Goal: Communication & Community: Share content

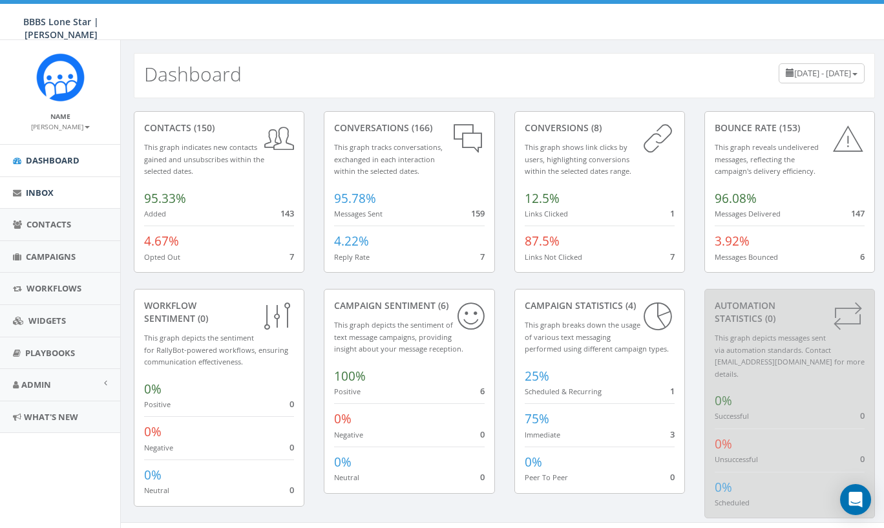
click at [39, 189] on span "Inbox" at bounding box center [40, 193] width 28 height 12
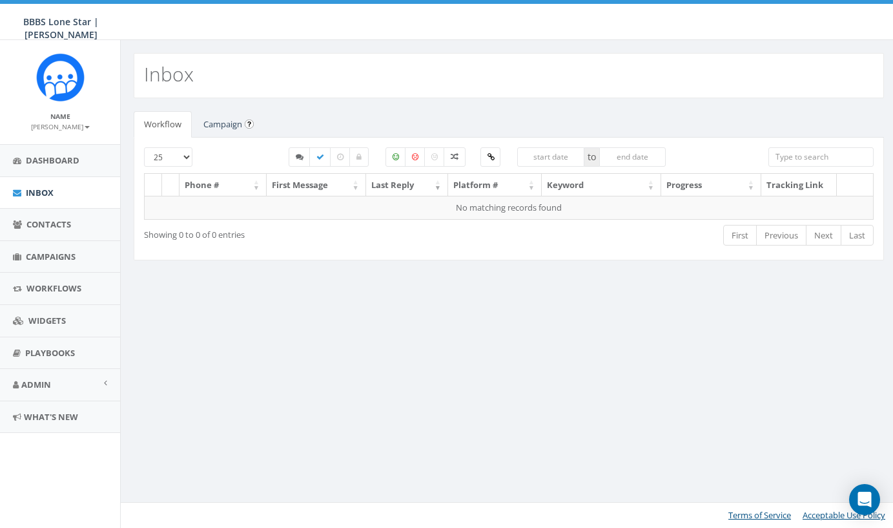
click at [220, 125] on link "Campaign" at bounding box center [222, 124] width 59 height 26
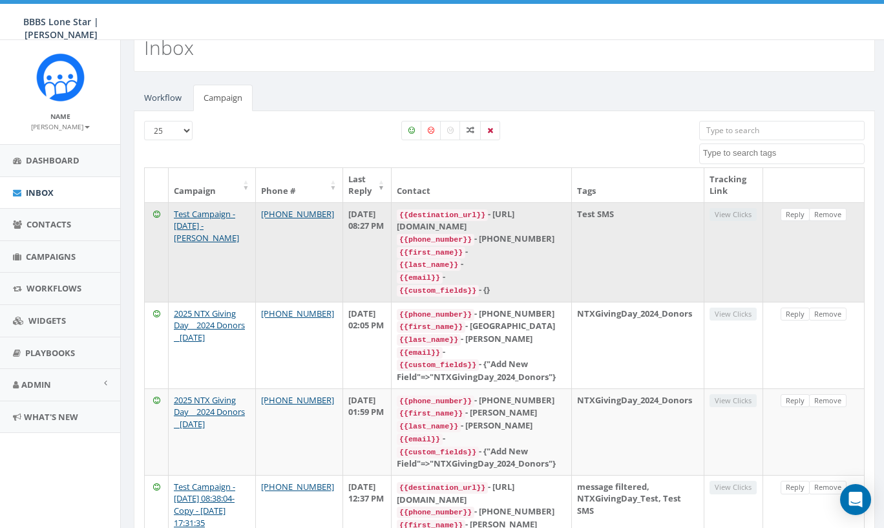
scroll to position [56, 0]
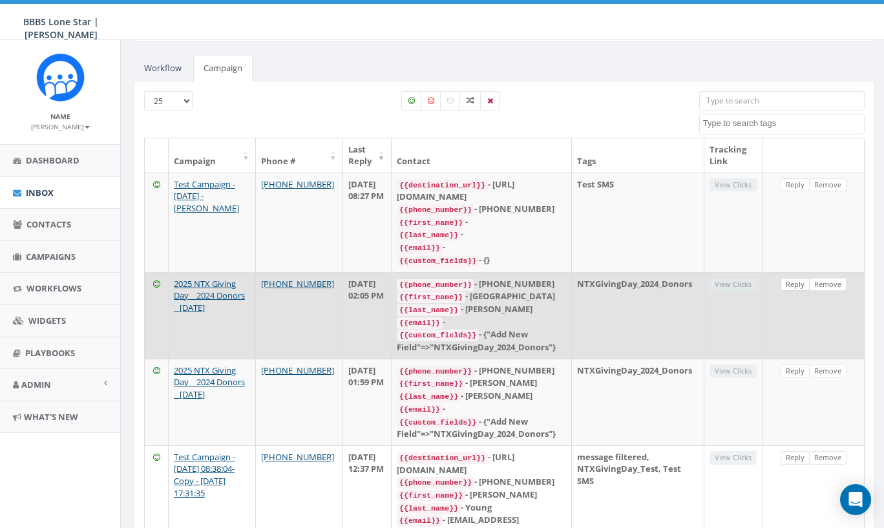
click at [795, 278] on link "Reply" at bounding box center [794, 285] width 29 height 14
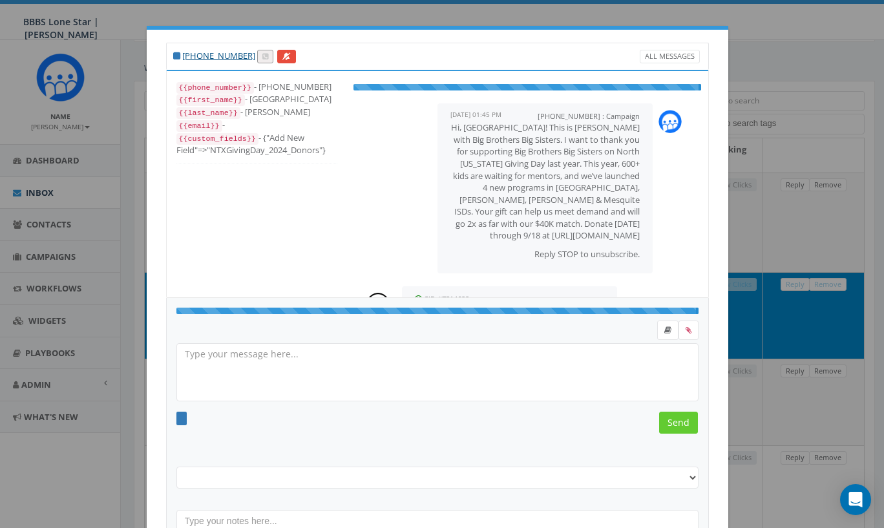
select select "NTXGivingDay_2024_Donors"
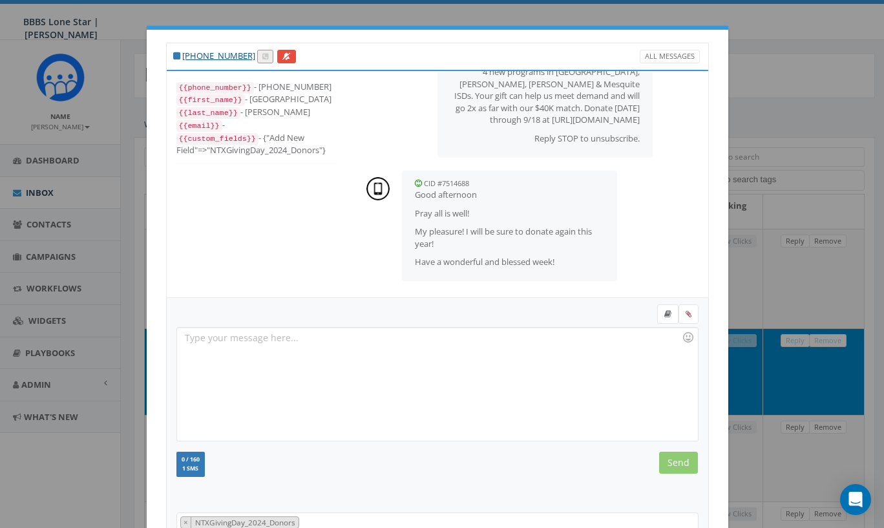
scroll to position [95, 0]
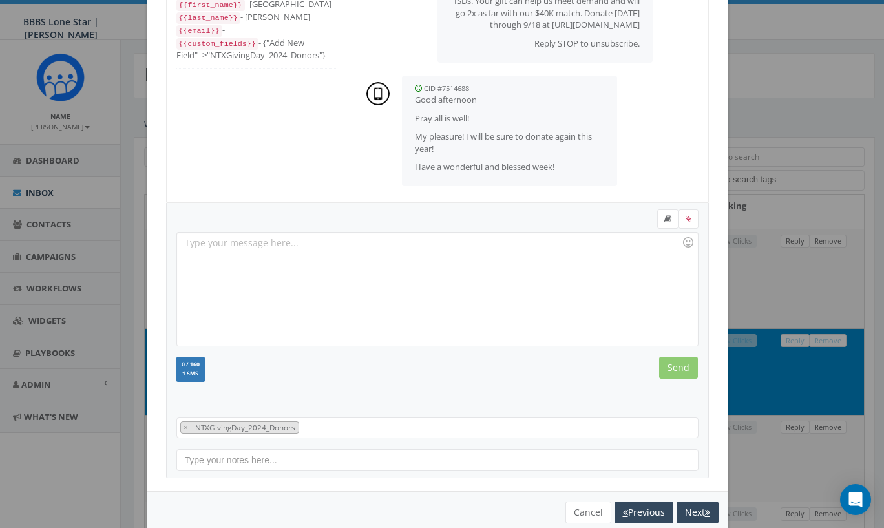
click at [420, 268] on div at bounding box center [437, 289] width 520 height 113
click at [673, 369] on input "Send" at bounding box center [678, 368] width 39 height 22
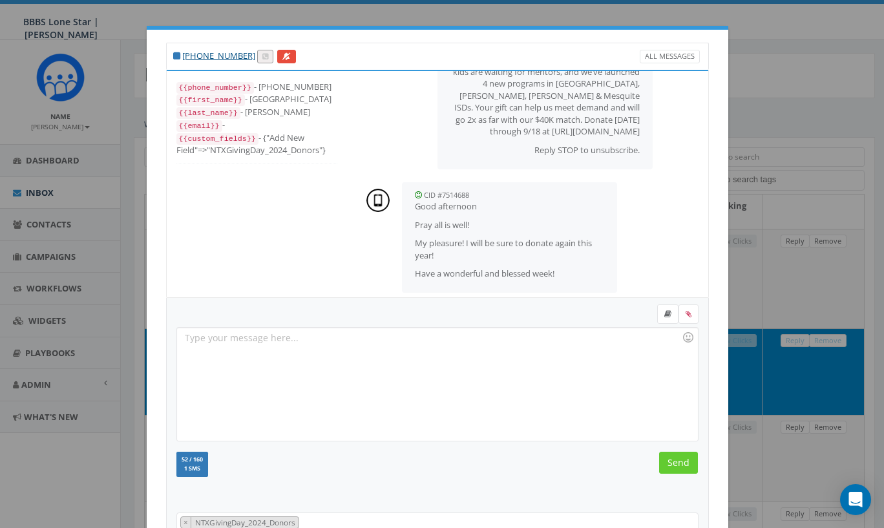
scroll to position [1, 0]
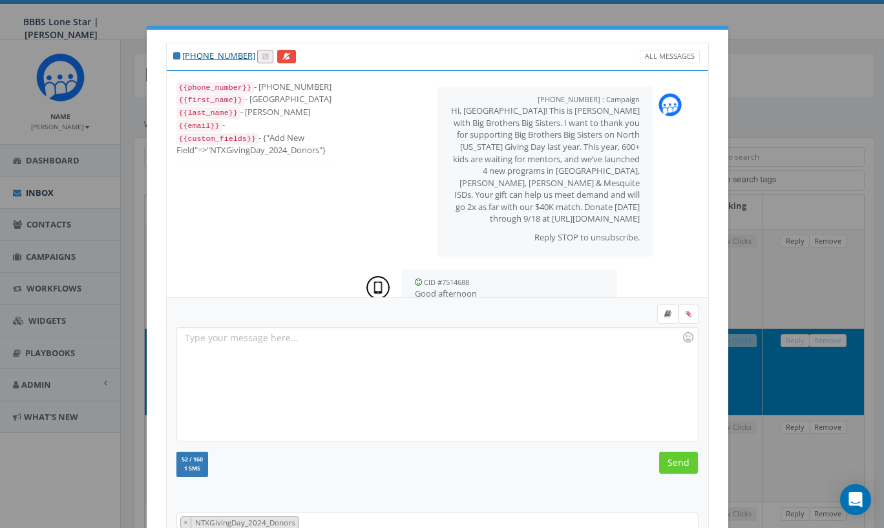
click at [761, 220] on div "+1 972-365-9685 All Messages {{phone_number}} - +19723659685 {{first_name}} - V…" at bounding box center [442, 264] width 884 height 528
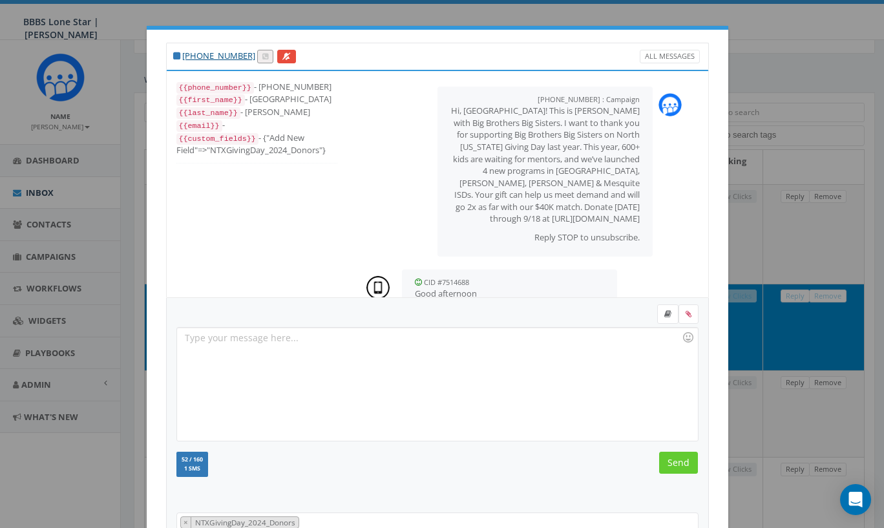
scroll to position [0, 0]
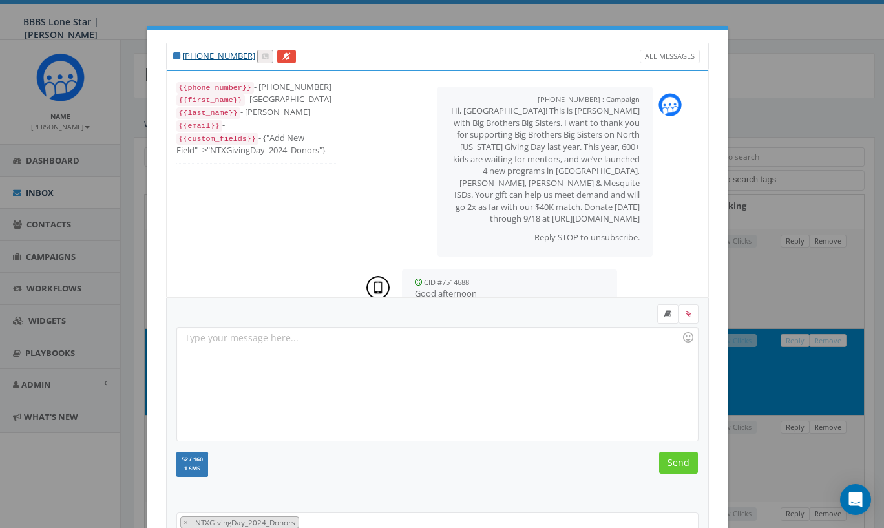
click at [756, 100] on div "+1 972-365-9685 All Messages {{phone_number}} - +19723659685 {{first_name}} - V…" at bounding box center [442, 264] width 884 height 528
click at [49, 196] on div "+1 972-365-9685 All Messages {{phone_number}} - +19723659685 {{first_name}} - V…" at bounding box center [442, 264] width 884 height 528
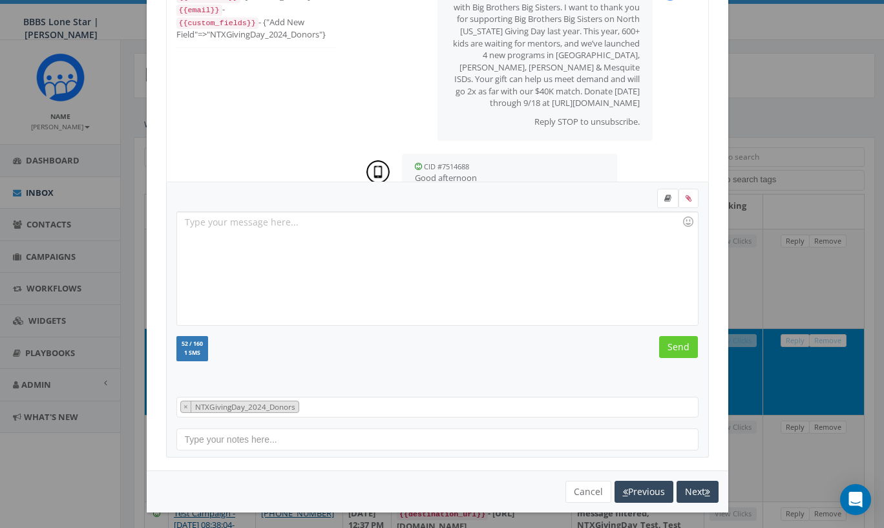
scroll to position [260, 0]
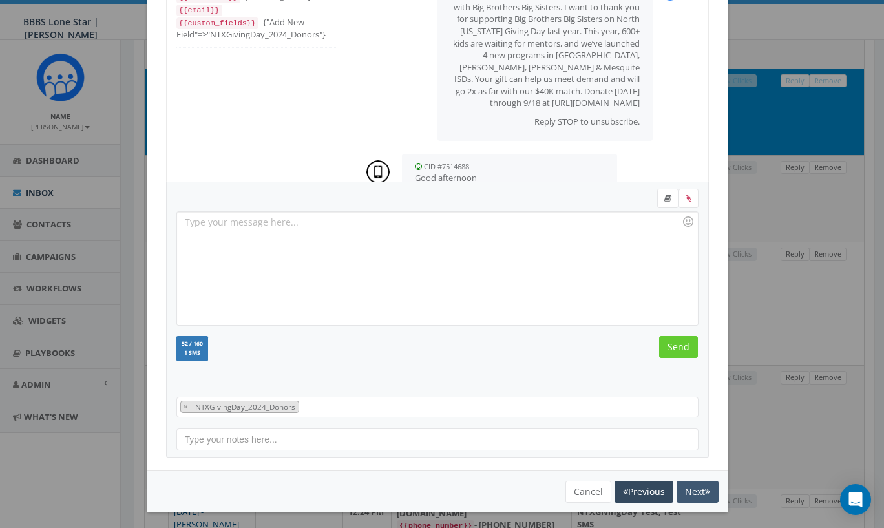
click at [690, 489] on button "Next" at bounding box center [697, 492] width 42 height 22
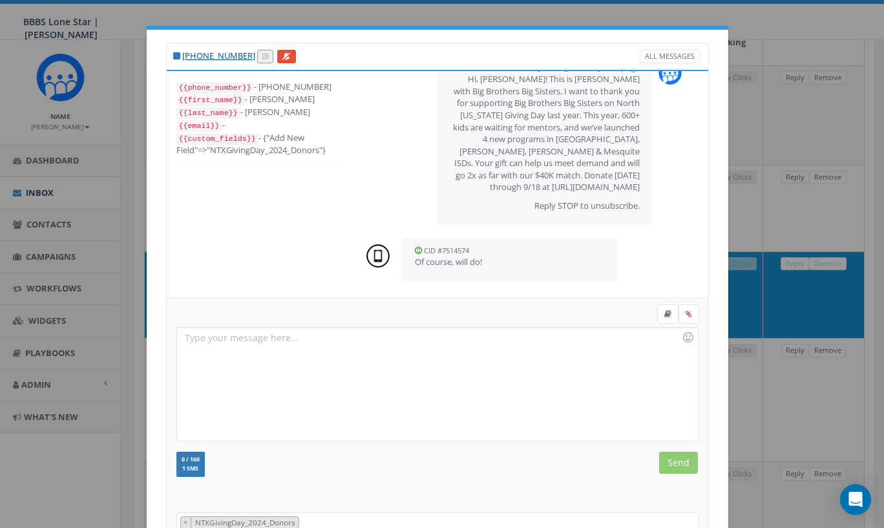
scroll to position [0, 0]
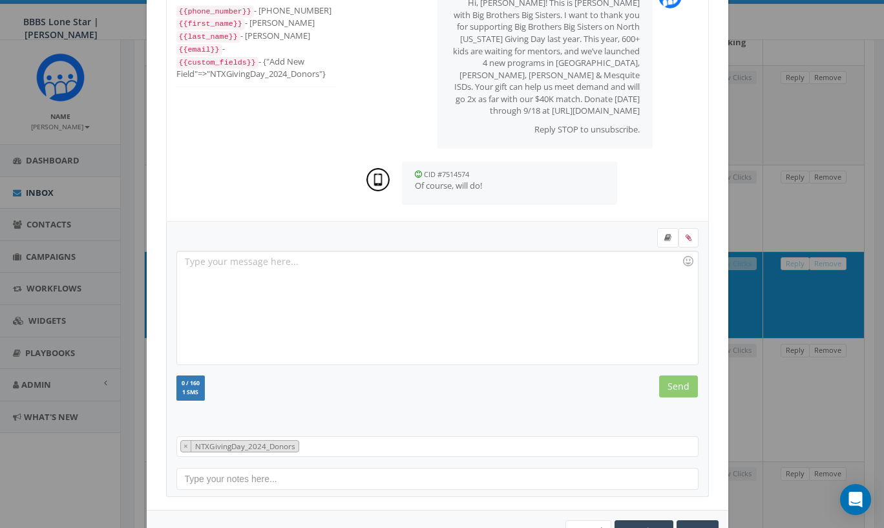
click at [466, 287] on div at bounding box center [437, 307] width 520 height 113
click at [678, 386] on input "Send" at bounding box center [678, 386] width 39 height 22
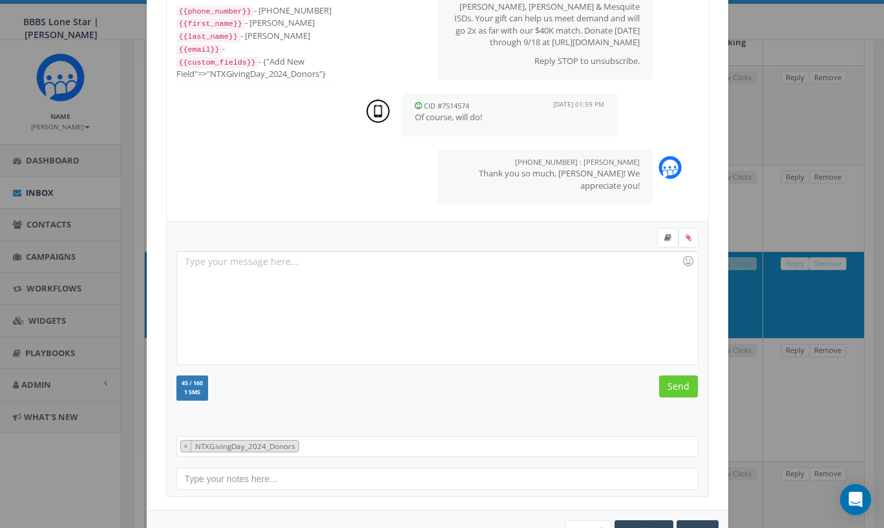
scroll to position [18, 0]
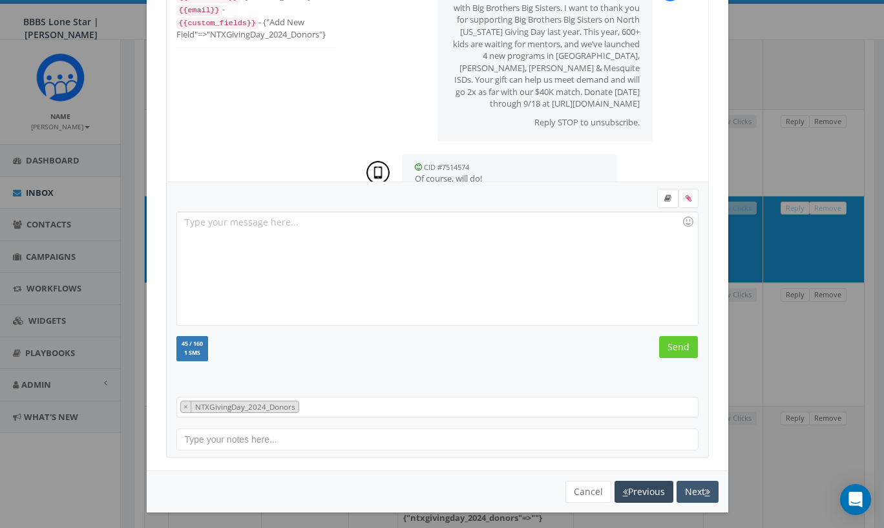
click at [692, 490] on button "Next" at bounding box center [697, 492] width 42 height 22
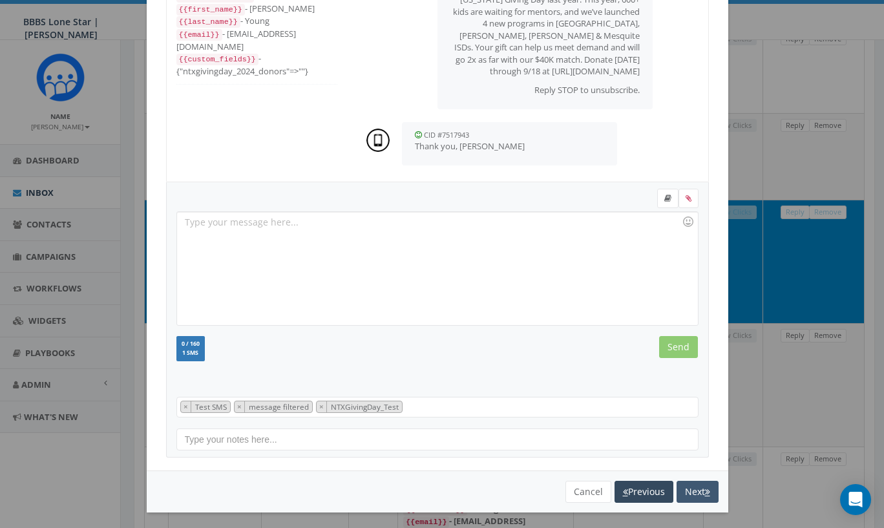
click at [692, 487] on button "Next" at bounding box center [697, 492] width 42 height 22
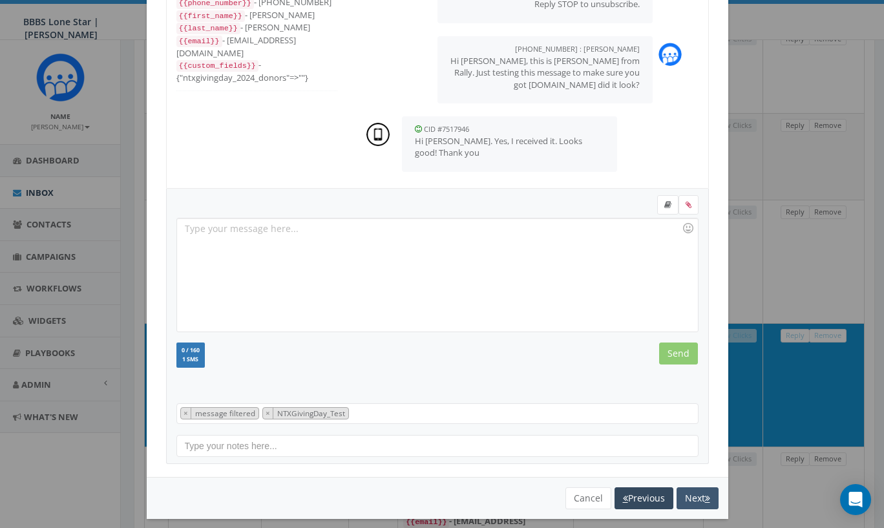
click at [691, 495] on button "Next" at bounding box center [697, 498] width 42 height 22
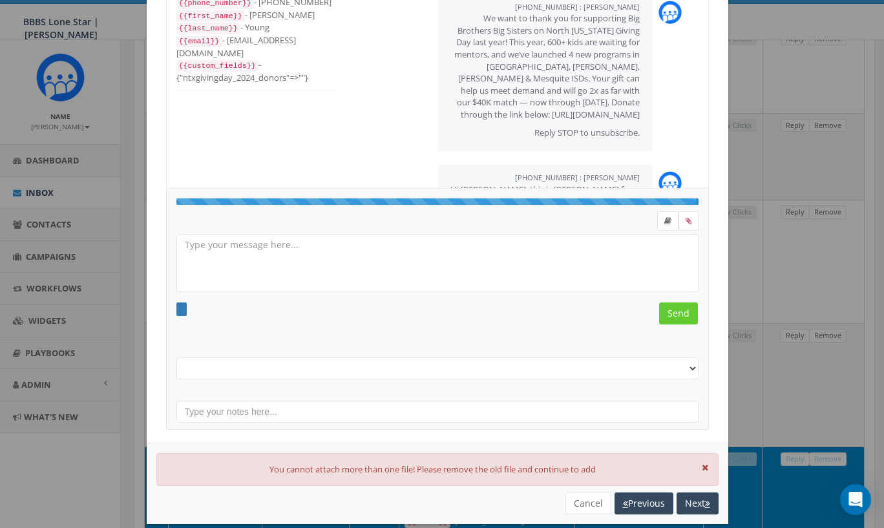
select select "Test SMS"
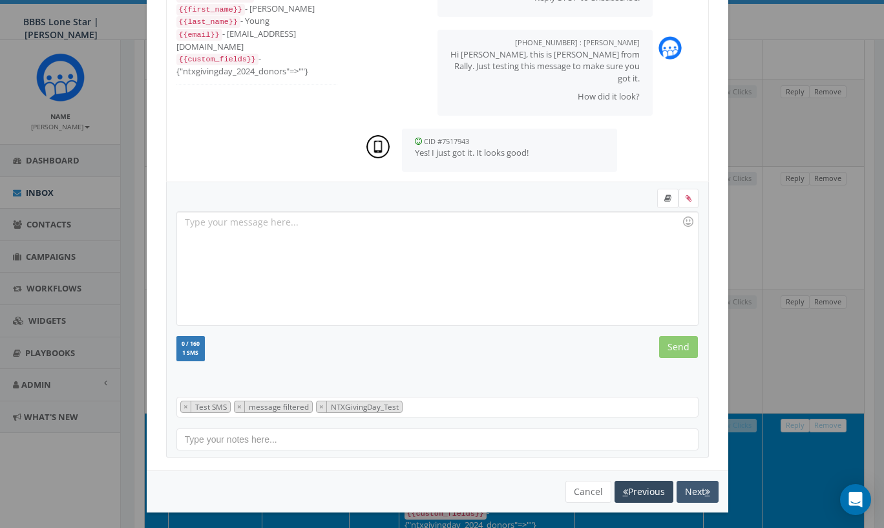
click at [692, 493] on button "Next" at bounding box center [697, 492] width 42 height 22
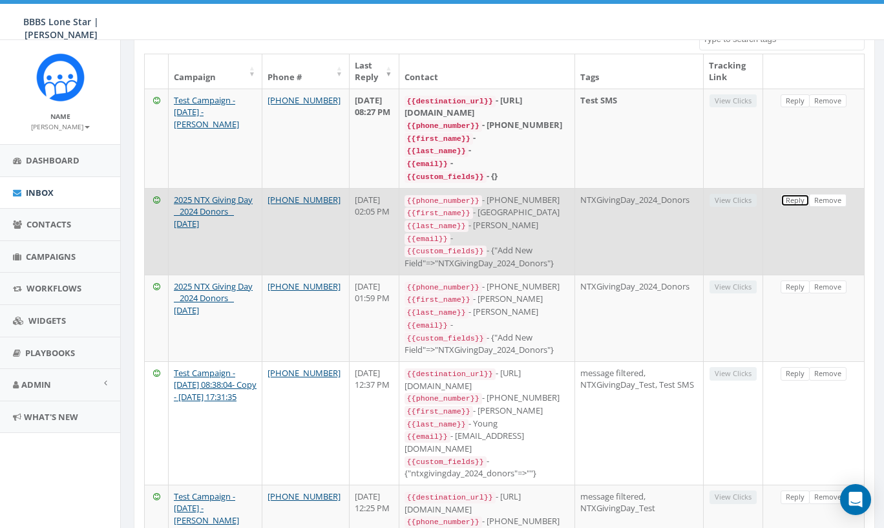
scroll to position [21, 0]
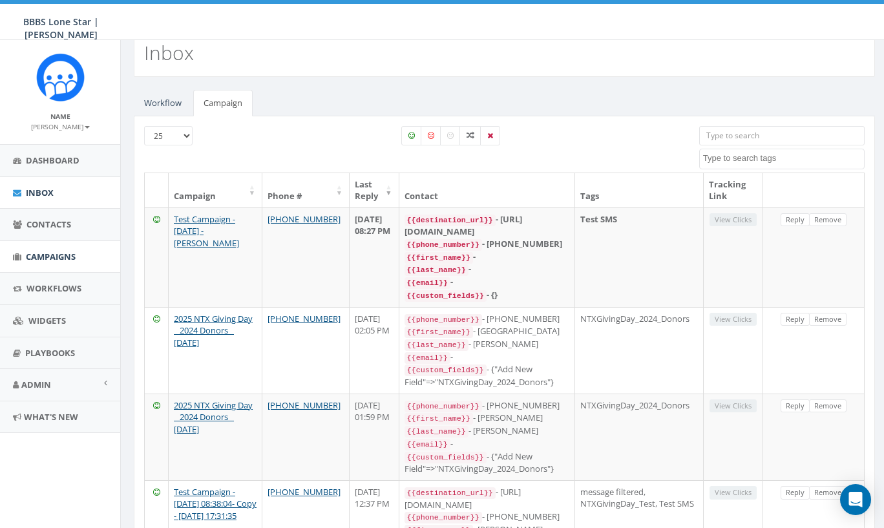
click at [59, 256] on span "Campaigns" at bounding box center [51, 257] width 50 height 12
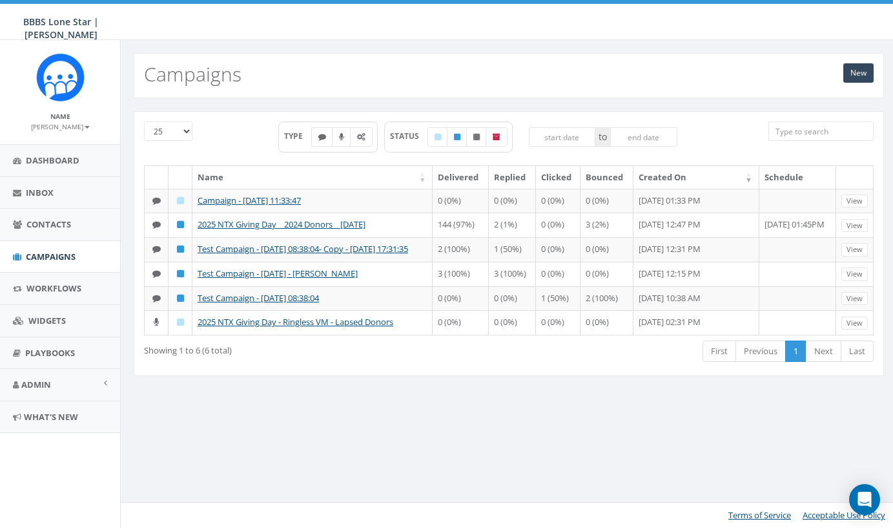
click at [344, 392] on div "25 50 100 TYPE STATUS to Name Delivered Replied Clicked Bounced Created On Sche…" at bounding box center [509, 251] width 770 height 281
click at [315, 366] on div "Showing 1 to 6 (6 total) First Previous 1 Next Last" at bounding box center [508, 352] width 749 height 26
click at [54, 228] on span "Contacts" at bounding box center [48, 224] width 45 height 12
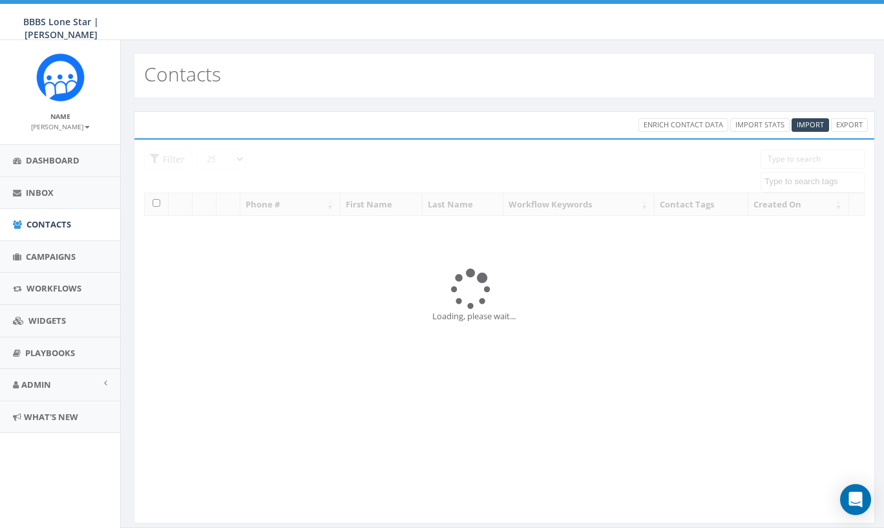
select select
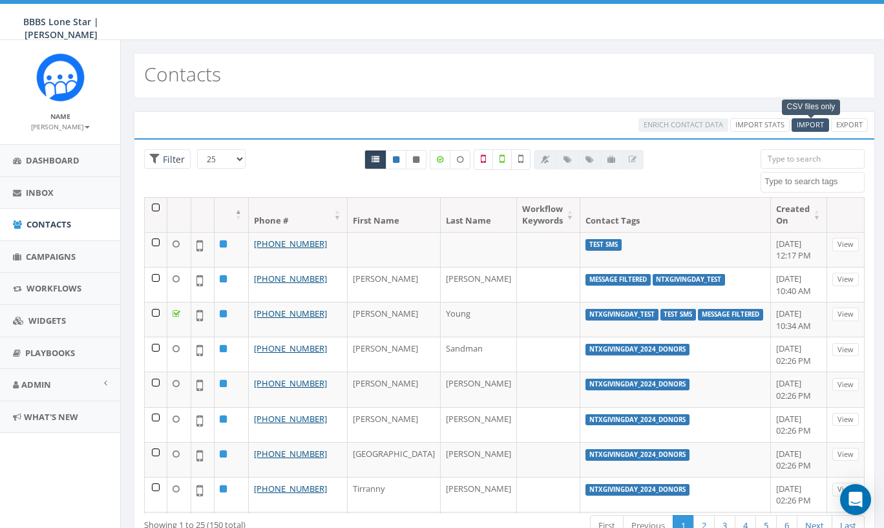
click at [803, 124] on span "Import" at bounding box center [809, 124] width 27 height 10
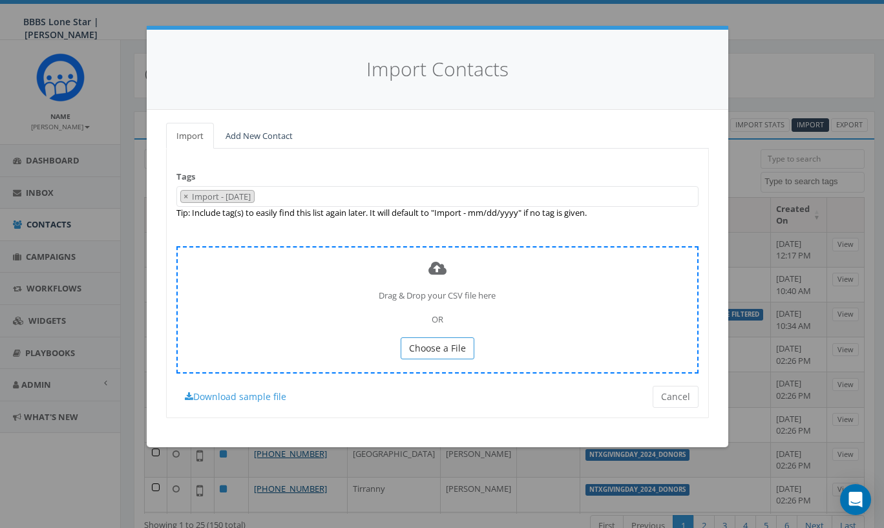
click at [422, 344] on span "Choose a File" at bounding box center [437, 348] width 57 height 12
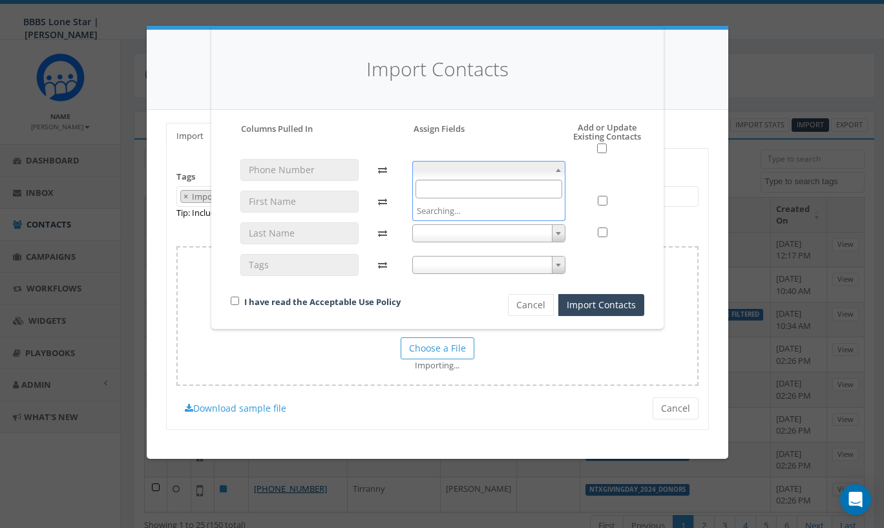
click at [499, 161] on span at bounding box center [488, 170] width 153 height 18
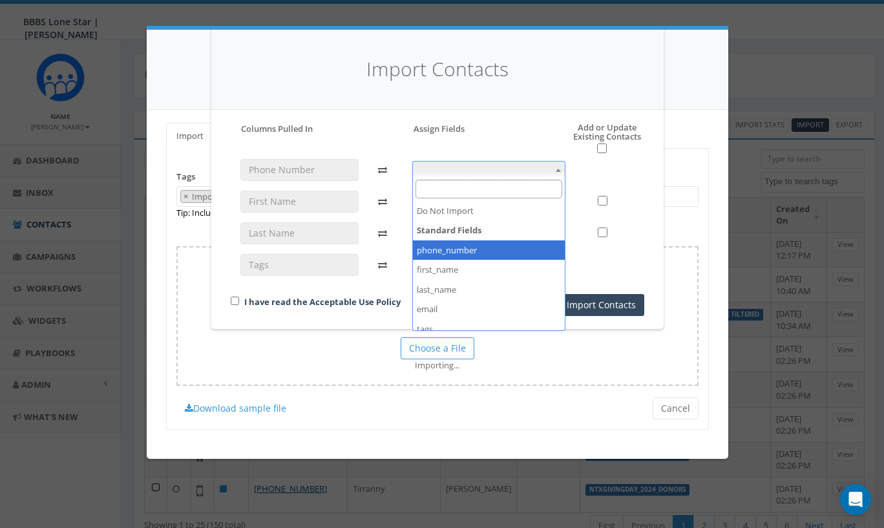
select select "phone_number"
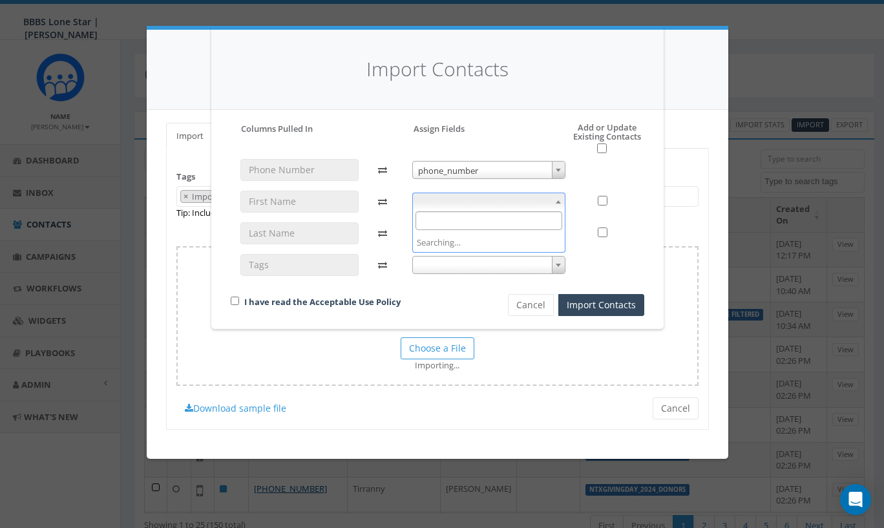
click at [459, 202] on span at bounding box center [488, 201] width 153 height 18
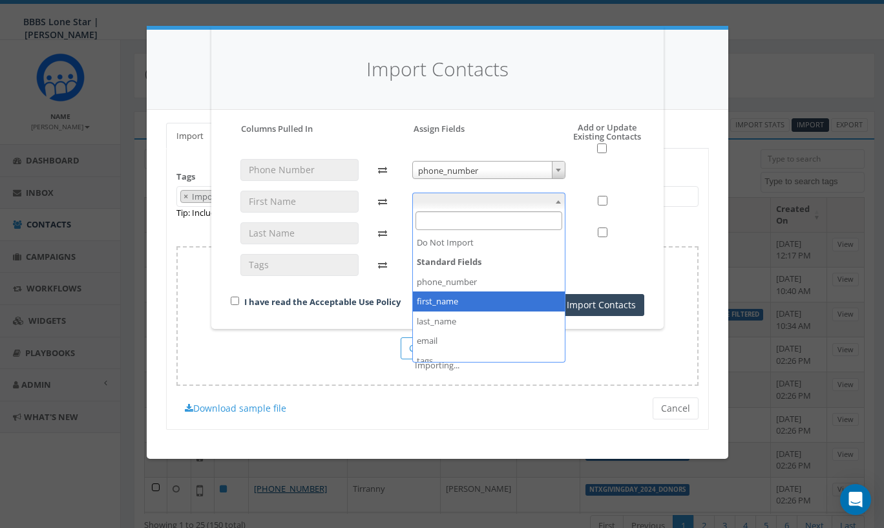
select select "first_name"
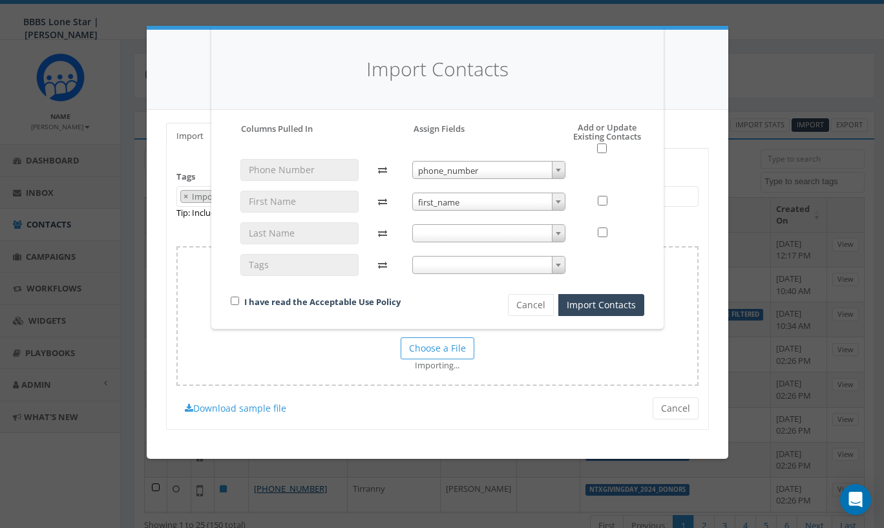
click at [463, 228] on span at bounding box center [488, 233] width 153 height 18
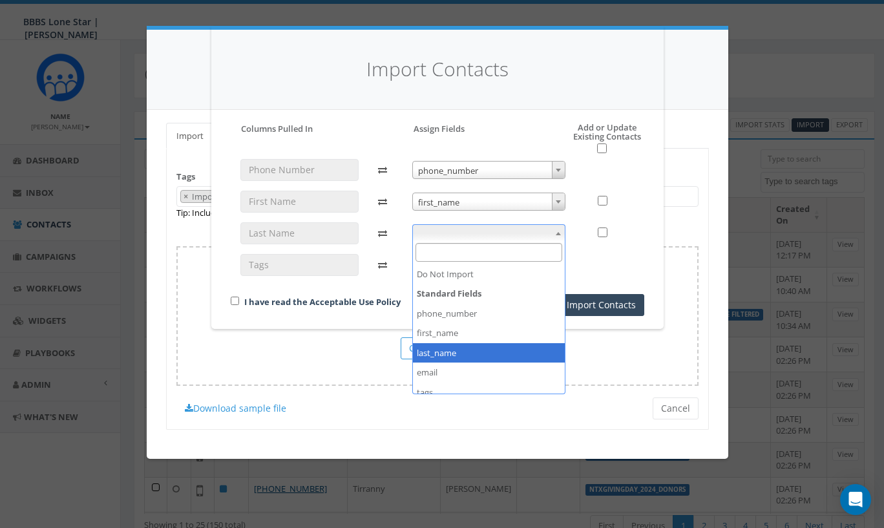
select select "last_name"
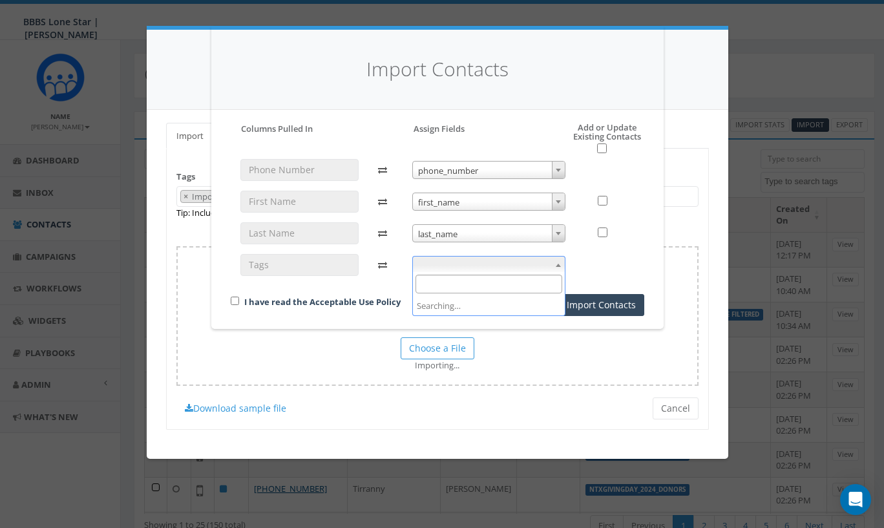
click at [457, 262] on span at bounding box center [488, 265] width 153 height 18
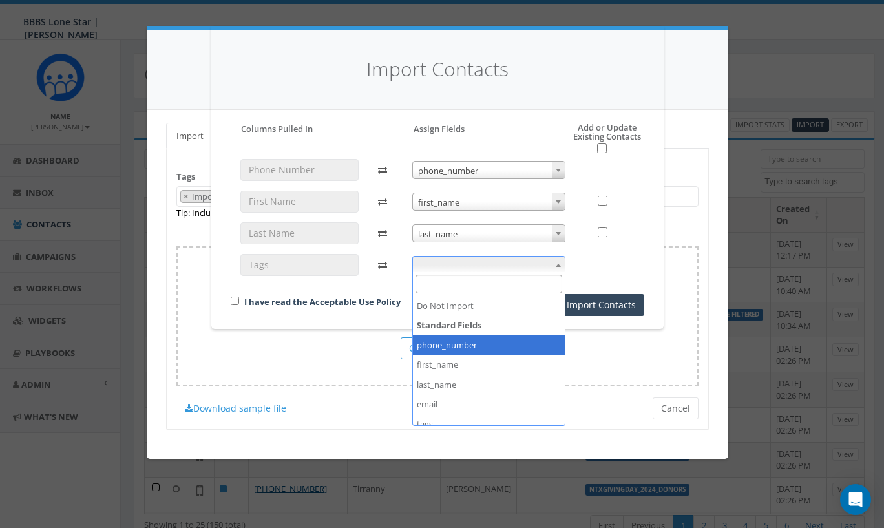
scroll to position [9, 0]
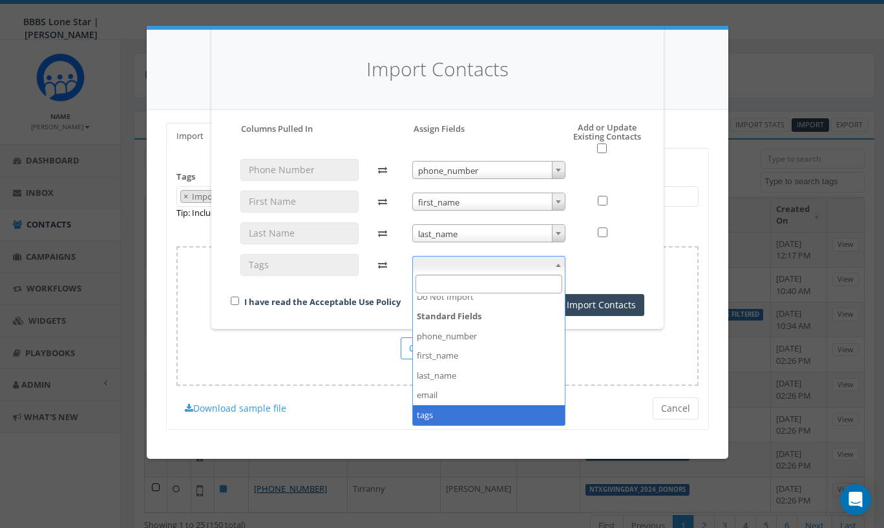
select select "tags"
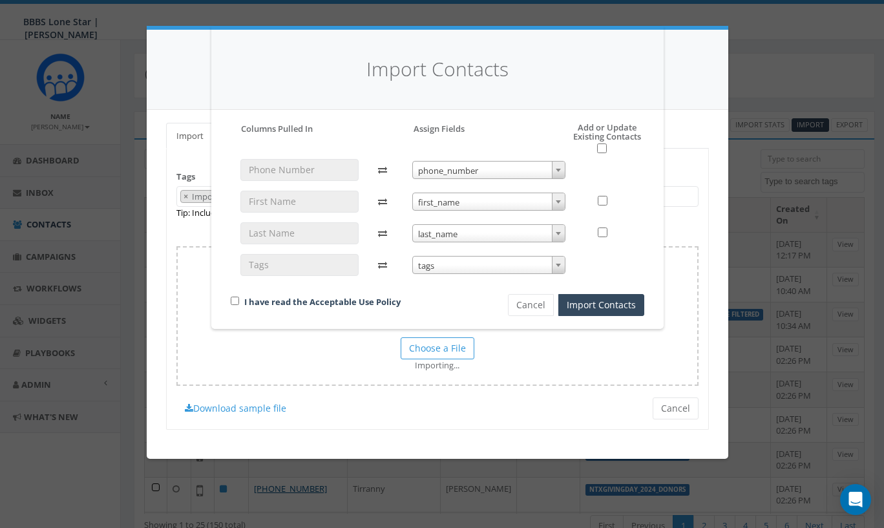
click at [233, 300] on input "checkbox" at bounding box center [235, 300] width 8 height 8
checkbox input "true"
click at [581, 303] on button "Import Contacts" at bounding box center [601, 305] width 86 height 22
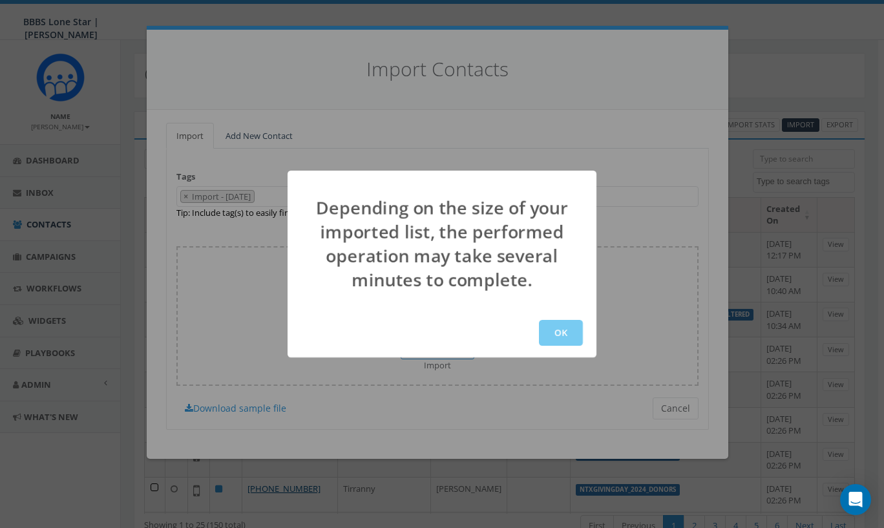
click at [558, 334] on button "OK" at bounding box center [561, 333] width 44 height 26
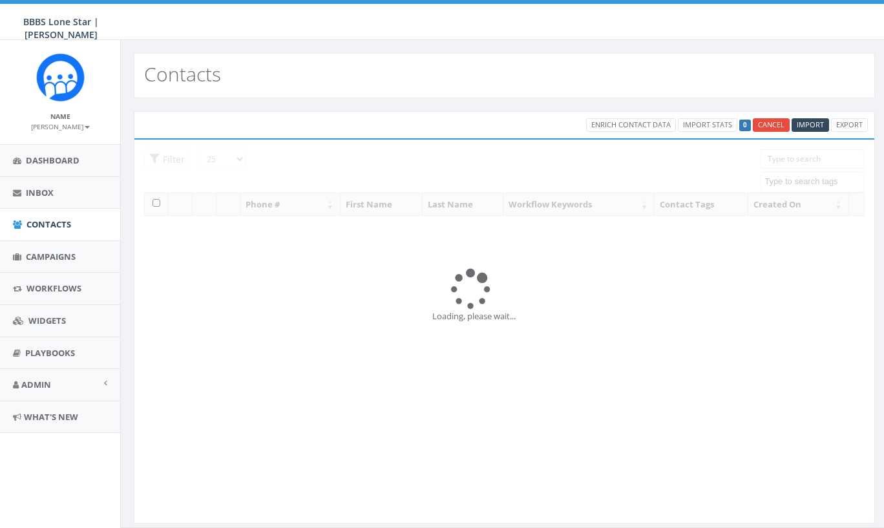
select select
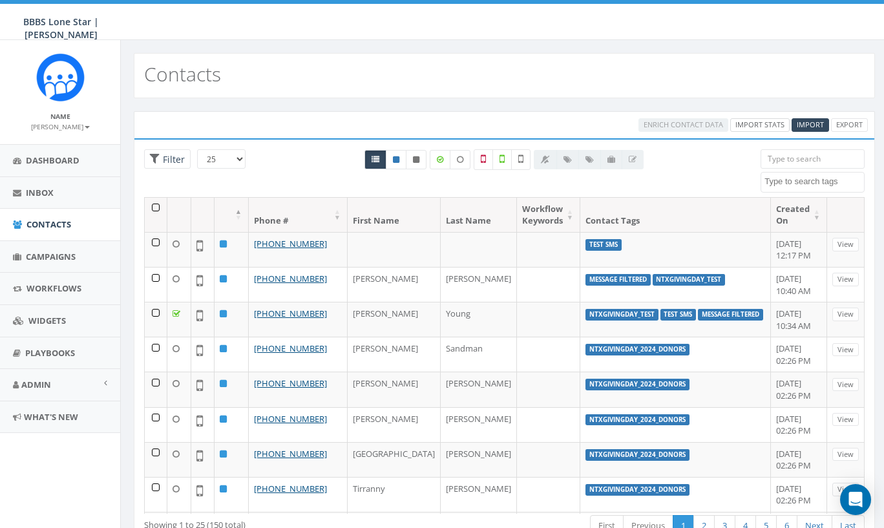
click at [751, 125] on link "Import Stats" at bounding box center [759, 125] width 59 height 14
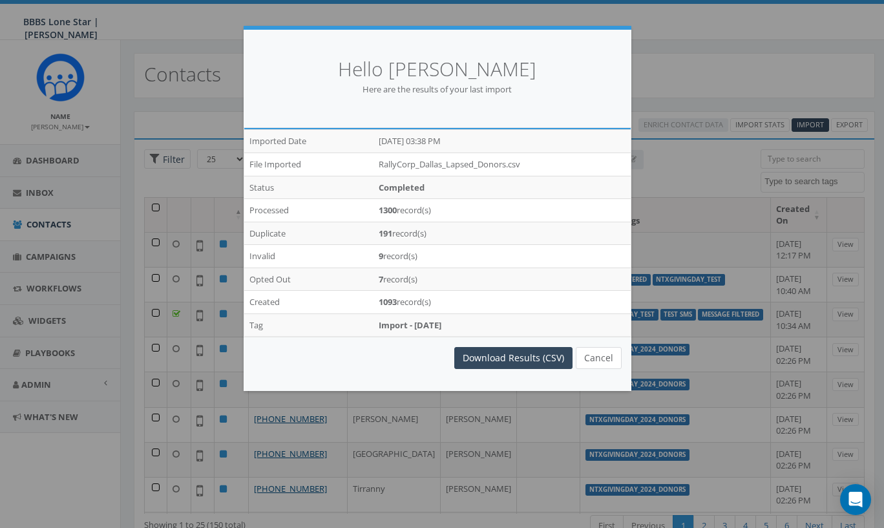
click at [592, 354] on button "Cancel" at bounding box center [598, 358] width 46 height 22
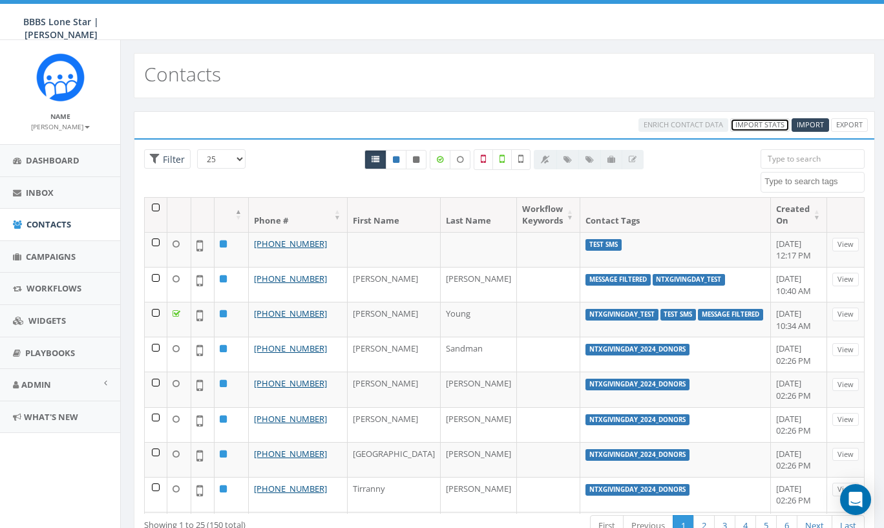
scroll to position [48, 0]
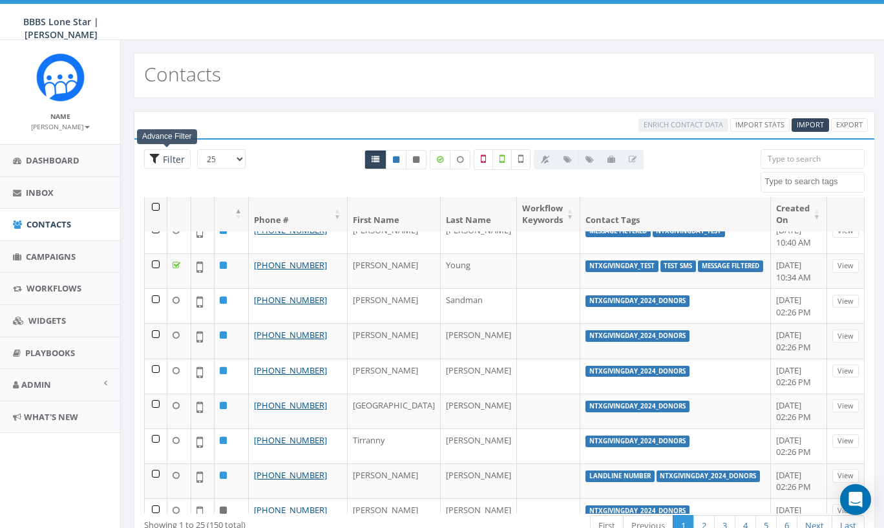
click at [187, 156] on span "Filter" at bounding box center [167, 159] width 47 height 20
radio input "true"
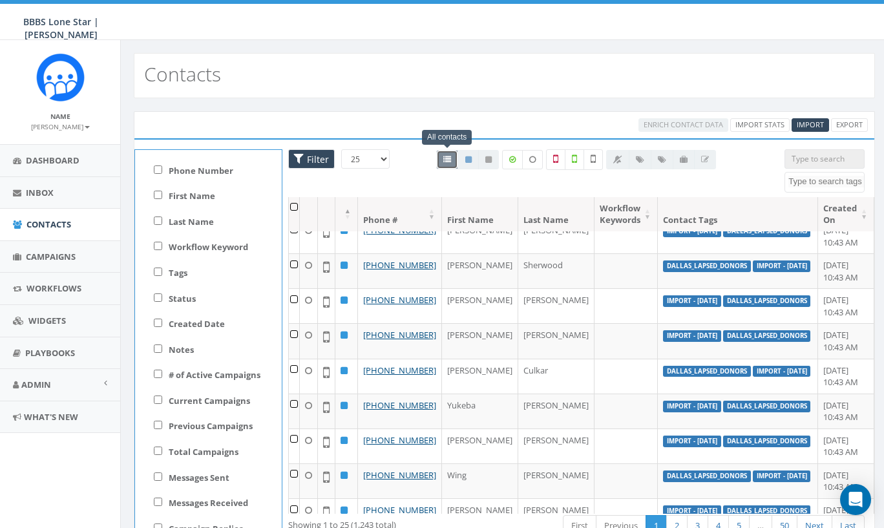
click at [157, 271] on input "Tags" at bounding box center [158, 271] width 8 height 8
checkbox input "true"
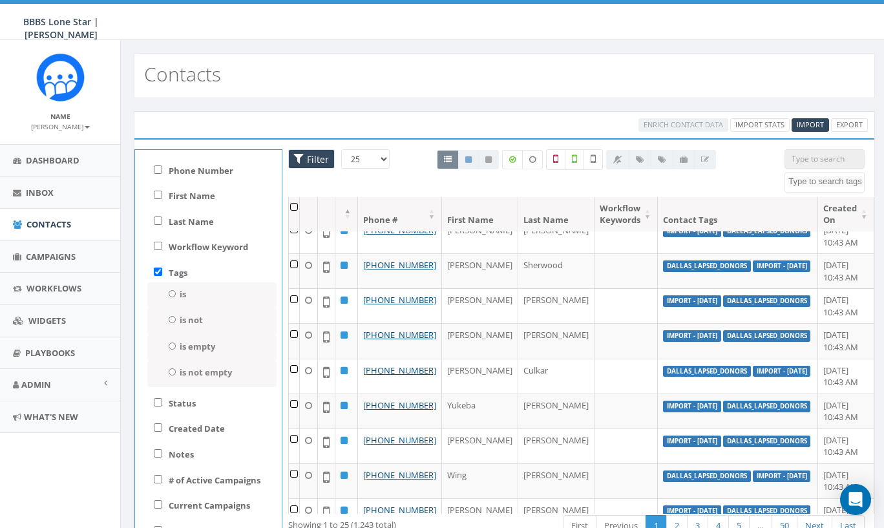
click at [169, 317] on input "is not" at bounding box center [172, 319] width 8 height 7
radio input "true"
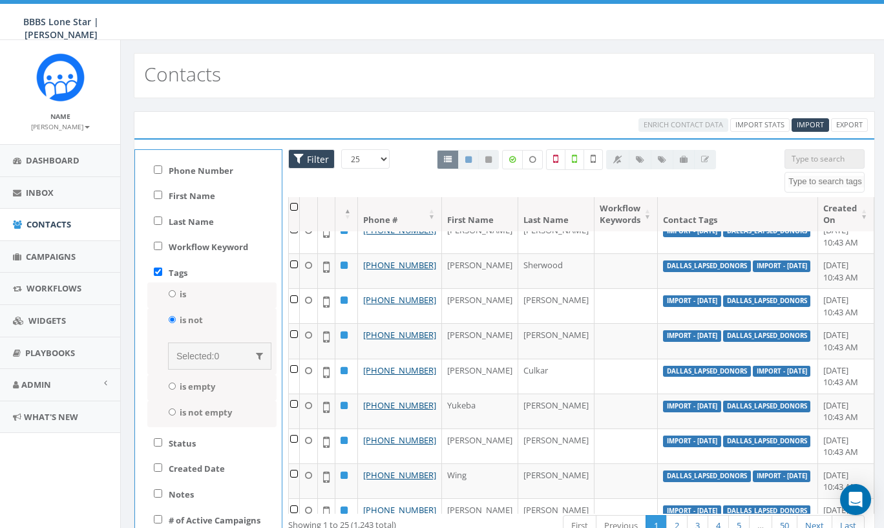
click at [214, 356] on span "0" at bounding box center [216, 356] width 5 height 10
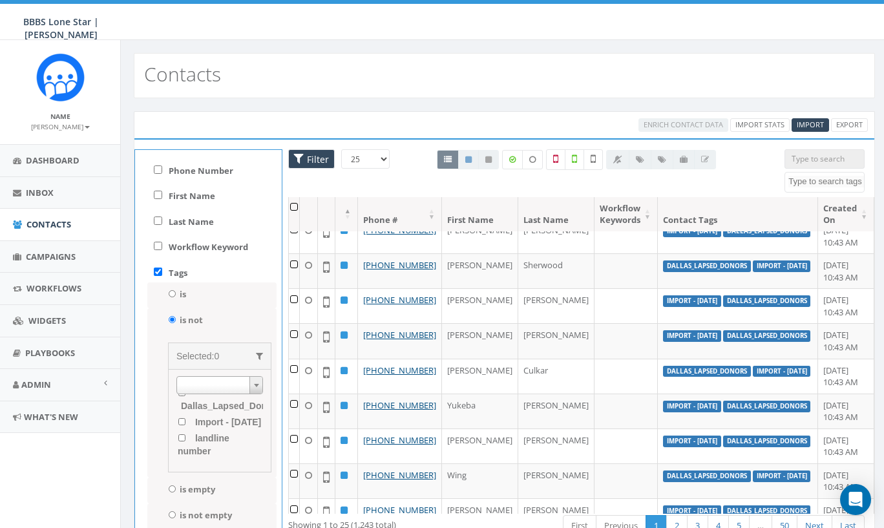
scroll to position [0, 0]
click at [180, 403] on input "Dallas_Lapsed_Donors" at bounding box center [182, 406] width 8 height 7
checkbox input "true"
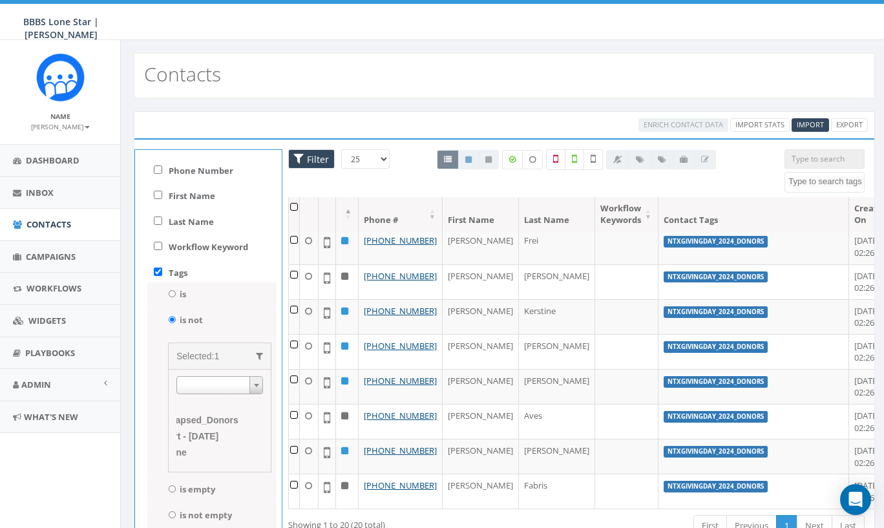
click at [172, 290] on input "is" at bounding box center [172, 293] width 8 height 7
radio input "true"
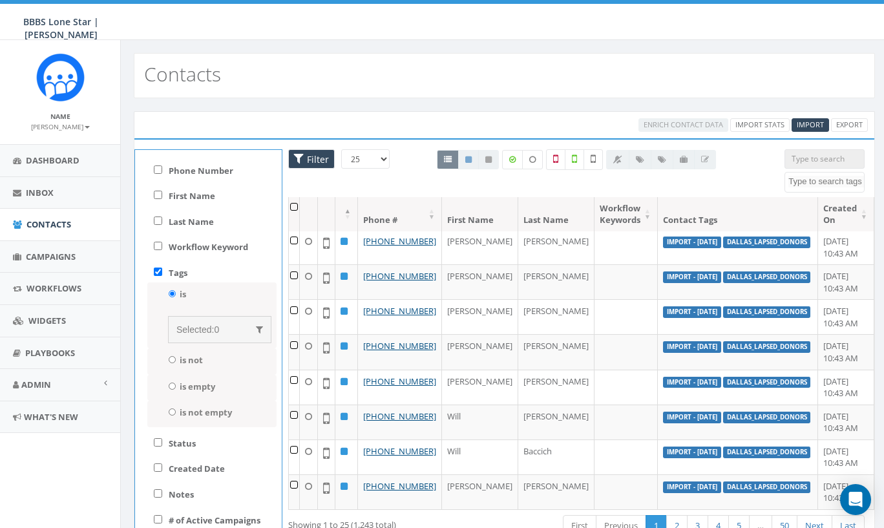
click at [213, 329] on span "Selected:" at bounding box center [194, 329] width 37 height 10
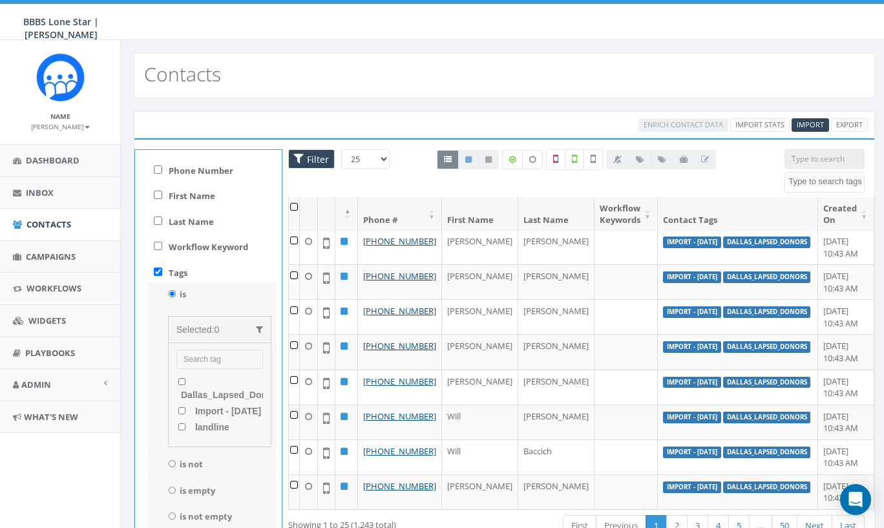
click at [180, 379] on input "Dallas_Lapsed_Donors" at bounding box center [182, 381] width 8 height 7
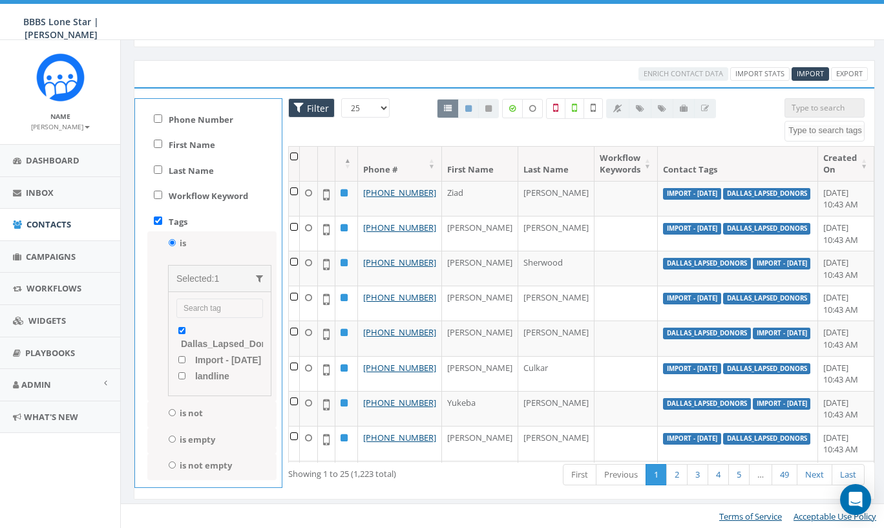
click at [181, 329] on input "Dallas_Lapsed_Donors" at bounding box center [182, 330] width 8 height 7
checkbox input "false"
click at [53, 227] on span "Contacts" at bounding box center [48, 224] width 45 height 12
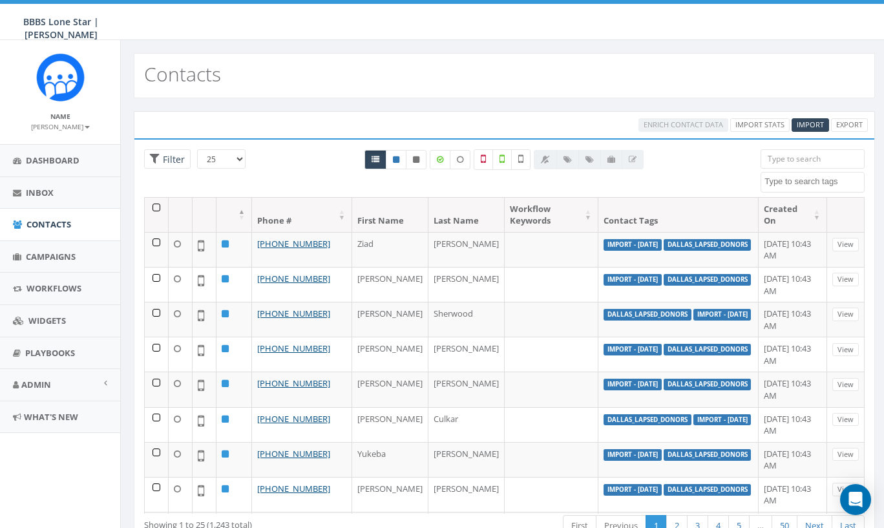
select select
click at [54, 257] on span "Campaigns" at bounding box center [51, 257] width 50 height 12
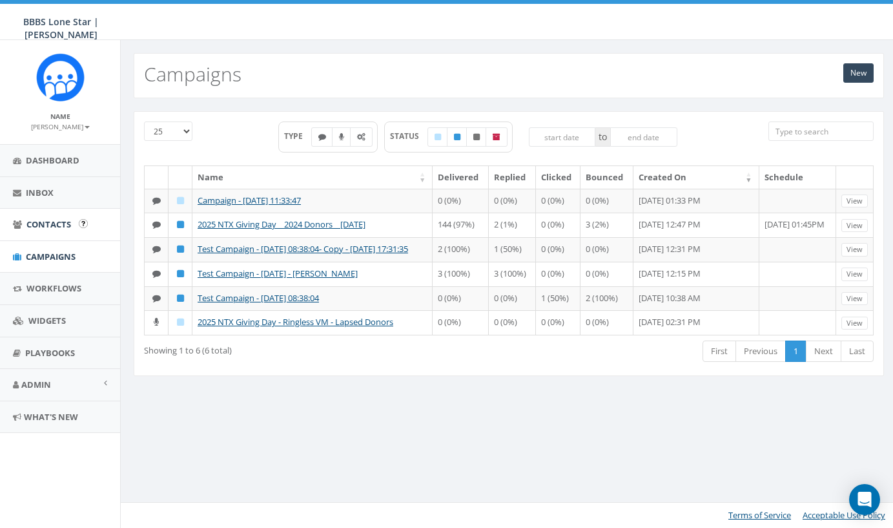
click at [48, 221] on span "Contacts" at bounding box center [48, 224] width 45 height 12
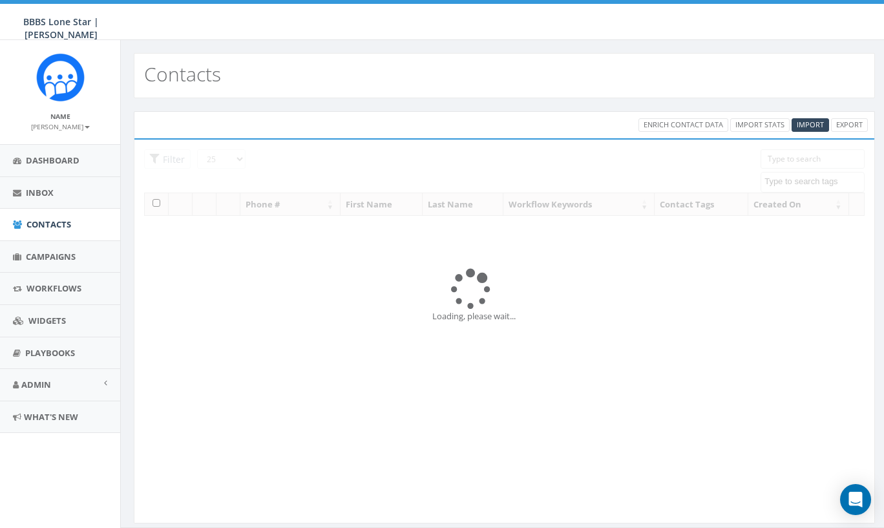
select select
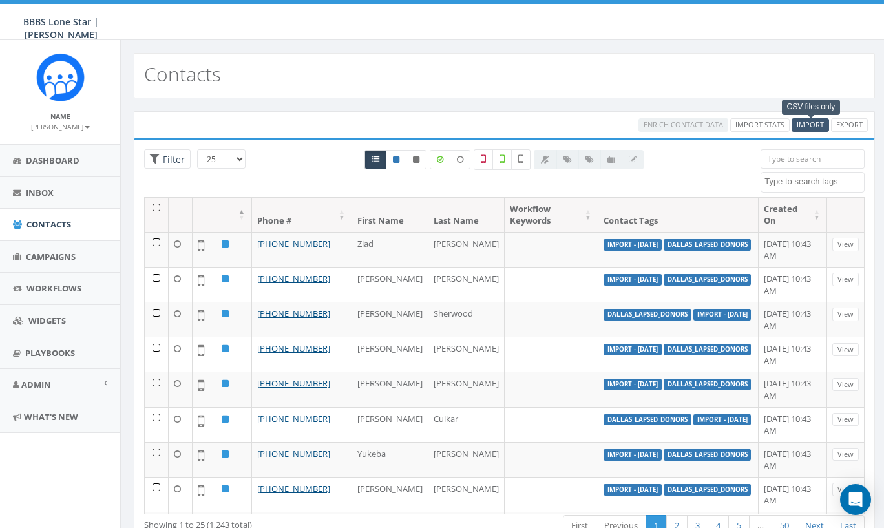
click at [820, 127] on span "Import" at bounding box center [809, 124] width 27 height 10
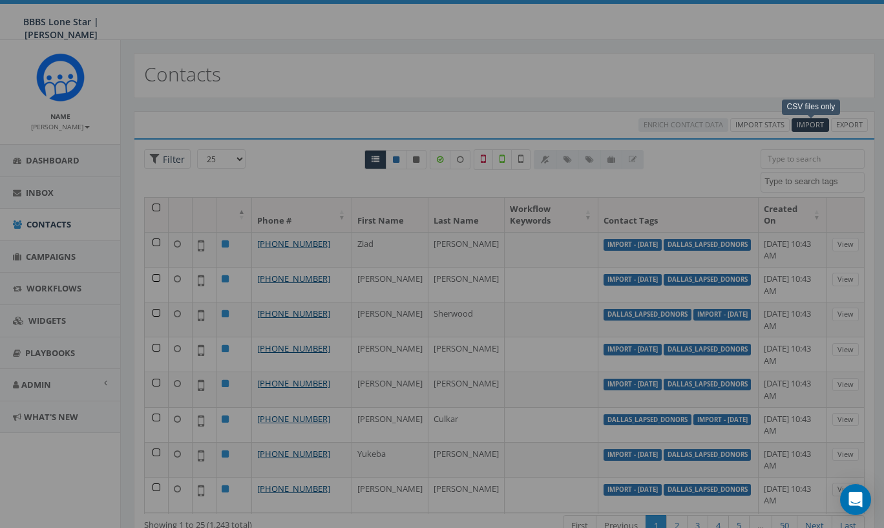
select select
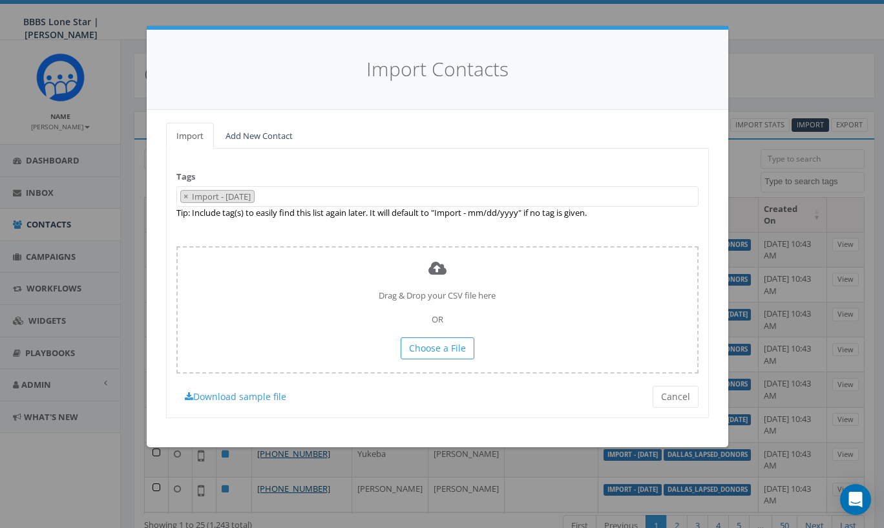
click at [253, 127] on link "Add New Contact" at bounding box center [259, 136] width 88 height 26
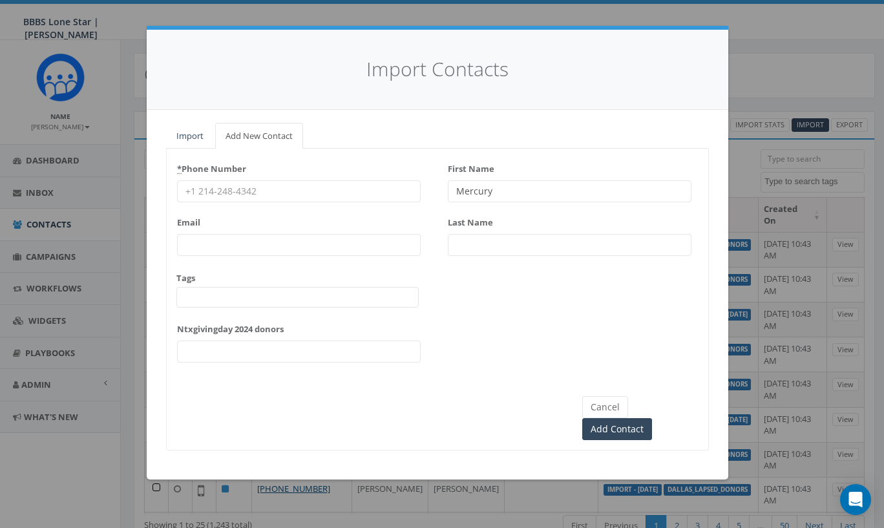
type input "Mercury"
type input "[PERSON_NAME]"
type input "mbynum@bbbstx.org"
click at [205, 189] on input "* Phone Number" at bounding box center [299, 191] width 244 height 22
type input "(469) 232-8013"
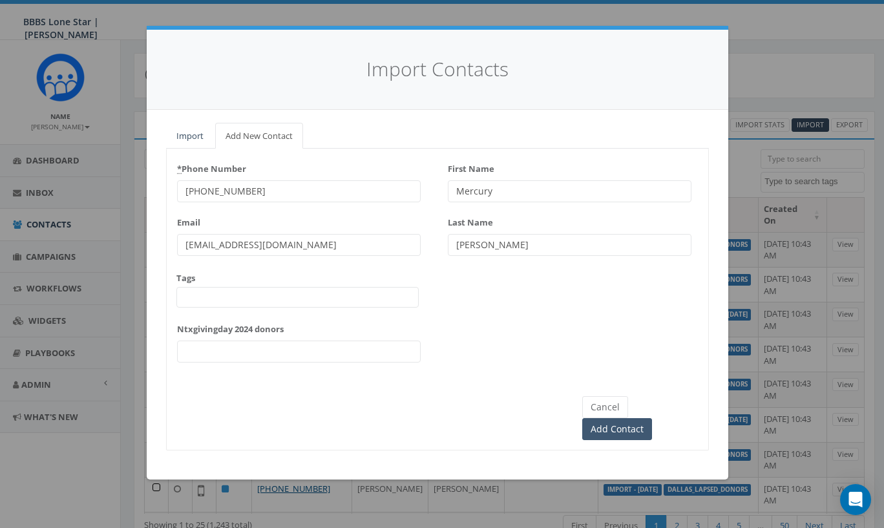
click at [652, 418] on input "Add Contact" at bounding box center [617, 429] width 70 height 22
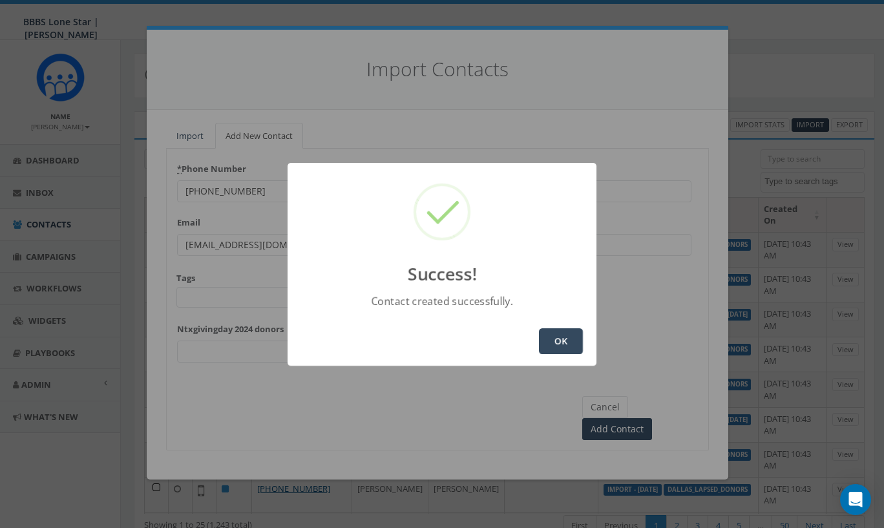
click at [558, 342] on button "OK" at bounding box center [561, 341] width 44 height 26
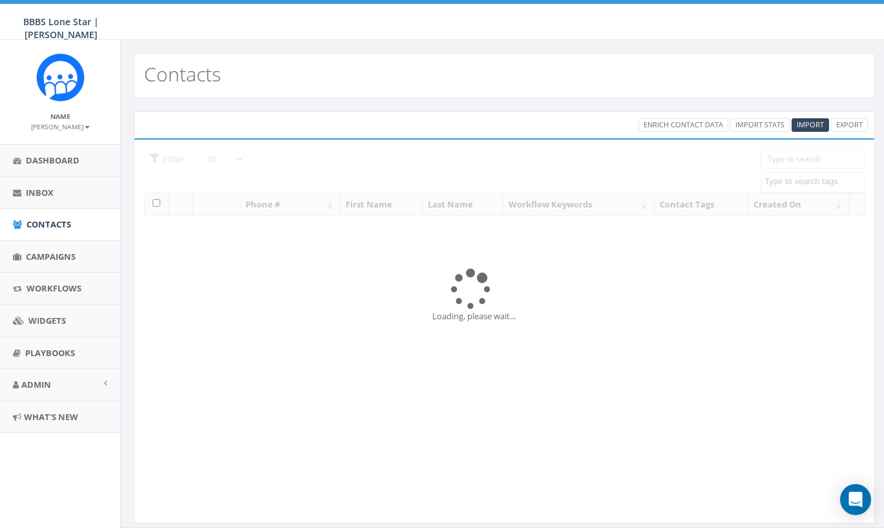
select select
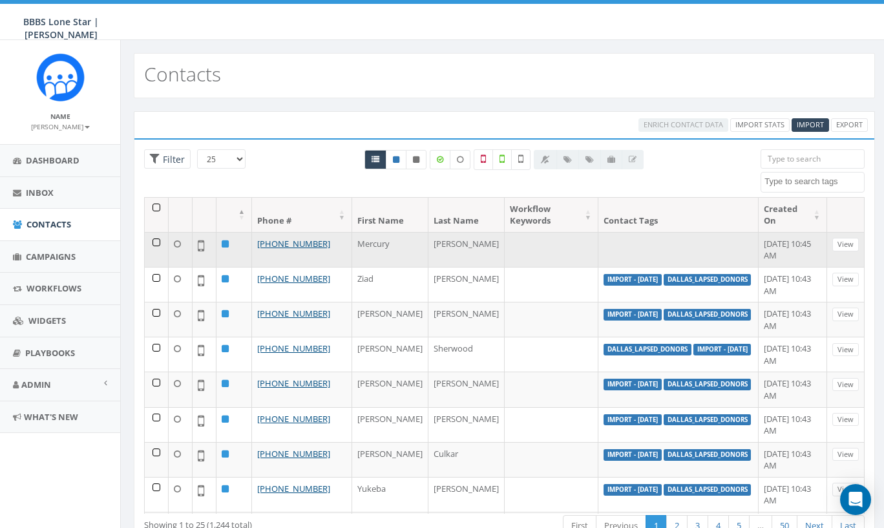
click at [598, 248] on td at bounding box center [678, 249] width 160 height 35
click at [832, 242] on link "View" at bounding box center [845, 245] width 26 height 14
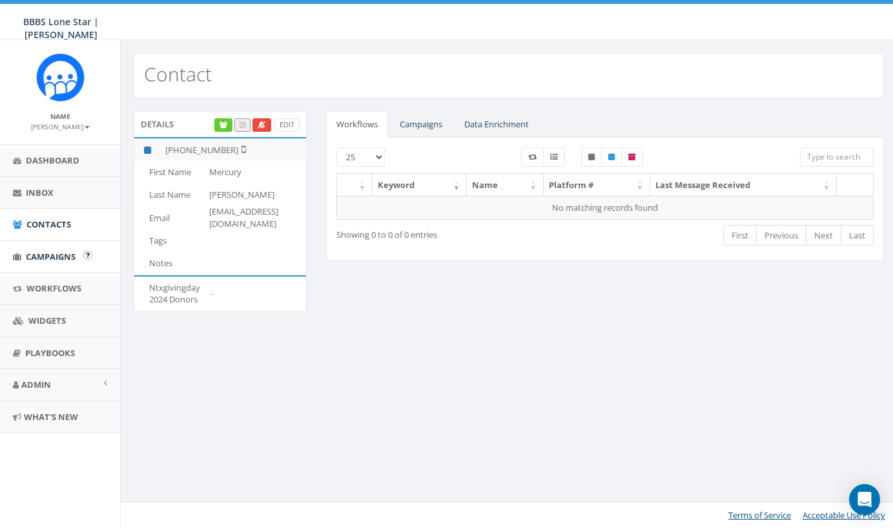
click at [47, 256] on span "Campaigns" at bounding box center [51, 257] width 50 height 12
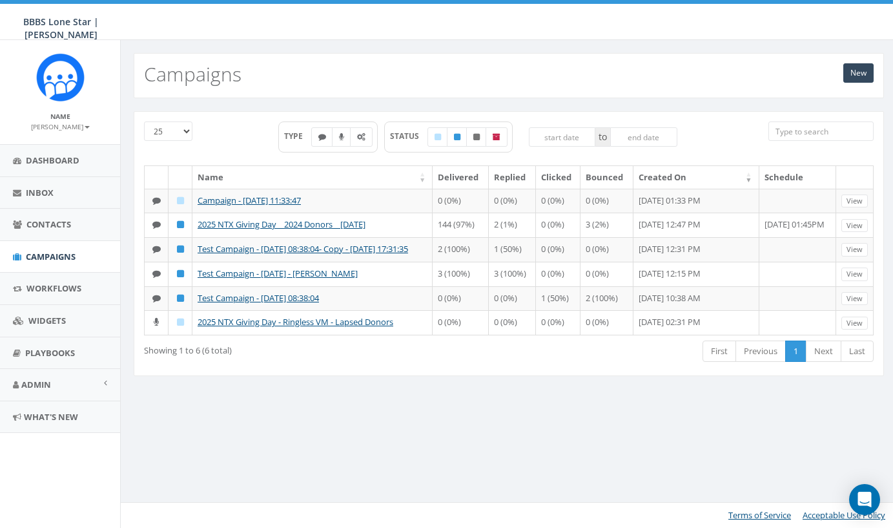
click at [317, 366] on div "Showing 1 to 6 (6 total) First Previous 1 Next Last" at bounding box center [508, 352] width 749 height 26
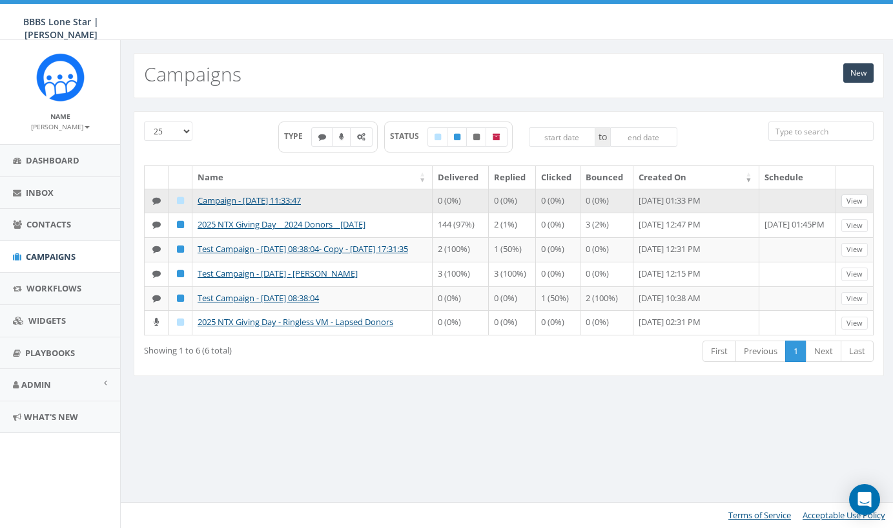
click at [858, 203] on link "View" at bounding box center [855, 201] width 26 height 14
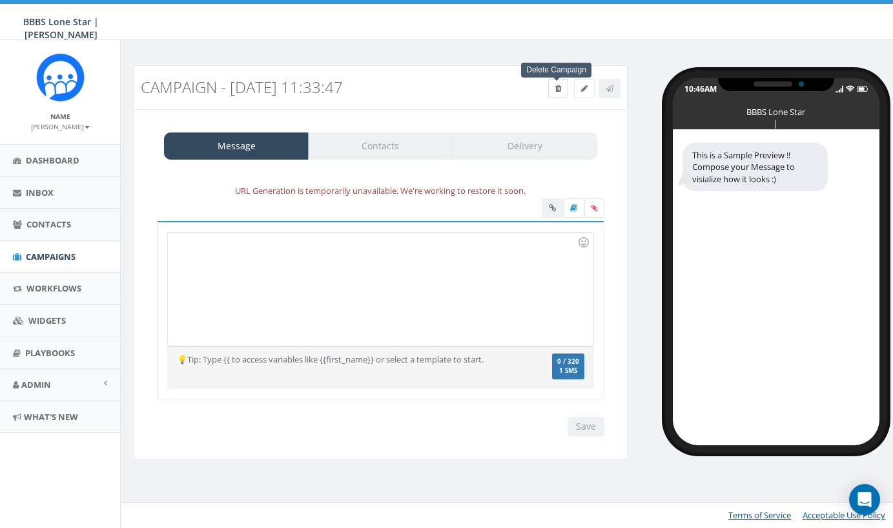
click at [558, 92] on span at bounding box center [558, 88] width 6 height 11
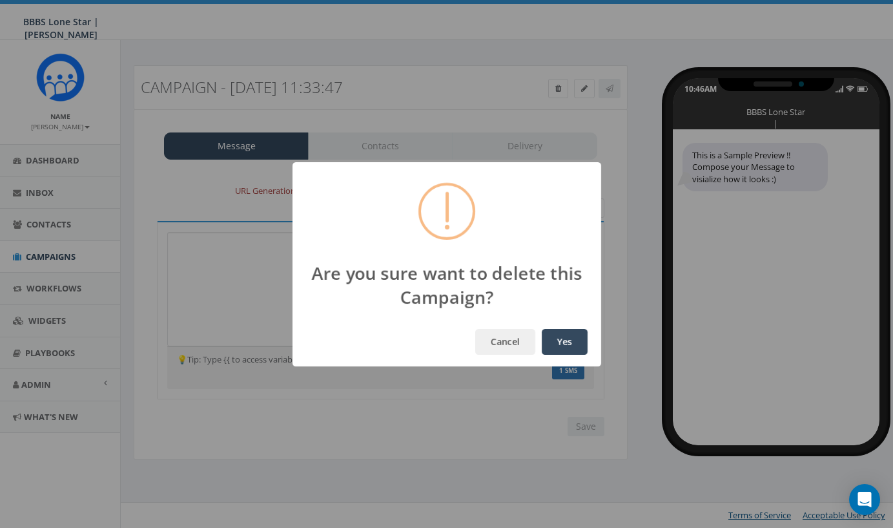
click at [576, 340] on button "Yes" at bounding box center [565, 342] width 46 height 26
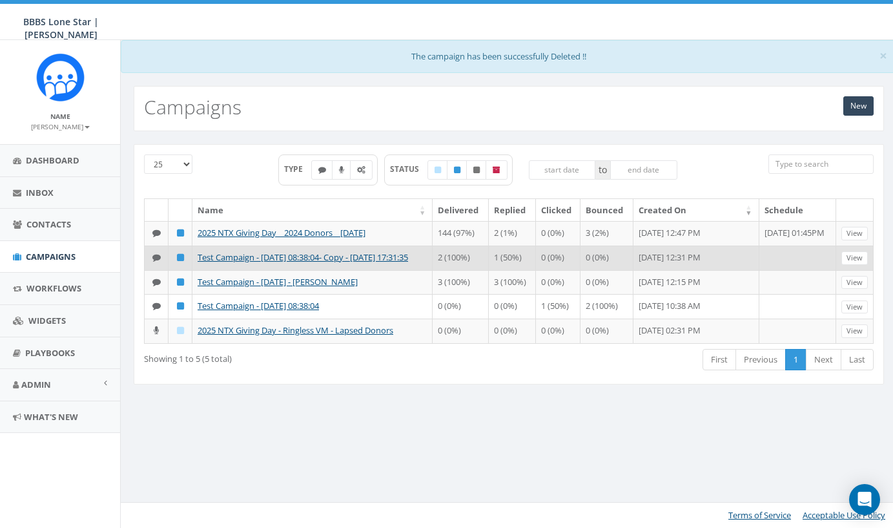
click at [180, 262] on icon at bounding box center [180, 257] width 7 height 8
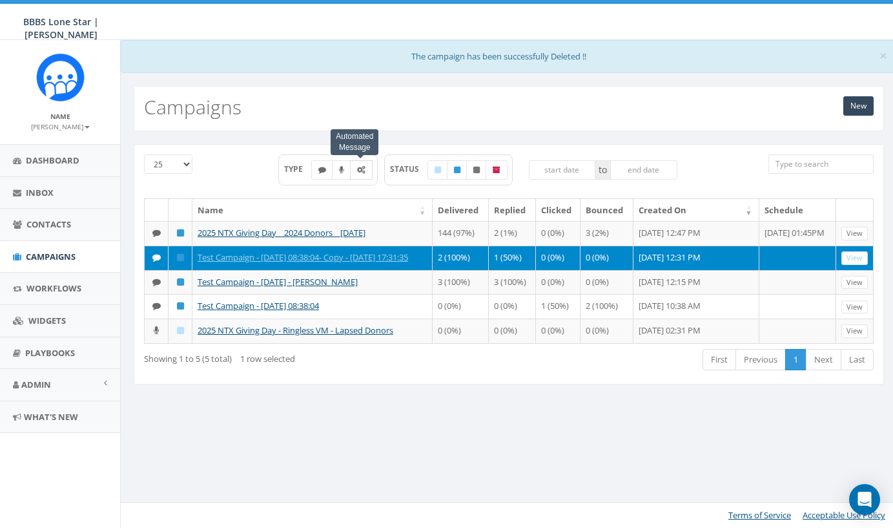
click at [361, 170] on icon at bounding box center [361, 170] width 8 height 8
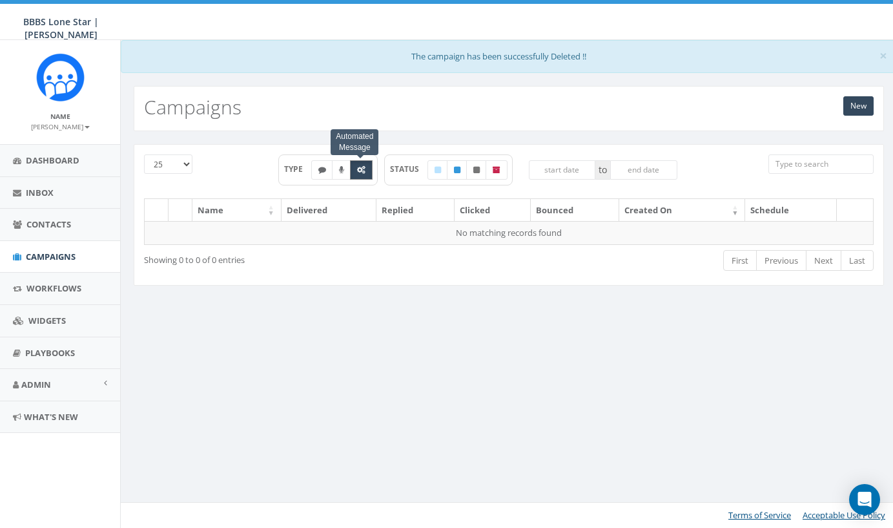
click at [363, 171] on icon at bounding box center [361, 170] width 8 height 8
checkbox input "false"
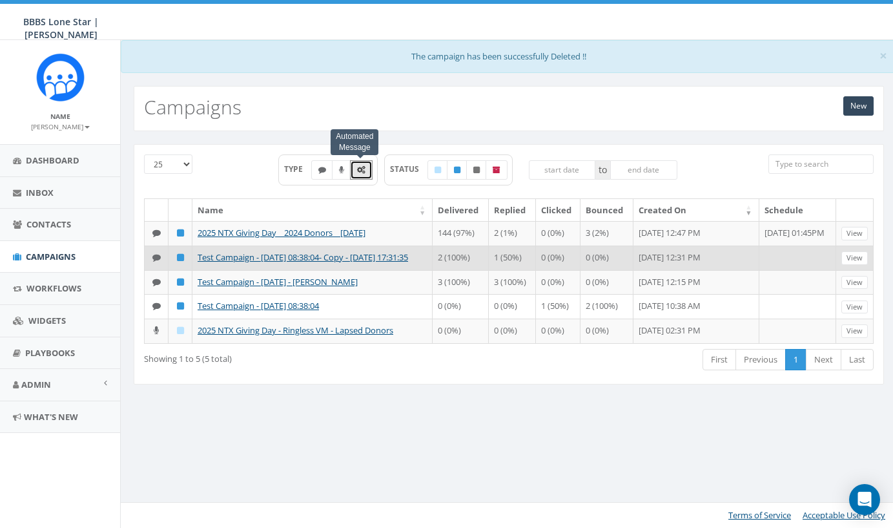
click at [181, 262] on icon at bounding box center [180, 257] width 7 height 8
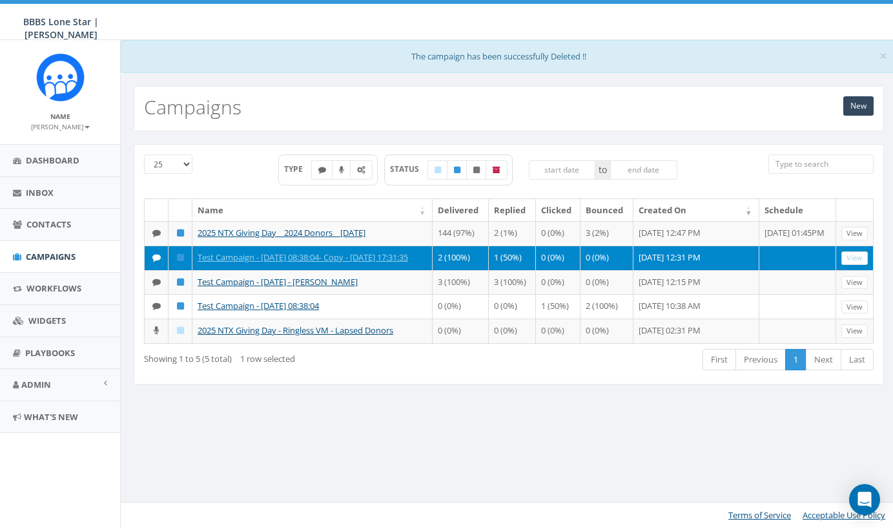
click at [860, 265] on link "View" at bounding box center [855, 258] width 26 height 14
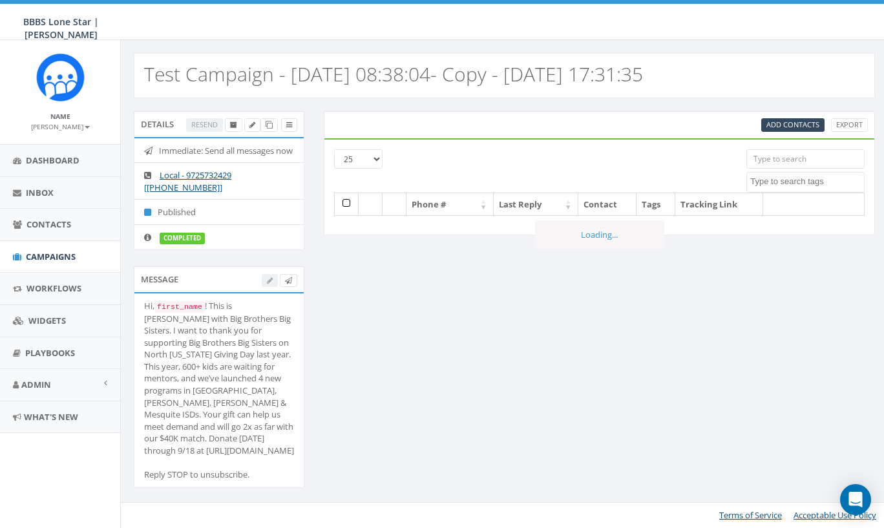
select select
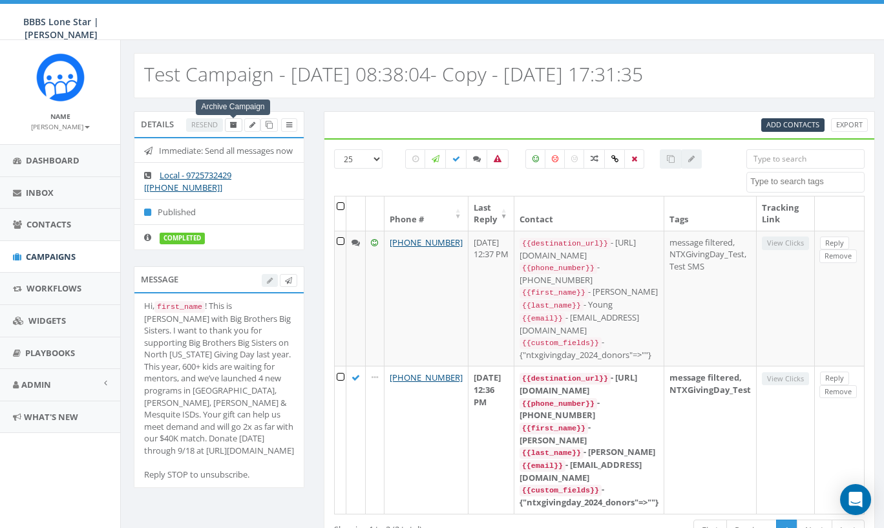
click at [235, 127] on icon at bounding box center [233, 124] width 7 height 7
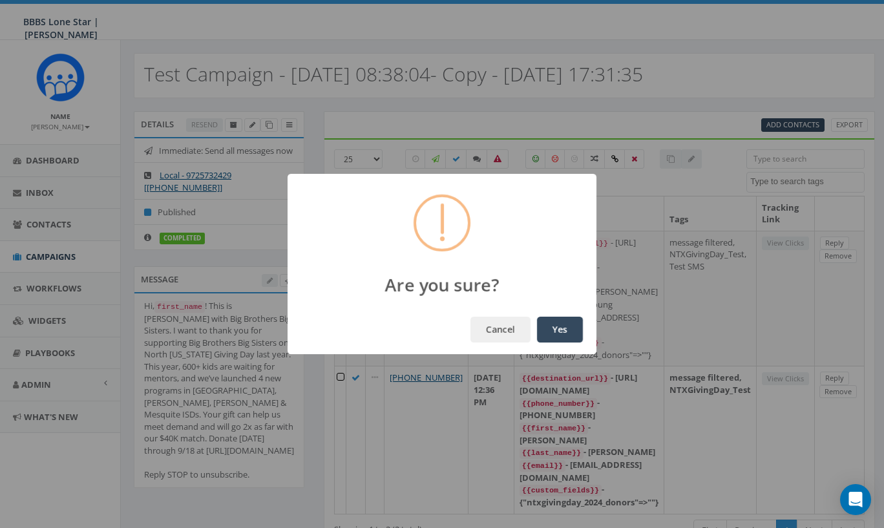
click at [552, 327] on button "Yes" at bounding box center [560, 329] width 46 height 26
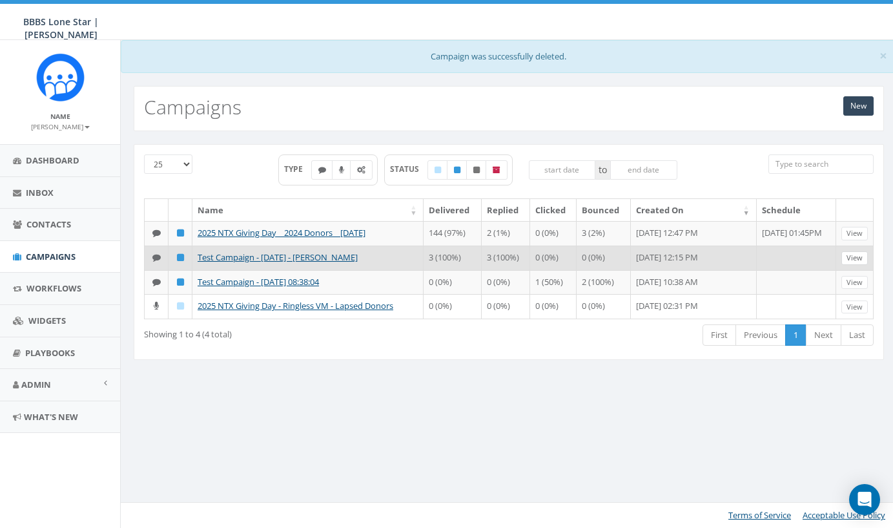
click at [853, 265] on link "View" at bounding box center [855, 258] width 26 height 14
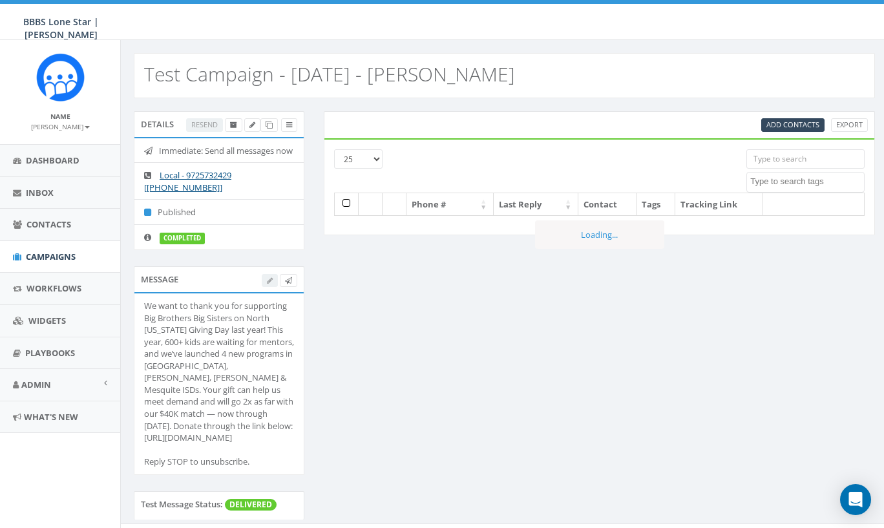
select select
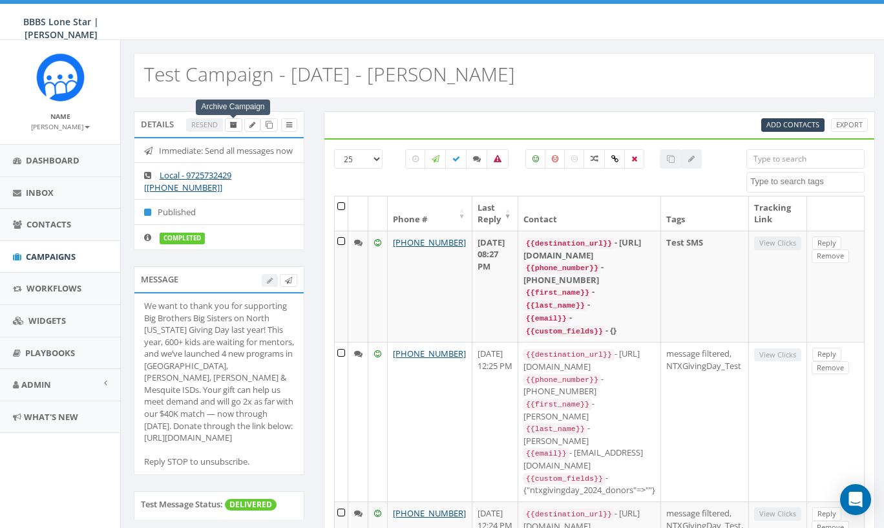
click at [234, 125] on icon at bounding box center [233, 124] width 7 height 7
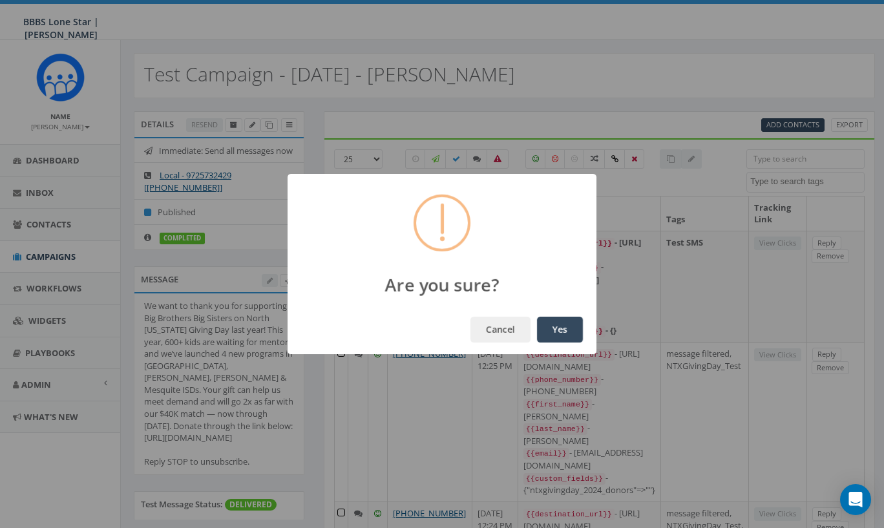
click at [577, 331] on button "Yes" at bounding box center [560, 329] width 46 height 26
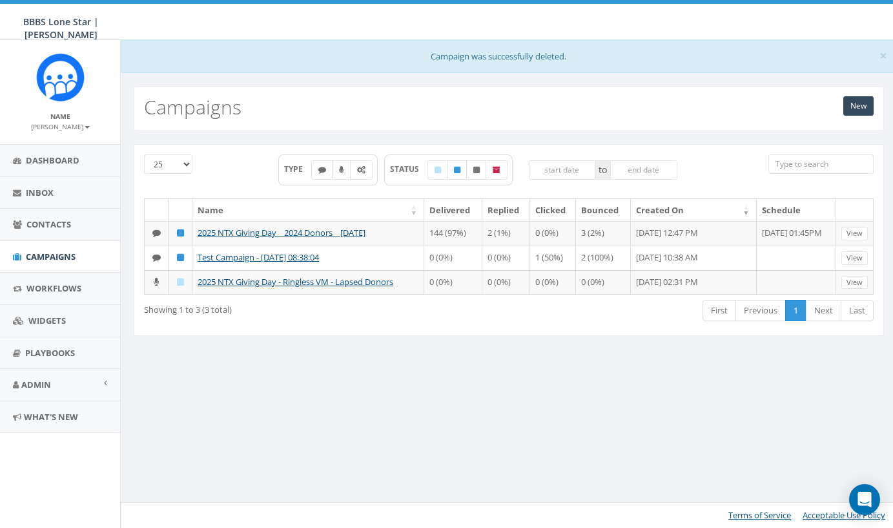
click at [328, 316] on div "Showing 1 to 3 (3 total)" at bounding box center [290, 306] width 293 height 17
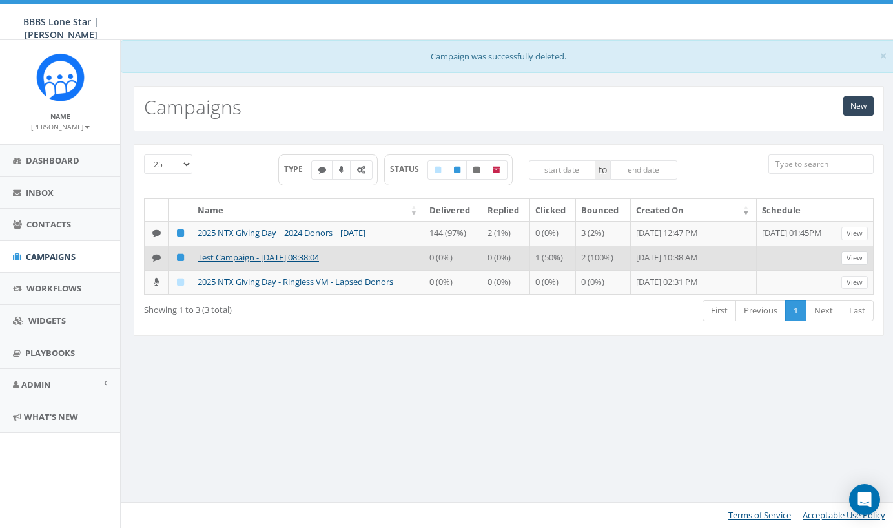
click at [849, 265] on link "View" at bounding box center [855, 258] width 26 height 14
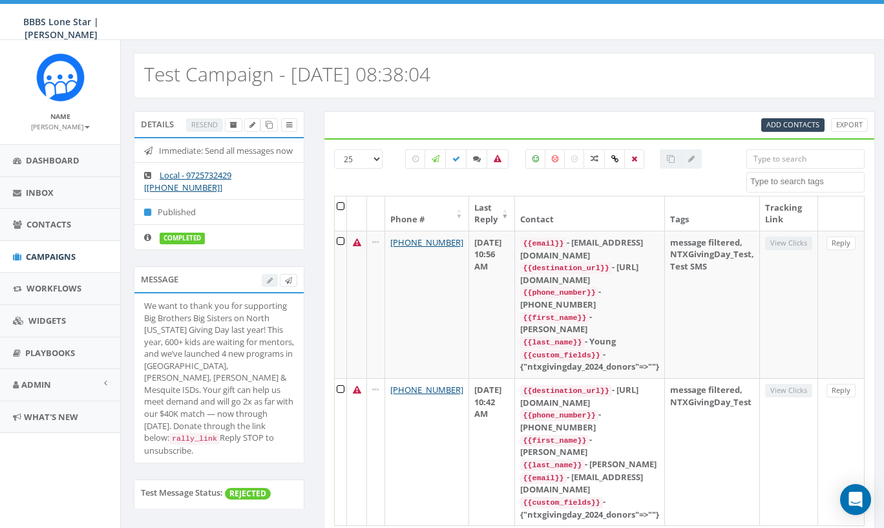
select select
click at [232, 126] on icon at bounding box center [233, 124] width 7 height 7
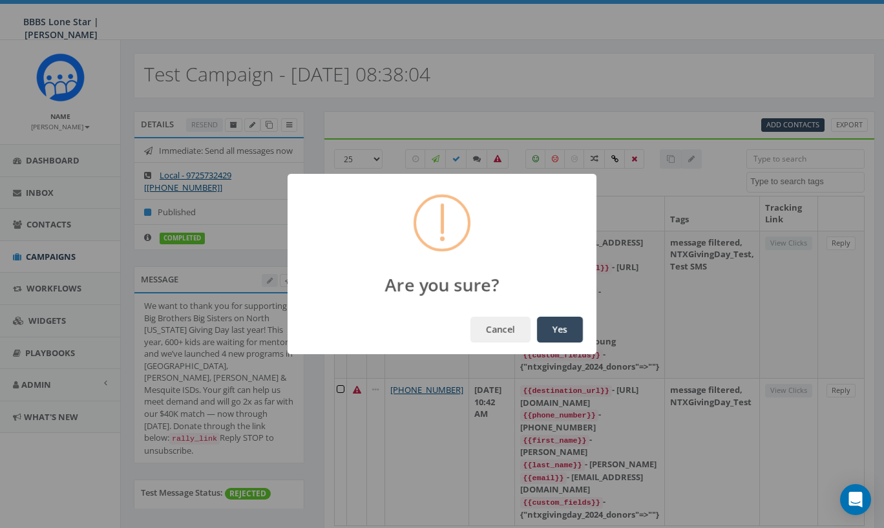
click at [555, 322] on button "Yes" at bounding box center [560, 329] width 46 height 26
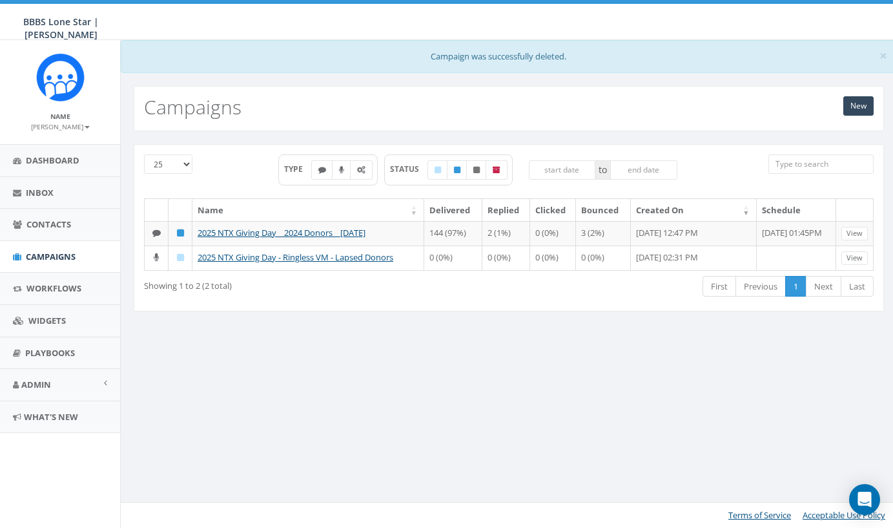
click at [357, 340] on div "25 50 100 TYPE STATUS to Name Delivered Replied Clicked Bounced Created On Sche…" at bounding box center [509, 235] width 776 height 209
click at [854, 105] on link "New" at bounding box center [859, 105] width 30 height 19
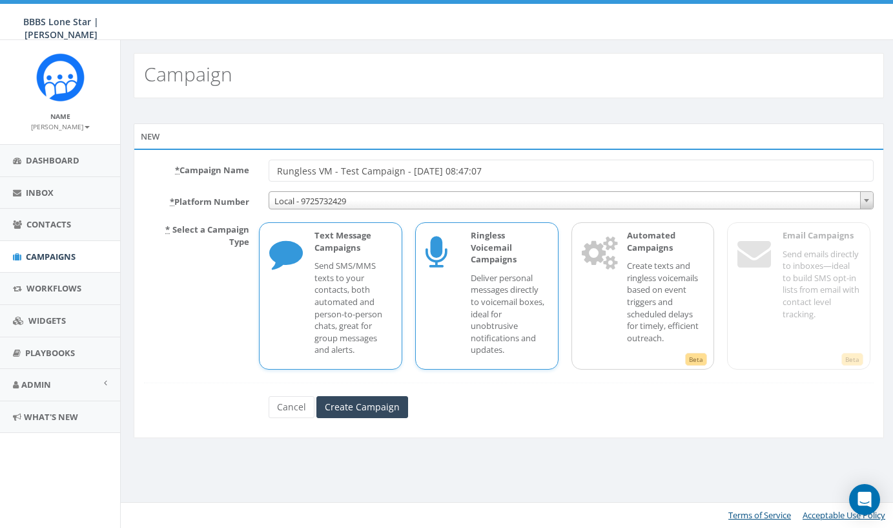
type input "Rungless VM - Test Campaign - [DATE] 08:47:07"
click at [470, 316] on div "Ringless Voicemail Campaigns Deliver personal messages directly to voicemail bo…" at bounding box center [503, 295] width 90 height 133
click at [371, 404] on input "Create Campaign" at bounding box center [362, 407] width 92 height 22
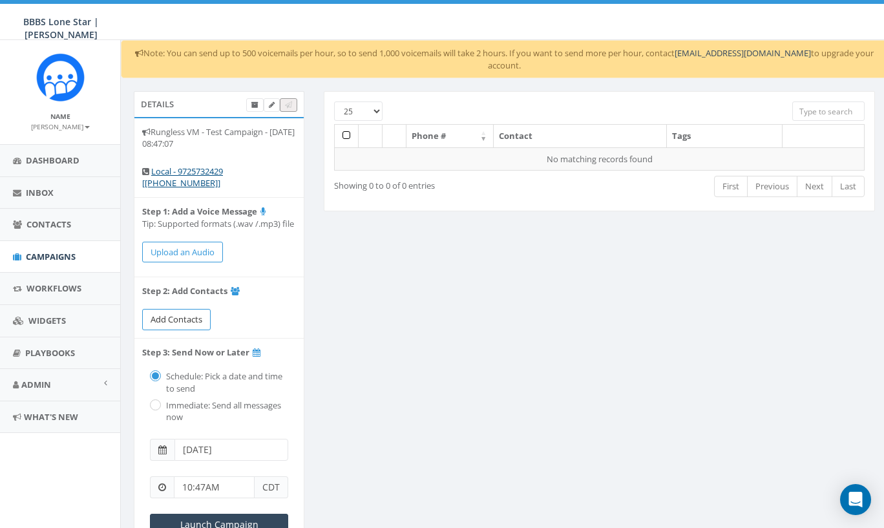
click at [198, 315] on span "Add Contacts" at bounding box center [176, 319] width 52 height 12
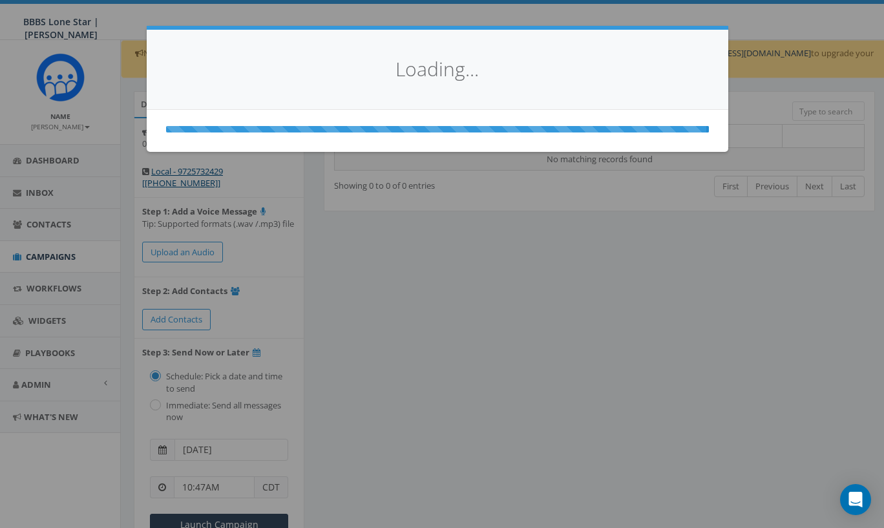
select select
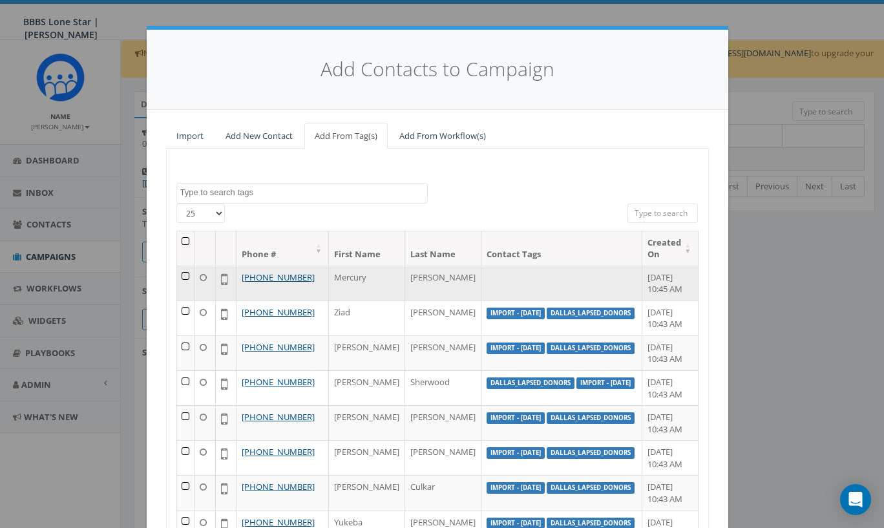
click at [187, 271] on td at bounding box center [186, 282] width 18 height 35
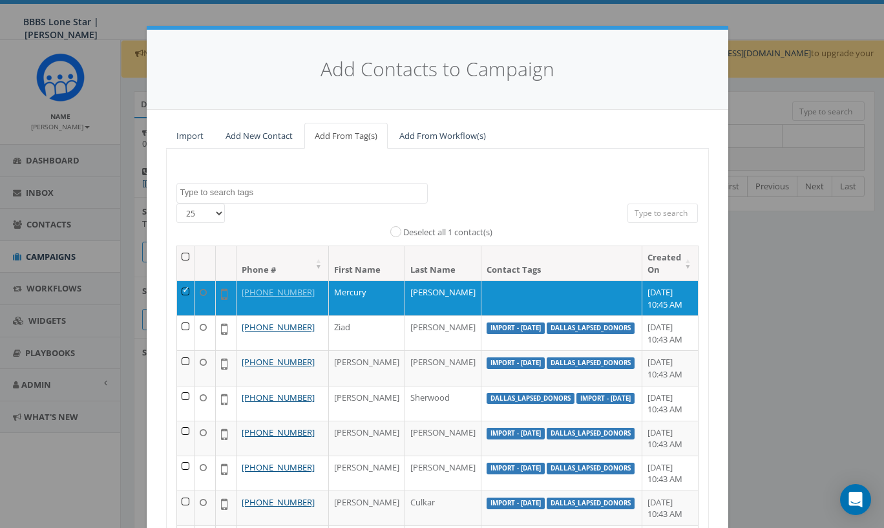
click at [246, 194] on textarea "Search" at bounding box center [303, 193] width 247 height 12
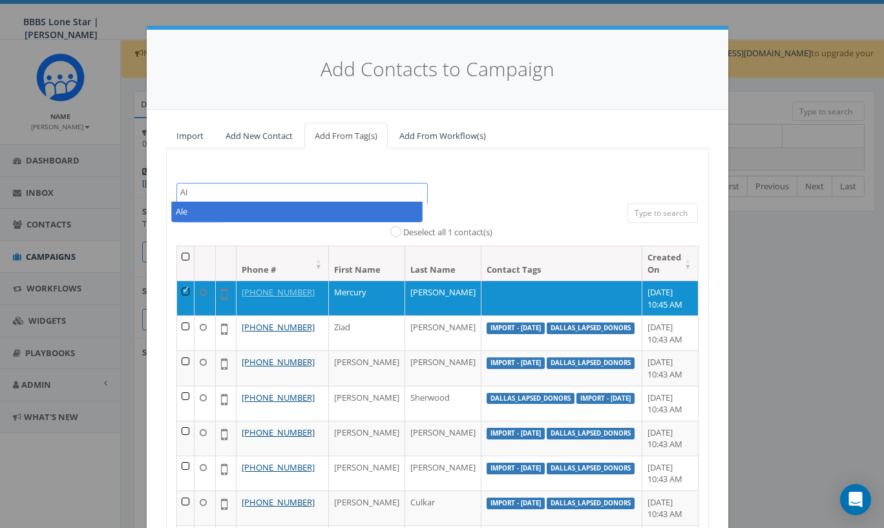
type textarea "A"
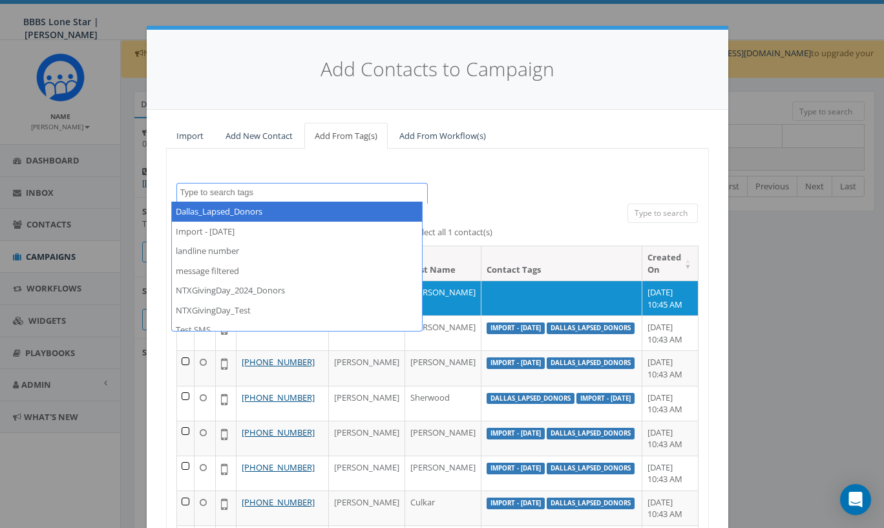
click at [243, 133] on link "Add New Contact" at bounding box center [259, 136] width 88 height 26
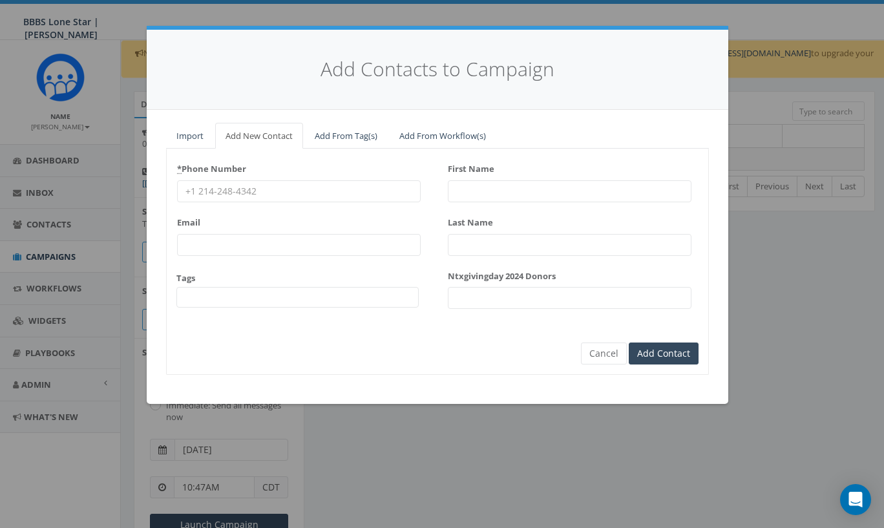
click at [354, 135] on link "Add From Tag(s)" at bounding box center [345, 136] width 83 height 26
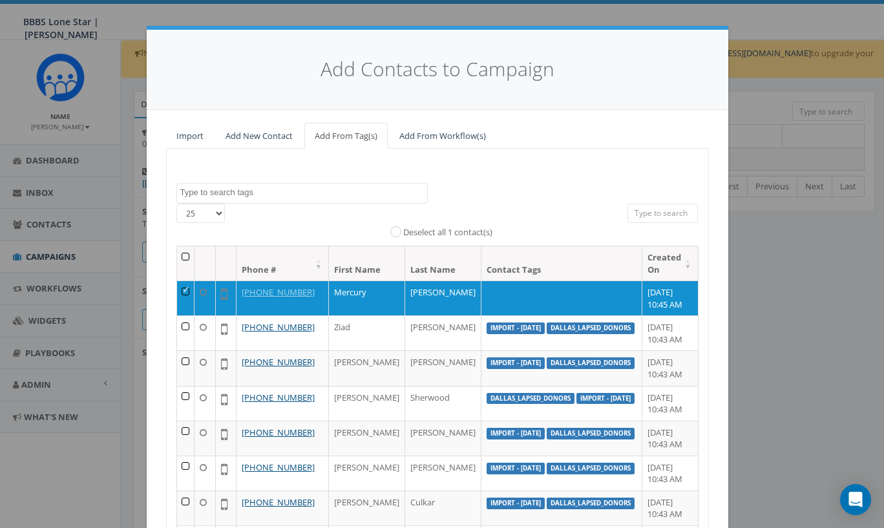
click at [277, 191] on textarea "Search" at bounding box center [303, 193] width 247 height 12
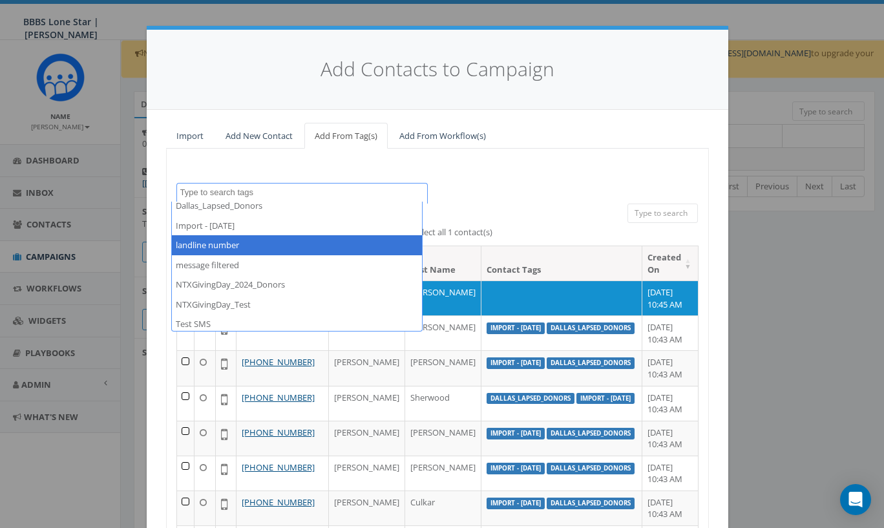
scroll to position [6, 0]
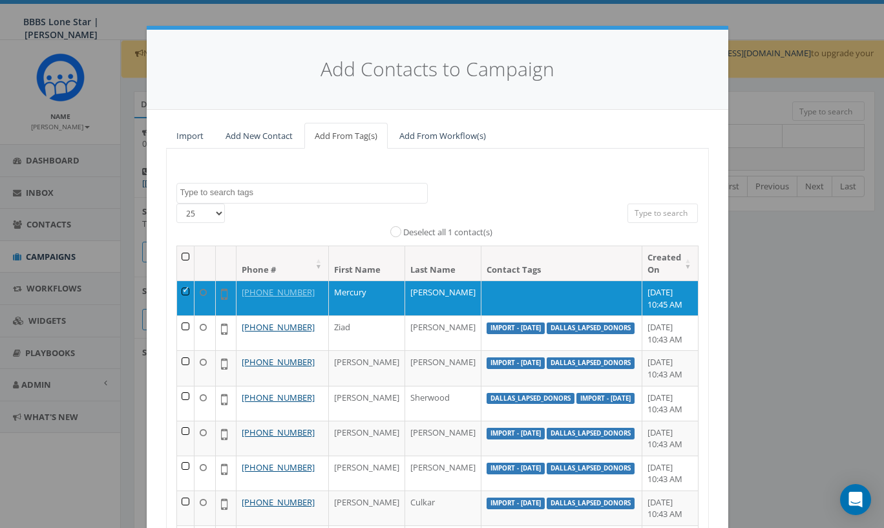
click at [500, 206] on div "All 1 contact(s) on current page All 1237 contact(s) filtered Deselect all 1 co…" at bounding box center [436, 224] width 361 height 43
click at [653, 211] on input "search" at bounding box center [662, 212] width 71 height 19
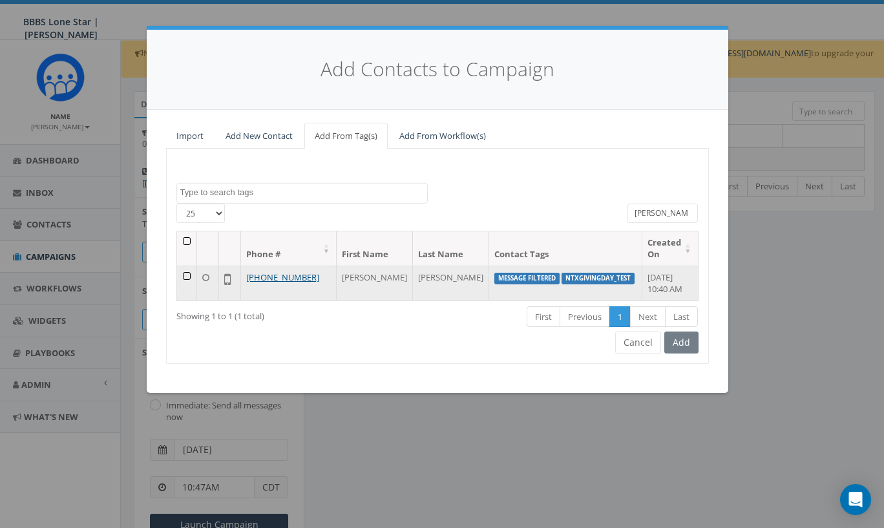
type input "Alese"
click at [187, 271] on td at bounding box center [187, 282] width 20 height 35
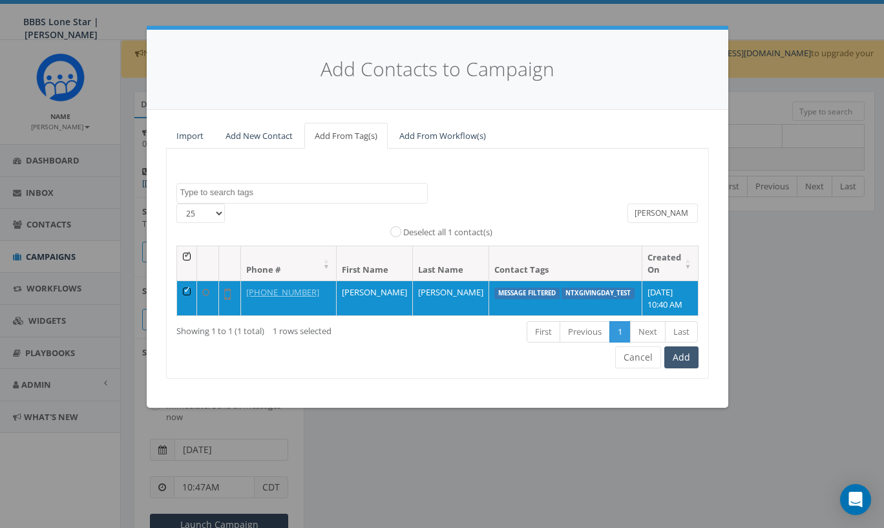
click at [687, 351] on button "Add" at bounding box center [681, 357] width 34 height 22
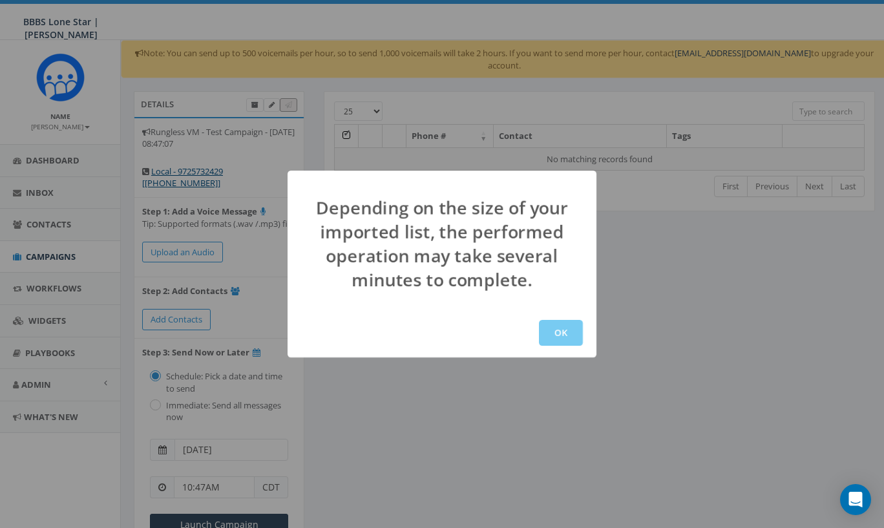
click at [571, 337] on button "OK" at bounding box center [561, 333] width 44 height 26
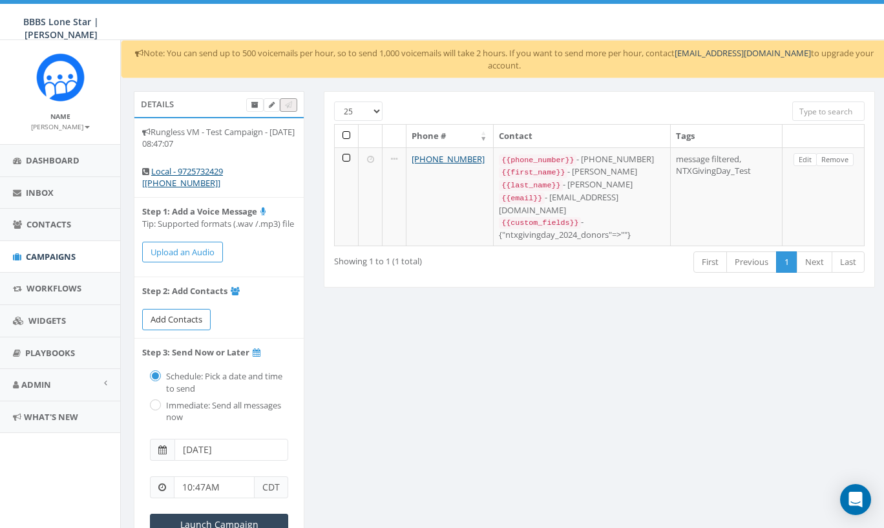
click at [186, 316] on span "Add Contacts" at bounding box center [176, 319] width 52 height 12
select select
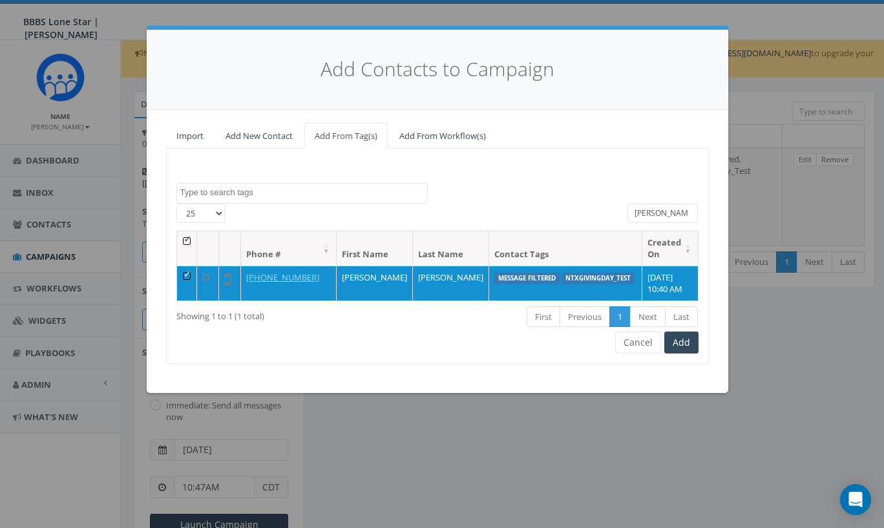
click at [666, 212] on input "[PERSON_NAME]" at bounding box center [662, 212] width 71 height 19
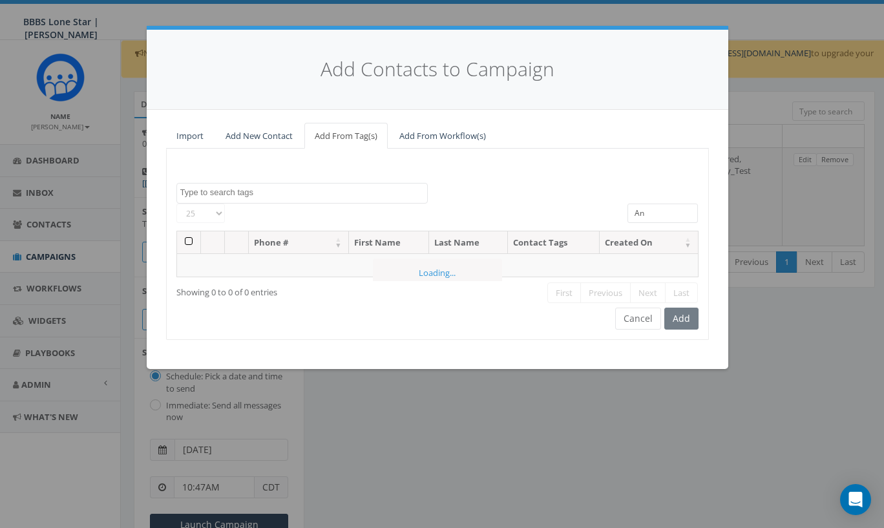
type input "A"
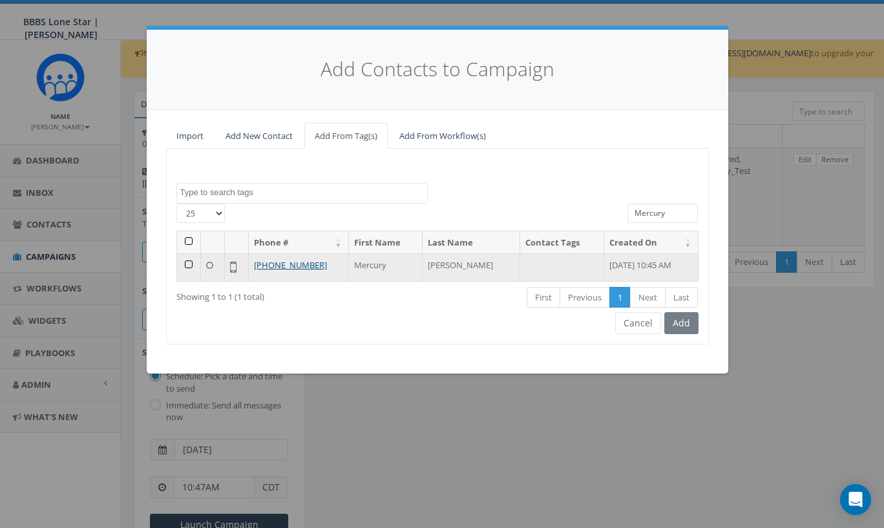
type input "Mercury"
click at [186, 261] on td at bounding box center [189, 267] width 24 height 28
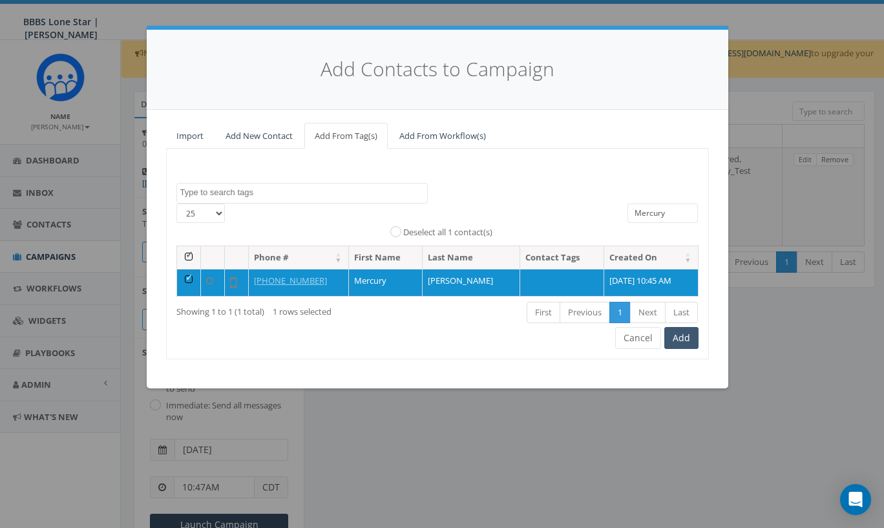
click at [683, 335] on button "Add" at bounding box center [681, 338] width 34 height 22
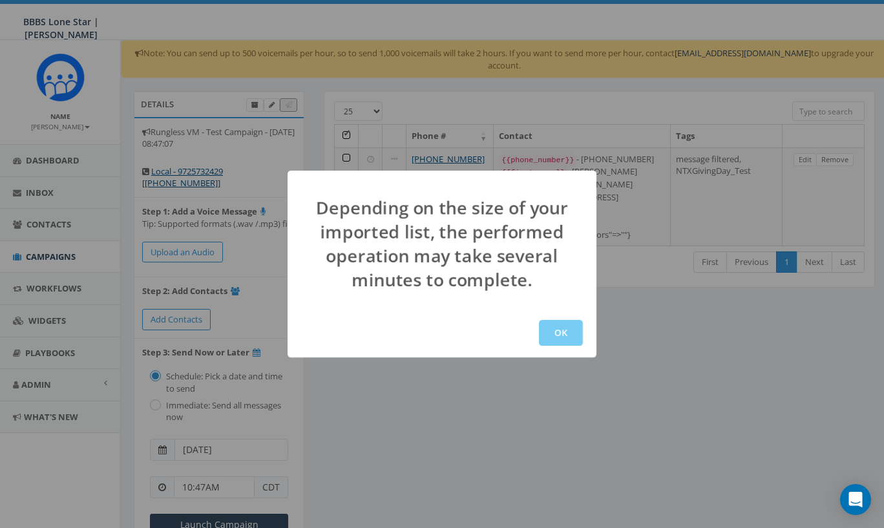
click at [560, 335] on button "OK" at bounding box center [561, 333] width 44 height 26
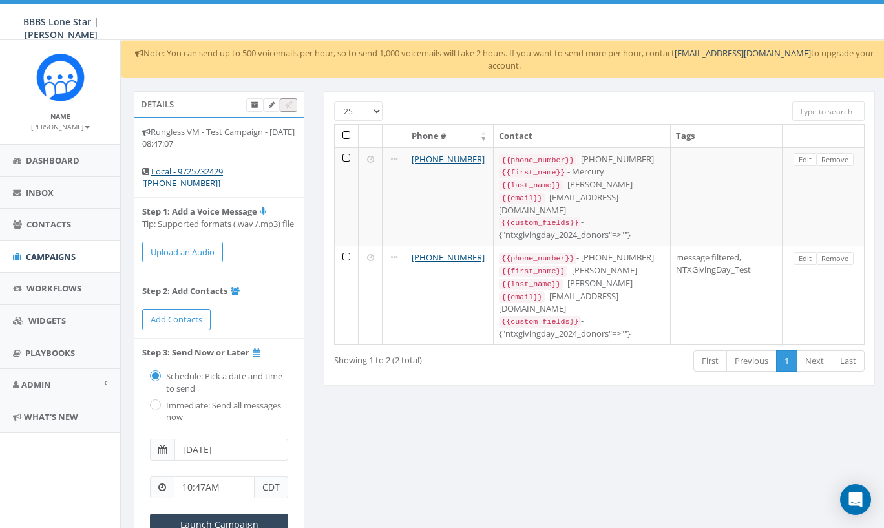
click at [561, 400] on div "Details Rungless VM - Test Campaign - 09/11/2025, 08:47:07 Local - 9725732429 […" at bounding box center [504, 379] width 760 height 577
click at [192, 309] on link "Add Contacts" at bounding box center [176, 319] width 68 height 21
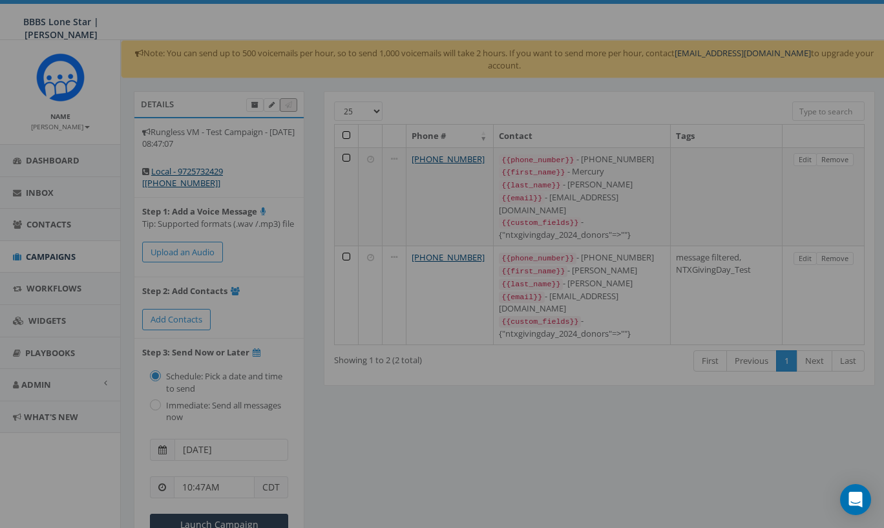
select select
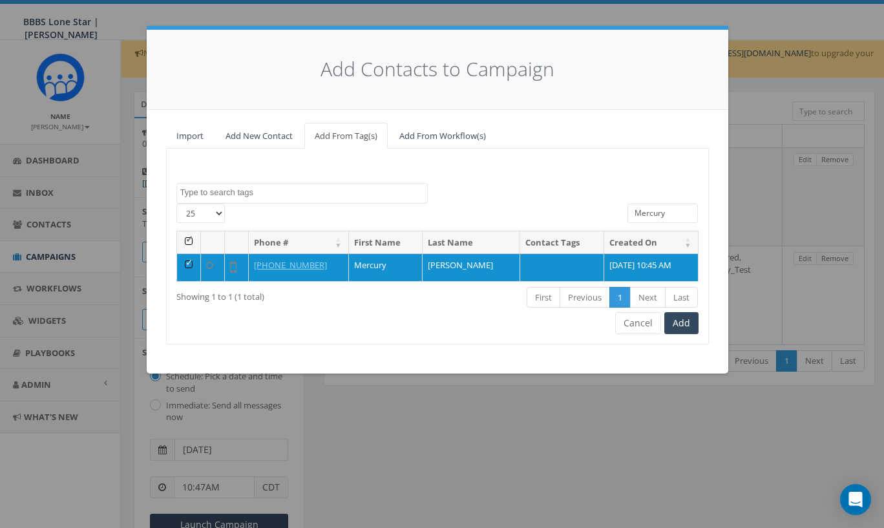
click at [264, 136] on link "Add New Contact" at bounding box center [259, 136] width 88 height 26
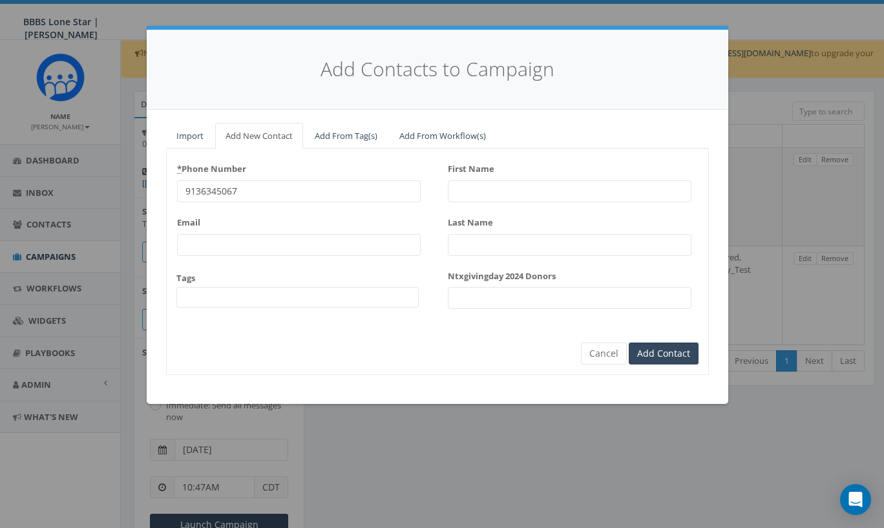
type input "9136345067"
type input "Andrew"
type input "Young"
type input "Andrew"
click at [529, 351] on div "* Phone Number 9136345067 Email Tags Dallas_Lapsed_Donors Import - 09/11/2025 l…" at bounding box center [437, 262] width 543 height 226
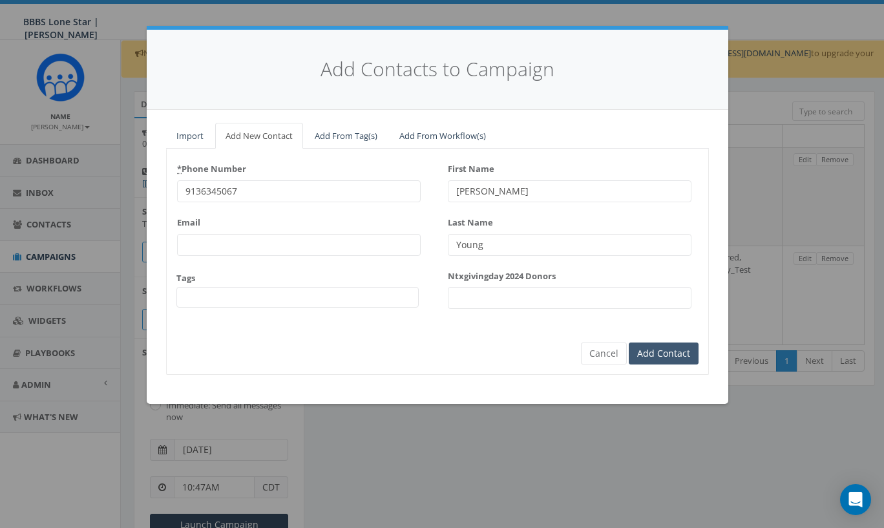
click at [669, 353] on input "Add Contact" at bounding box center [663, 353] width 70 height 22
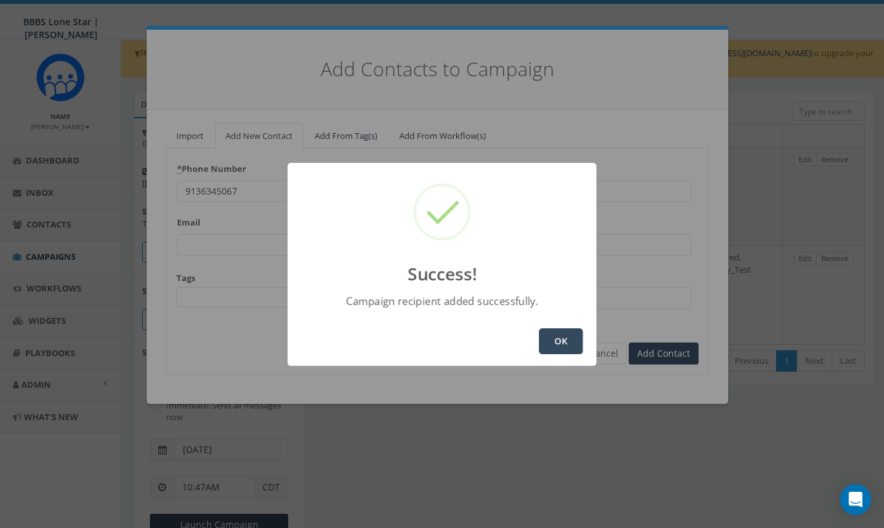
click at [561, 337] on button "OK" at bounding box center [561, 341] width 44 height 26
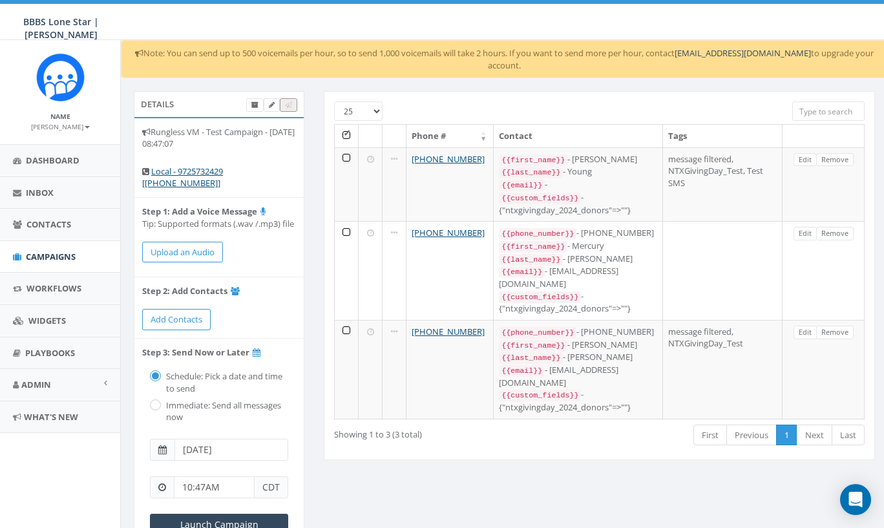
click at [583, 413] on div "25 50 100 Phone # Contact Tags +1 913-634-5067 {{first_name}} - Andrew {{last_n…" at bounding box center [599, 283] width 570 height 385
click at [188, 247] on button "Upload an Audio" at bounding box center [182, 252] width 81 height 21
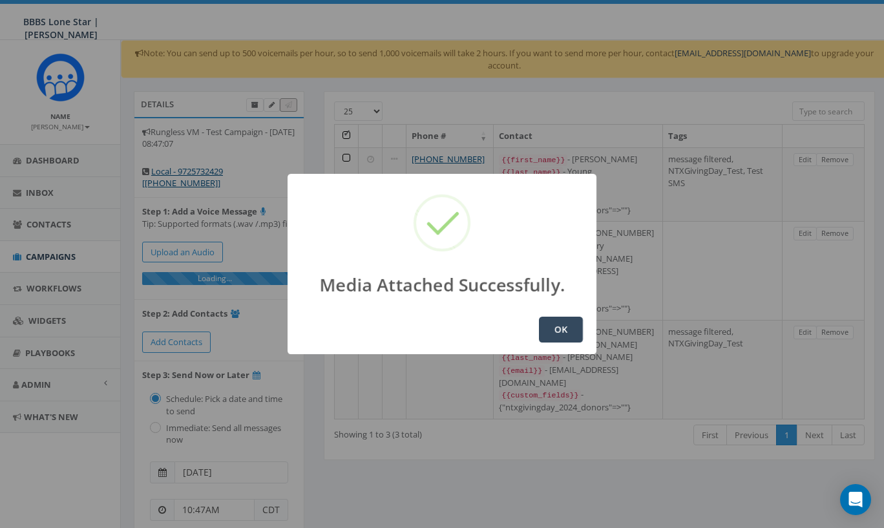
click at [570, 332] on button "OK" at bounding box center [561, 329] width 44 height 26
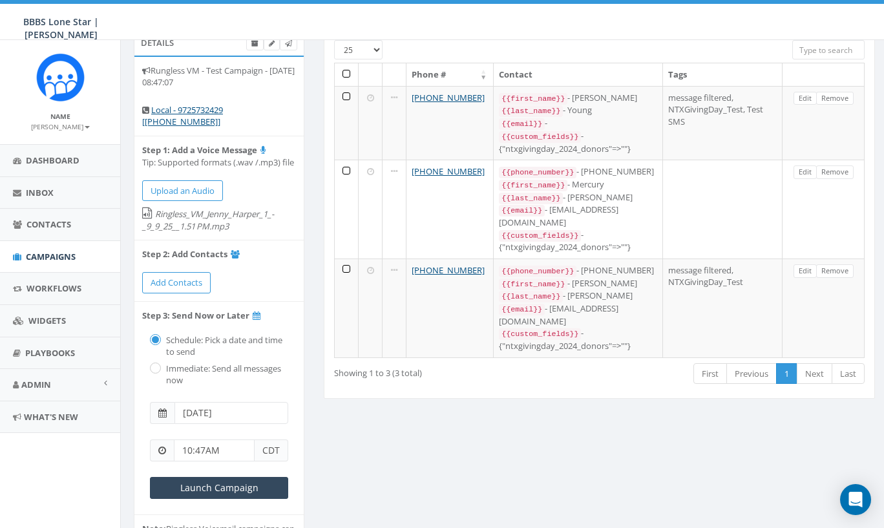
scroll to position [154, 0]
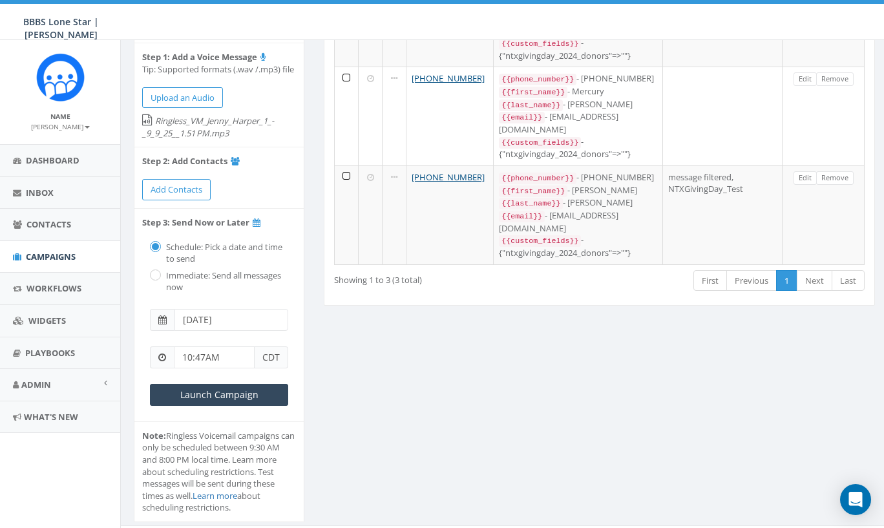
click at [163, 269] on label "Immediate: Send all messages now" at bounding box center [225, 281] width 125 height 24
click at [155, 272] on input "radio" at bounding box center [154, 276] width 8 height 8
radio input "true"
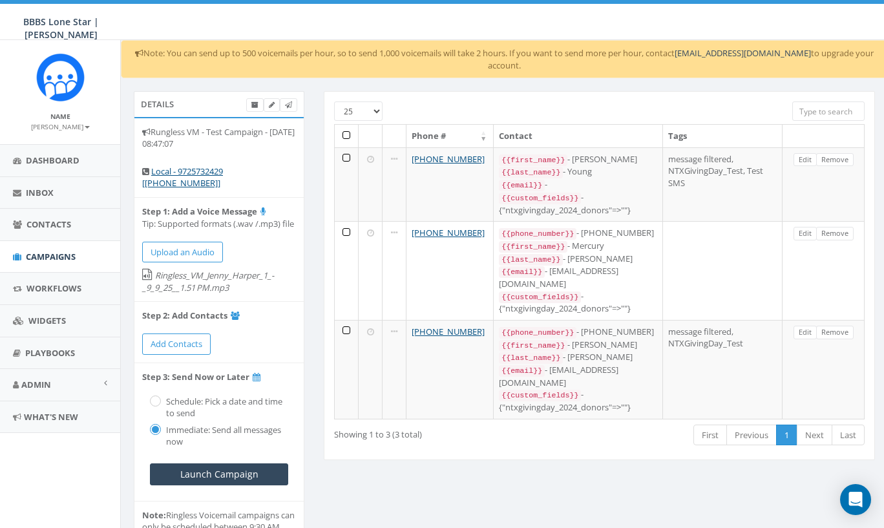
scroll to position [92, 0]
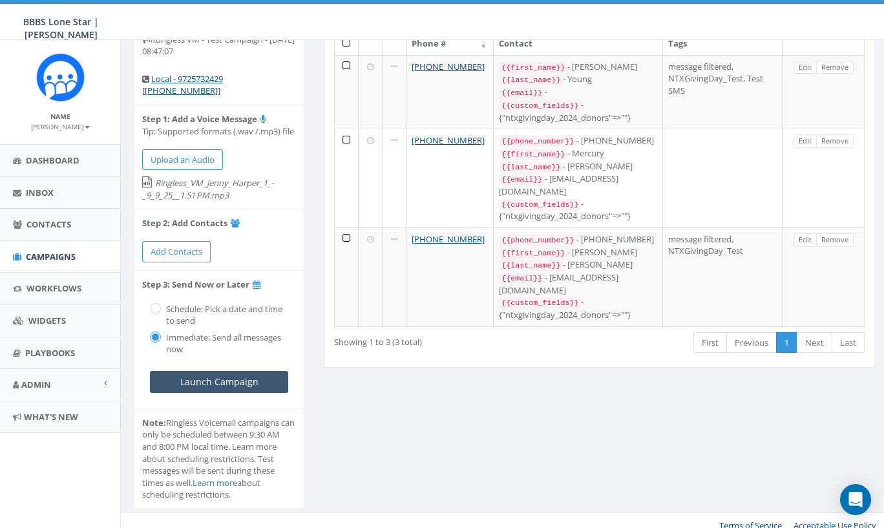
click at [254, 373] on input "Launch Campaign" at bounding box center [219, 382] width 138 height 22
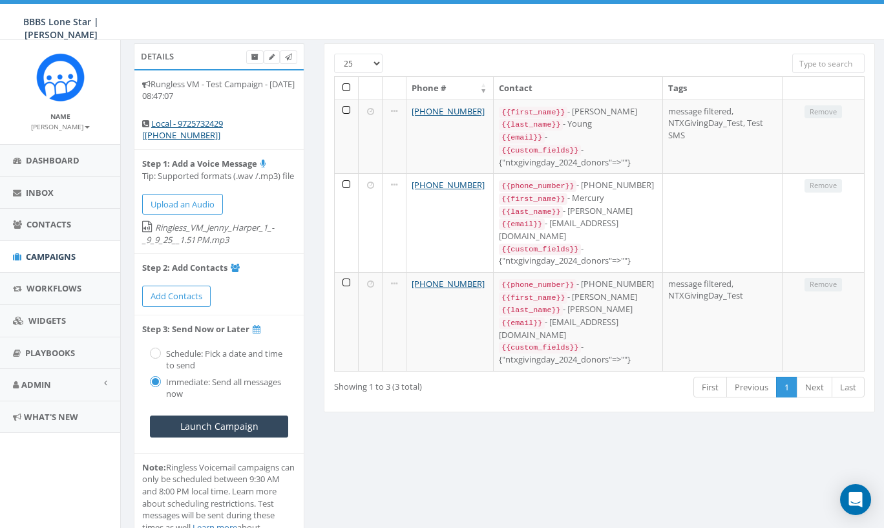
scroll to position [92, 0]
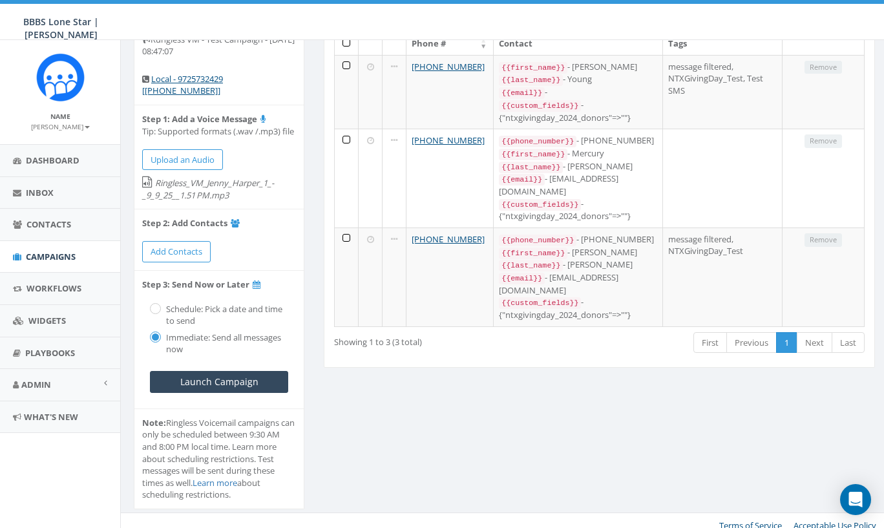
click at [51, 253] on span "Campaigns" at bounding box center [51, 257] width 50 height 12
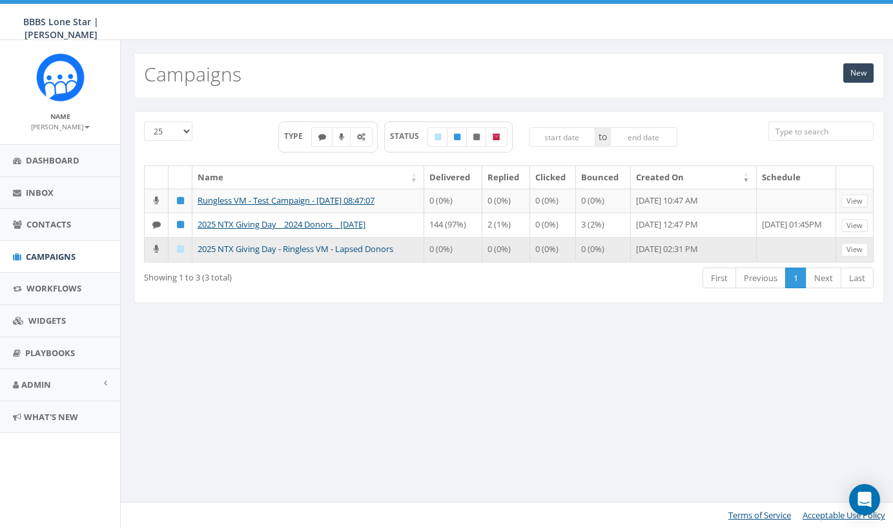
click at [315, 254] on link "2025 NTX Giving Day - Ringless VM - Lapsed Donors" at bounding box center [296, 249] width 196 height 12
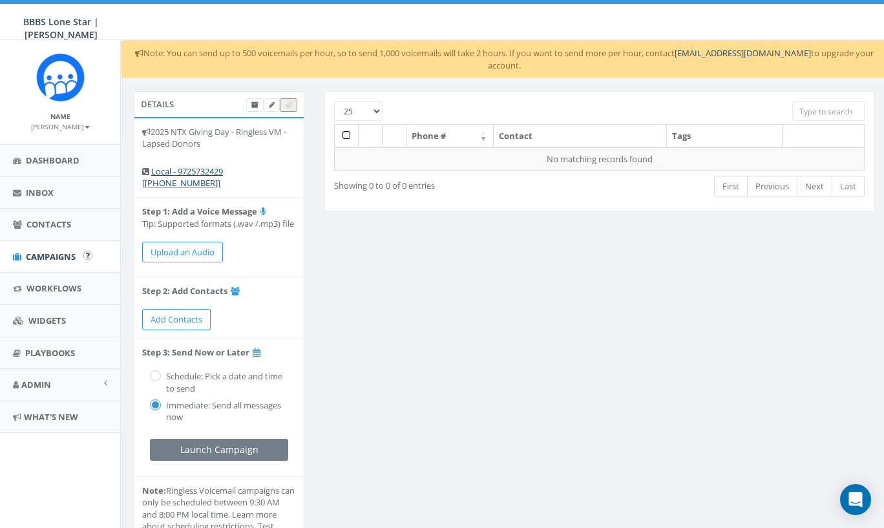
click at [45, 254] on span "Campaigns" at bounding box center [51, 257] width 50 height 12
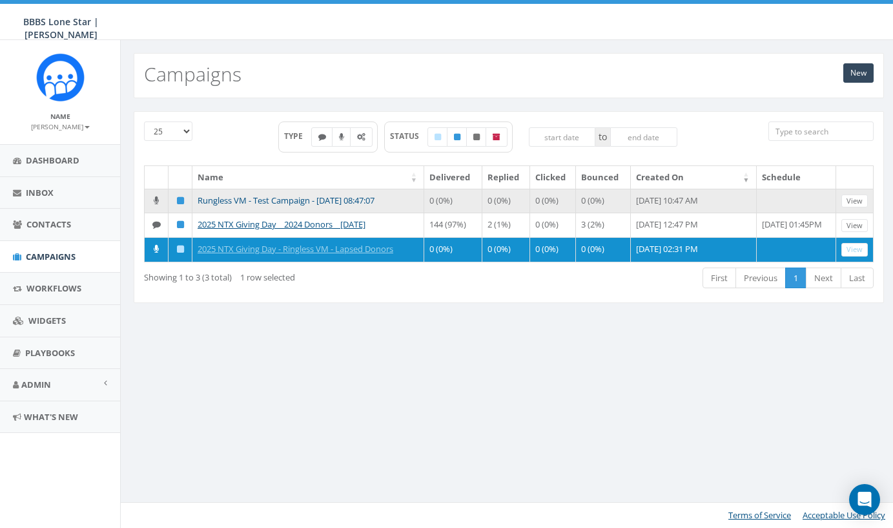
click at [309, 199] on link "Rungless VM - Test Campaign - [DATE] 08:47:07" at bounding box center [286, 200] width 177 height 12
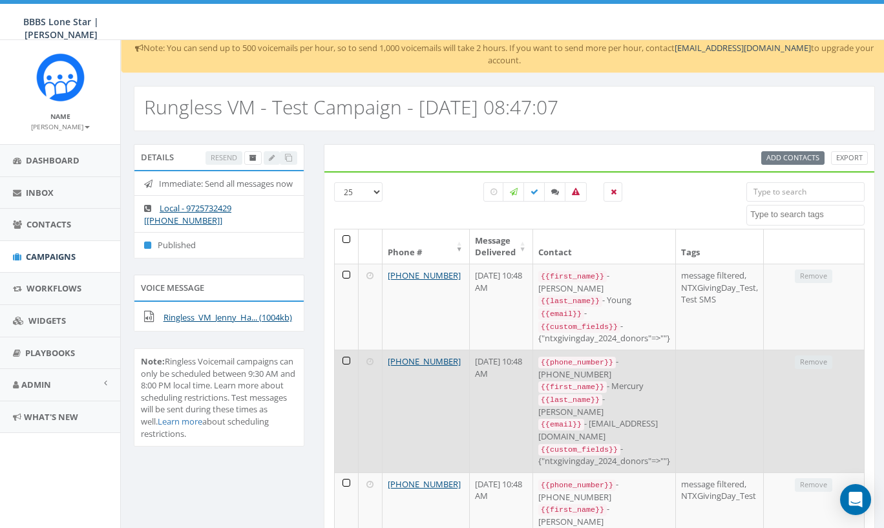
scroll to position [63, 0]
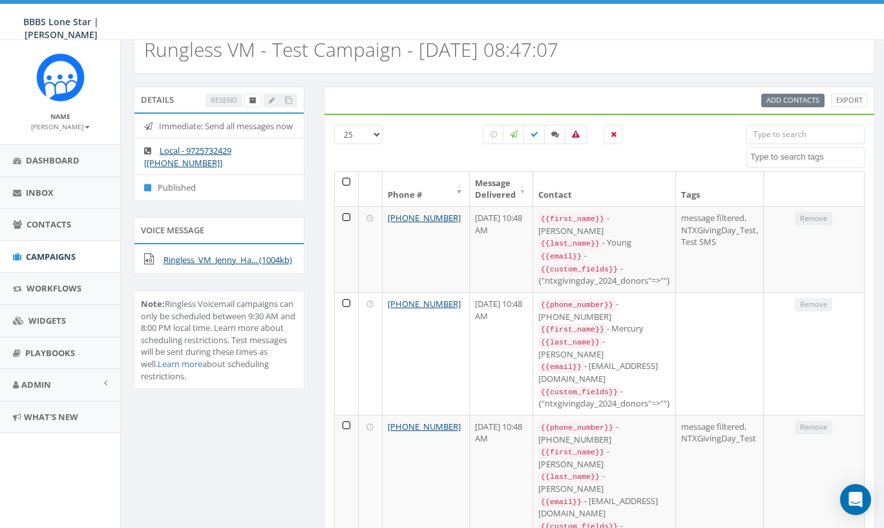
drag, startPoint x: 180, startPoint y: 337, endPoint x: 260, endPoint y: 386, distance: 94.3
click at [260, 386] on div "Note: Ringless Voicemail campaigns can only be scheduled between 9:30 AM and 8:…" at bounding box center [219, 348] width 190 height 114
drag, startPoint x: 262, startPoint y: 333, endPoint x: 280, endPoint y: 383, distance: 53.3
click at [280, 383] on div "Note: Ringless Voicemail campaigns can only be scheduled between 9:30 AM and 8:…" at bounding box center [219, 348] width 190 height 114
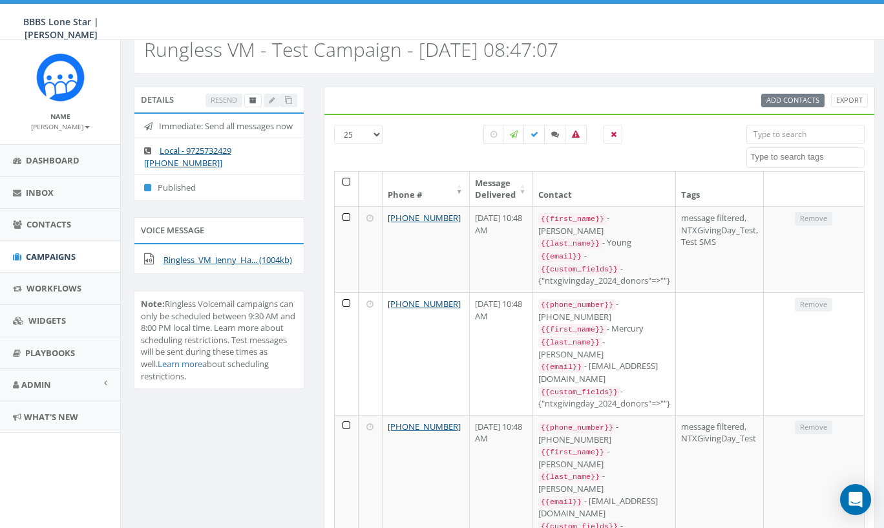
click at [279, 384] on div "Note: Ringless Voicemail campaigns can only be scheduled between 9:30 AM and 8:…" at bounding box center [219, 348] width 190 height 114
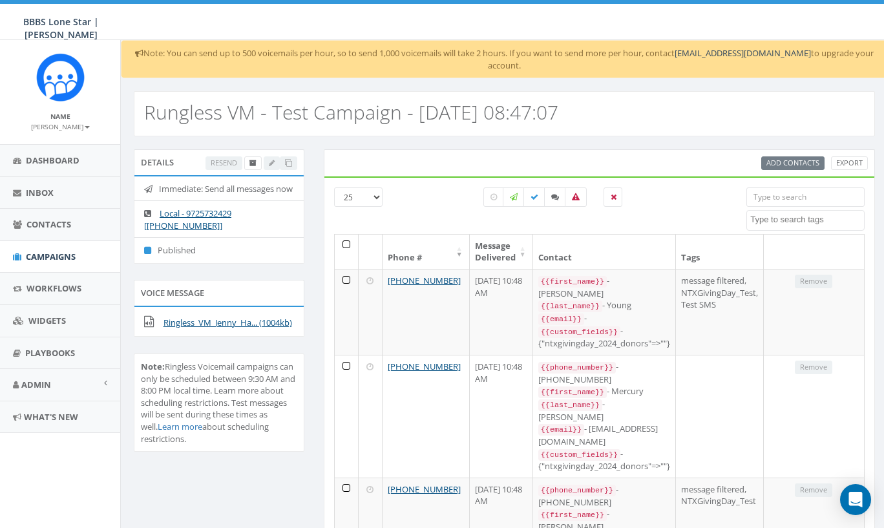
click at [225, 156] on div "Resend" at bounding box center [251, 163] width 92 height 14
click at [54, 252] on span "Campaigns" at bounding box center [51, 257] width 50 height 12
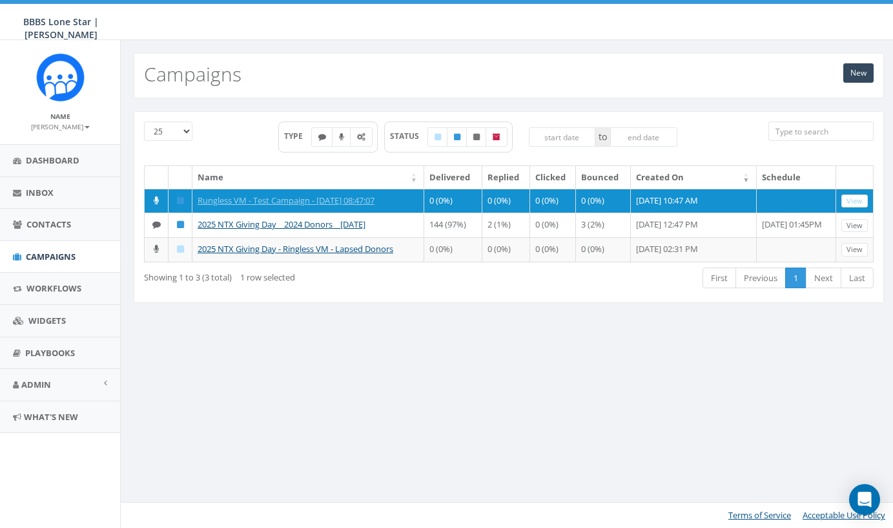
click at [371, 319] on div "25 50 100 TYPE STATUS to Name Delivered Replied Clicked Bounced Created On Sche…" at bounding box center [509, 215] width 770 height 208
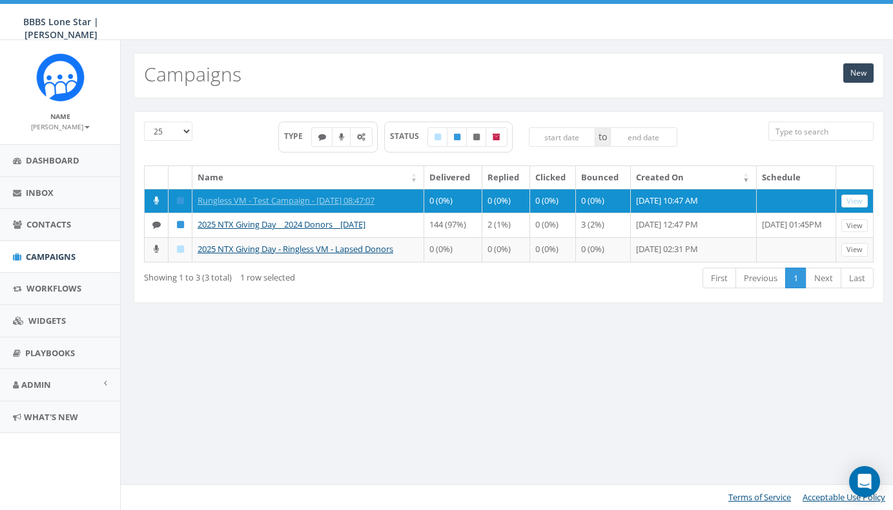
click at [327, 384] on div "New Campaigns 25 50 100 TYPE STATUS to Name Delivered Replied Clicked Bounced C…" at bounding box center [508, 275] width 777 height 470
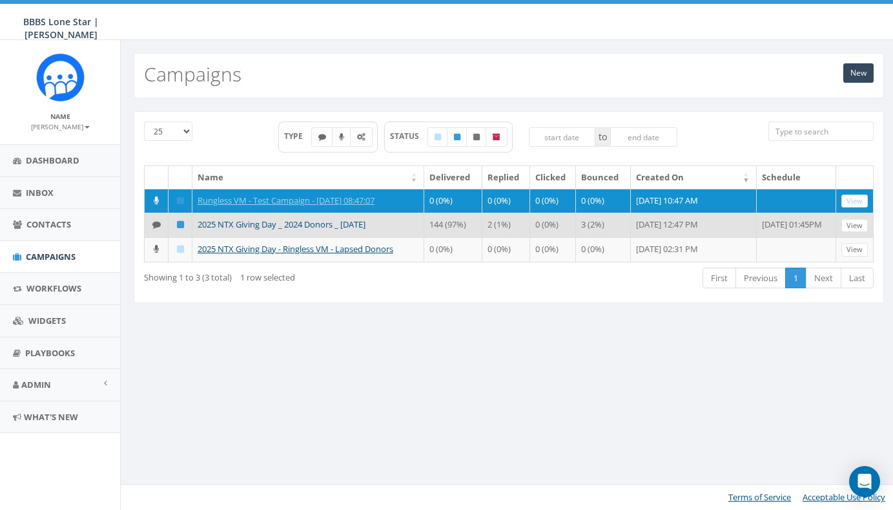
click at [277, 230] on link "2025 NTX Giving Day _ 2024 Donors _ [DATE]" at bounding box center [282, 224] width 168 height 12
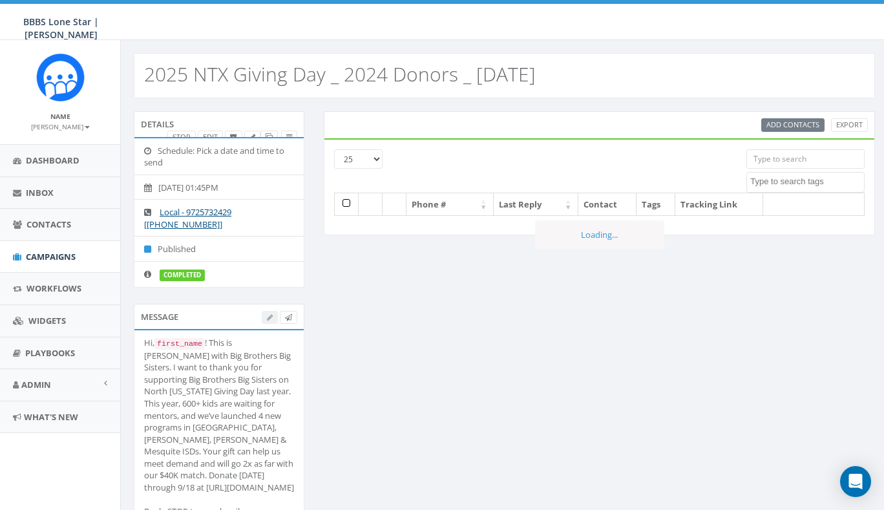
select select
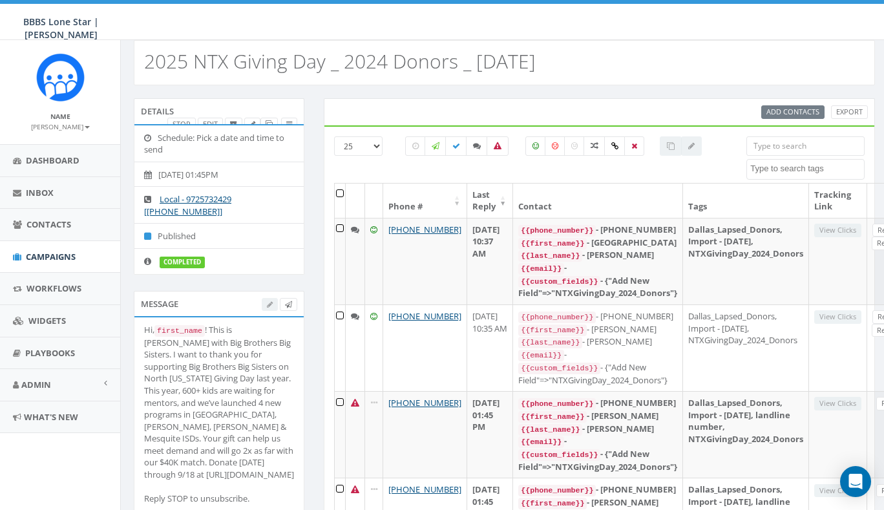
scroll to position [35, 0]
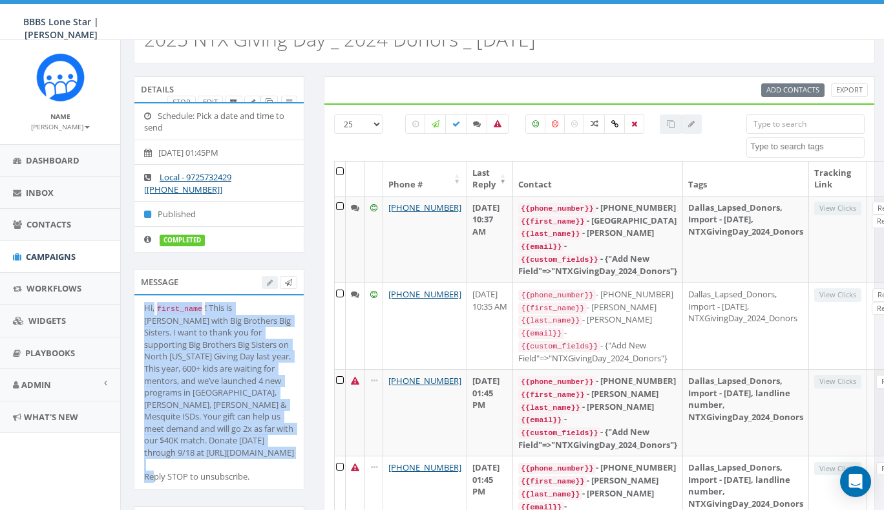
drag, startPoint x: 145, startPoint y: 303, endPoint x: 276, endPoint y: 459, distance: 203.6
click at [276, 459] on div "Hi, first_name ! This is Andrew Young with Big Brothers Big Sisters. I want to …" at bounding box center [219, 392] width 150 height 181
copy div "Hi, first_name ! This is Andrew Young with Big Brothers Big Sisters. I want to …"
click at [227, 346] on div "Hi, first_name ! This is Andrew Young with Big Brothers Big Sisters. I want to …" at bounding box center [219, 392] width 150 height 181
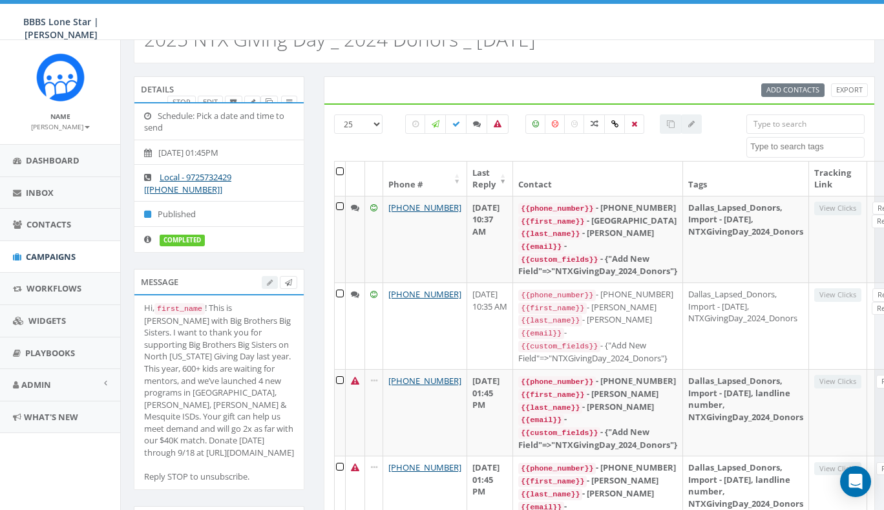
click at [61, 253] on span "Campaigns" at bounding box center [51, 257] width 50 height 12
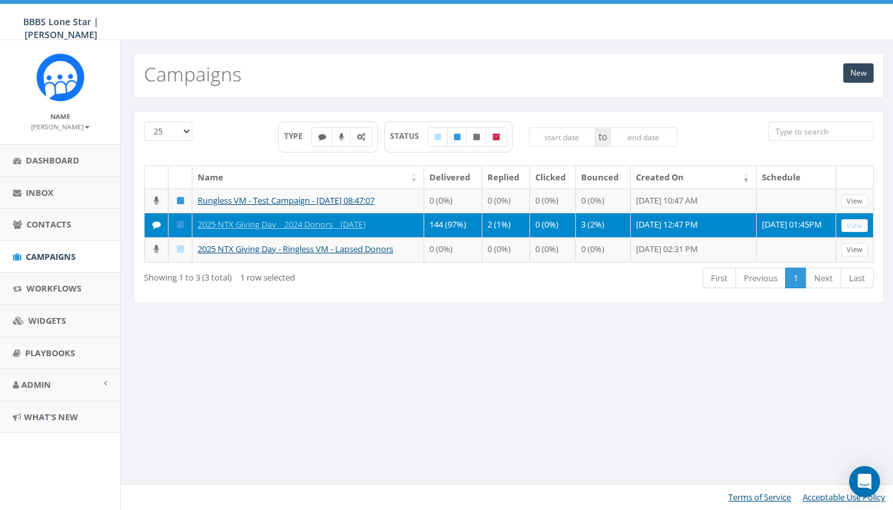
click at [306, 362] on div "New Campaigns 25 50 100 TYPE STATUS to Name Delivered Replied Clicked Bounced C…" at bounding box center [508, 275] width 777 height 470
click at [858, 75] on link "New" at bounding box center [859, 72] width 30 height 19
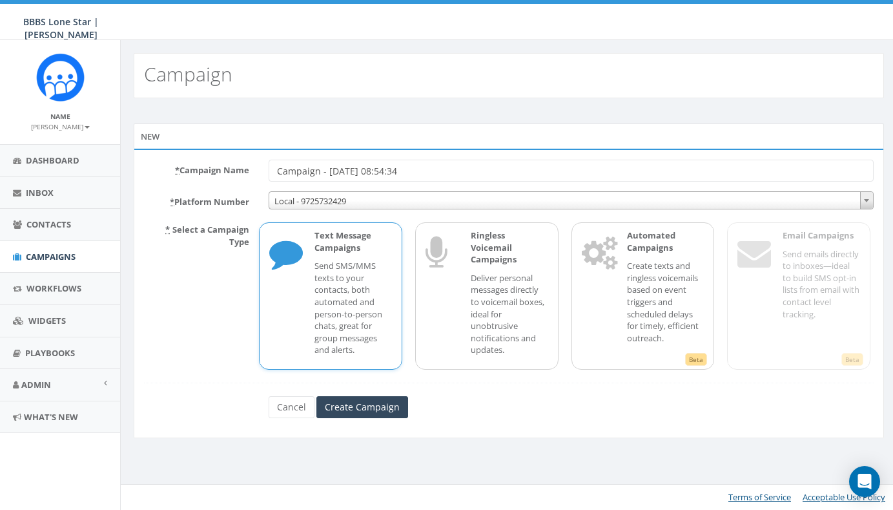
click at [358, 300] on p "Send SMS/MMS texts to your contacts, both automated and person-to-person chats,…" at bounding box center [354, 308] width 78 height 96
click at [307, 171] on input "Campaign - 09/11/2025, 08:54:34" at bounding box center [571, 171] width 605 height 22
type input "NTX Giving Day - [GEOGRAPHIC_DATA] Lapsed Donors - [DATE]"
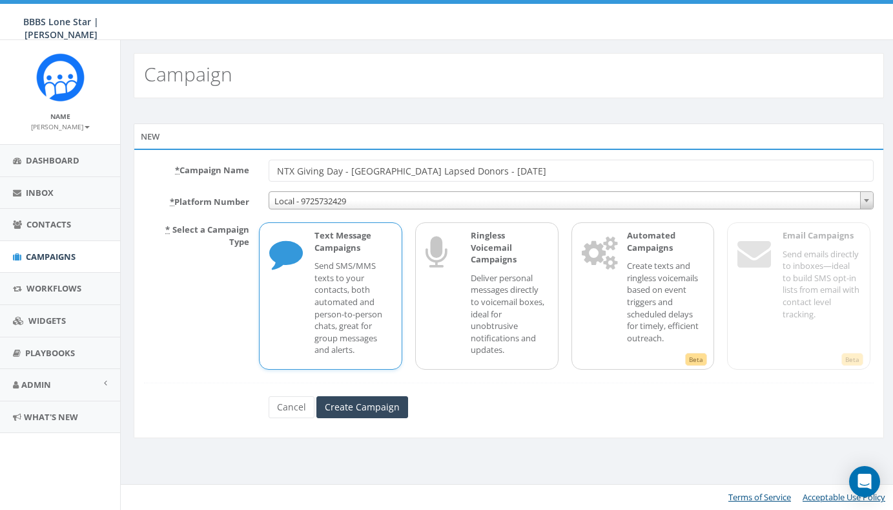
click at [462, 427] on div "* Campaign Name NTX Giving Day - Dallas Lapsed Donors - 9-11-2025 * Platform Nu…" at bounding box center [509, 293] width 751 height 289
click at [382, 404] on input "Create Campaign" at bounding box center [362, 407] width 92 height 22
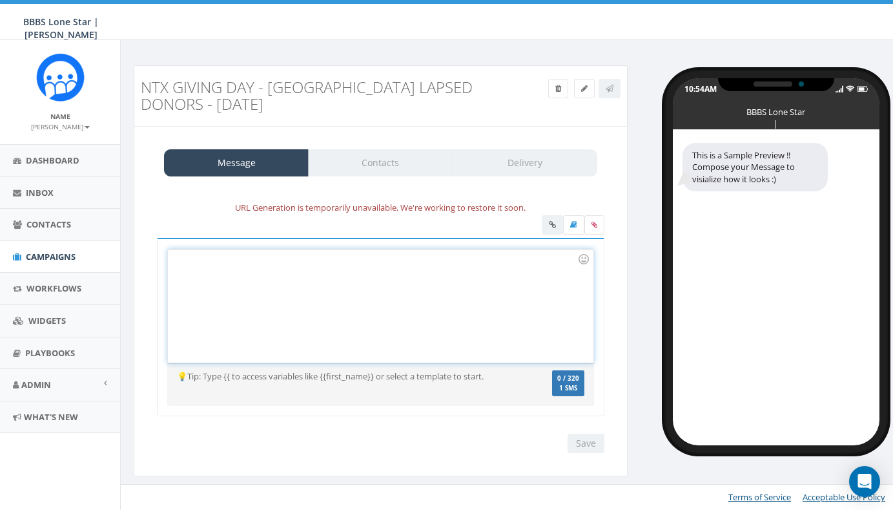
click at [280, 288] on div at bounding box center [380, 305] width 425 height 113
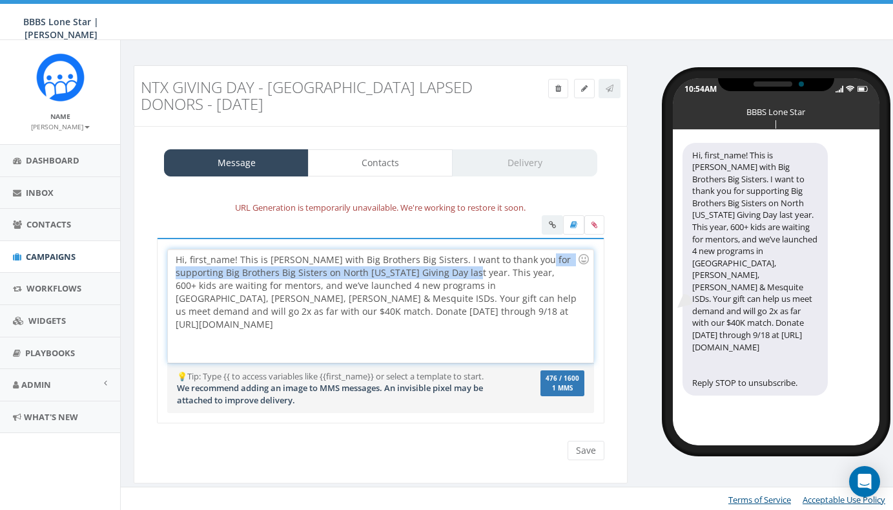
drag, startPoint x: 538, startPoint y: 256, endPoint x: 473, endPoint y: 271, distance: 66.8
click at [473, 271] on div "Hi, first_name! This is Andrew Young with Big Brothers Big Sisters. I want to t…" at bounding box center [380, 305] width 425 height 113
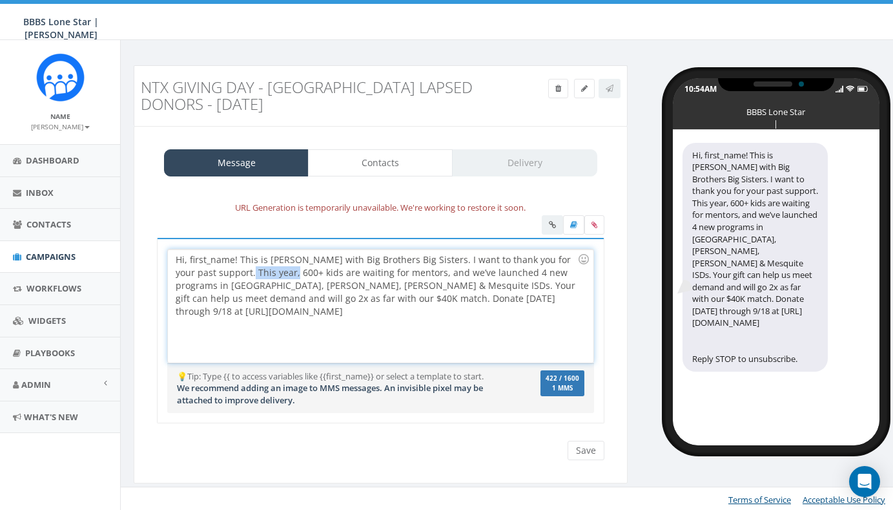
drag, startPoint x: 235, startPoint y: 271, endPoint x: 277, endPoint y: 273, distance: 42.0
click at [277, 273] on div "Hi, first_name! This is Andrew Young with Big Brothers Big Sisters. I want to t…" at bounding box center [380, 305] width 425 height 113
click at [442, 295] on div "Hi, first_name! This is Andrew Young with Big Brothers Big Sisters. I want to t…" at bounding box center [380, 305] width 425 height 113
click at [378, 284] on div "Hi, first_name! This is Andrew Young with Big Brothers Big Sisters. I want to t…" at bounding box center [380, 305] width 425 height 113
click at [236, 271] on div "Hi, first_name! This is Andrew Young with Big Brothers Big Sisters. I want to t…" at bounding box center [380, 305] width 425 height 113
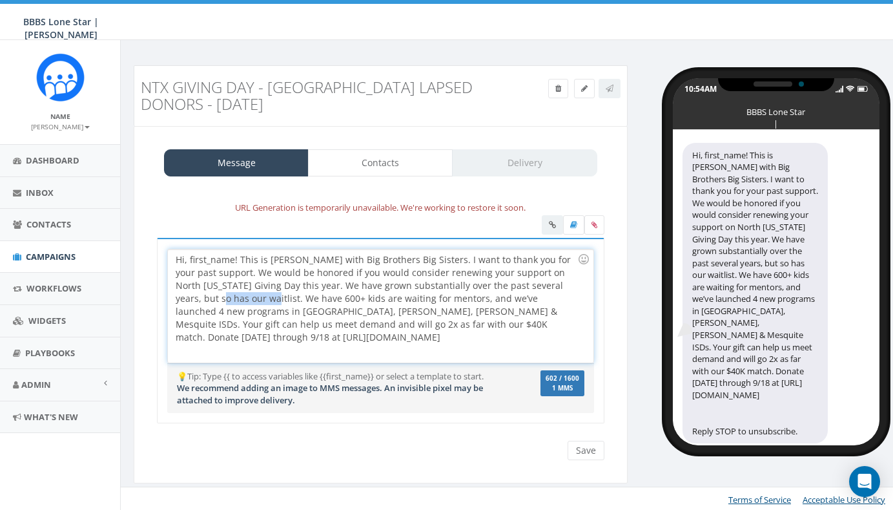
drag, startPoint x: 221, startPoint y: 298, endPoint x: 168, endPoint y: 298, distance: 53.0
click at [168, 298] on div "Hi, first_name! This is Andrew Young with Big Brothers Big Sisters. I want to t…" at bounding box center [380, 305] width 425 height 113
click at [316, 298] on div "Hi, first_name! This is Andrew Young with Big Brothers Big Sisters. I want to t…" at bounding box center [380, 305] width 425 height 113
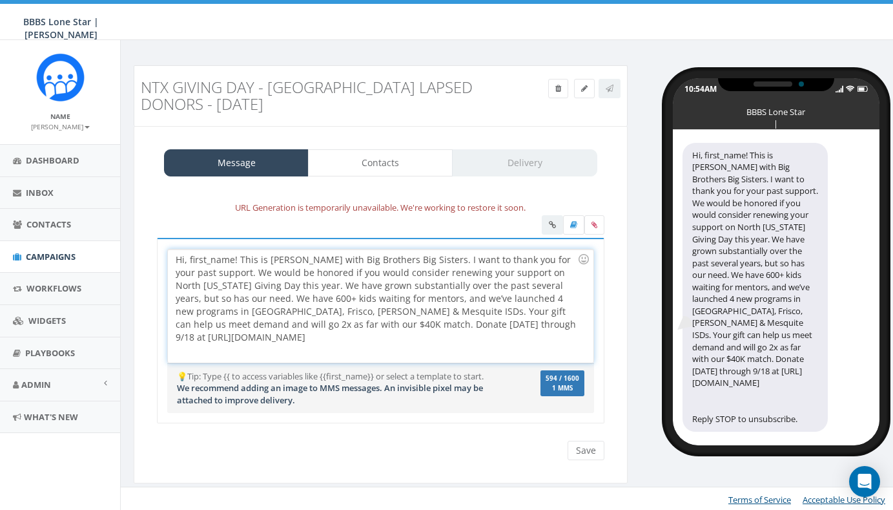
click at [359, 310] on div "Hi, first_name! This is Andrew Young with Big Brothers Big Sisters. I want to t…" at bounding box center [380, 305] width 425 height 113
click at [500, 328] on div "Hi, first_name! This is Andrew Young with Big Brothers Big Sisters. I want to t…" at bounding box center [380, 305] width 425 height 113
click at [302, 325] on div "Hi, first_name! This is Andrew Young with Big Brothers Big Sisters. I want to t…" at bounding box center [380, 305] width 425 height 113
click at [473, 322] on div "Hi, first_name! This is Andrew Young with Big Brothers Big Sisters. I want to t…" at bounding box center [380, 305] width 425 height 113
click at [615, 85] on div at bounding box center [584, 88] width 72 height 19
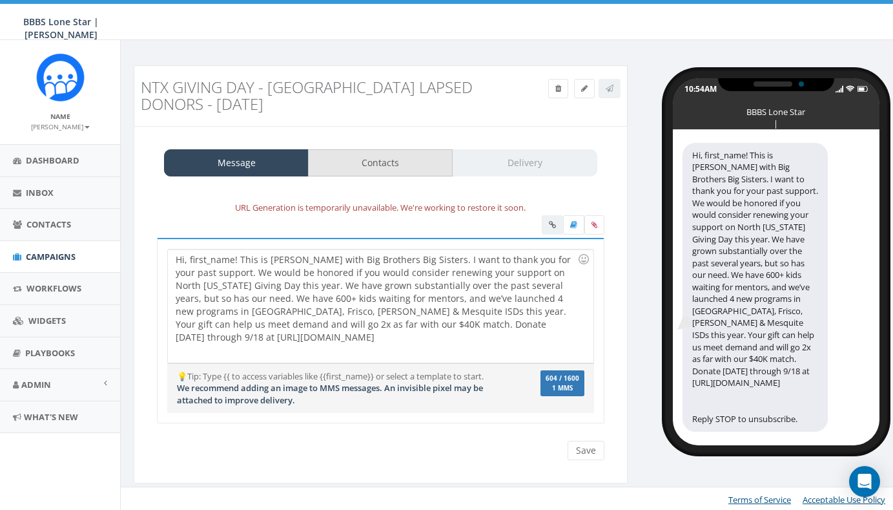
click at [411, 163] on link "Contacts" at bounding box center [380, 162] width 145 height 27
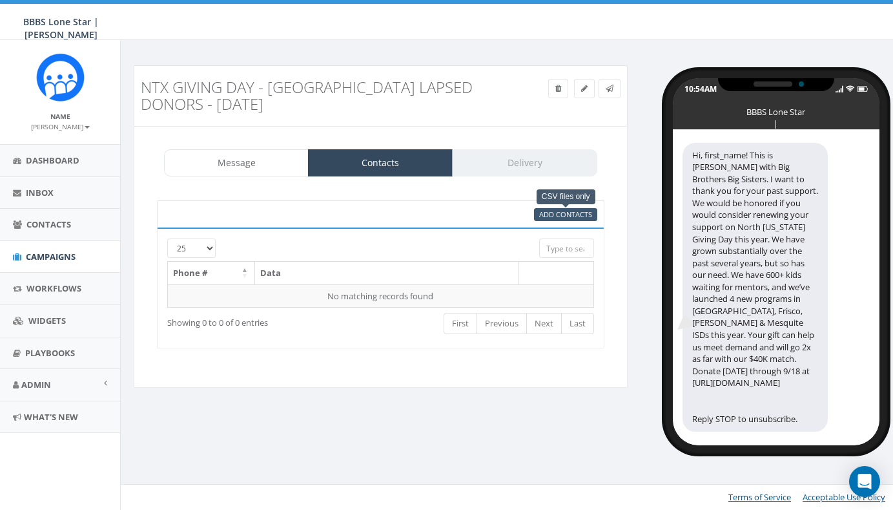
click at [569, 214] on span "Add Contacts" at bounding box center [565, 214] width 53 height 10
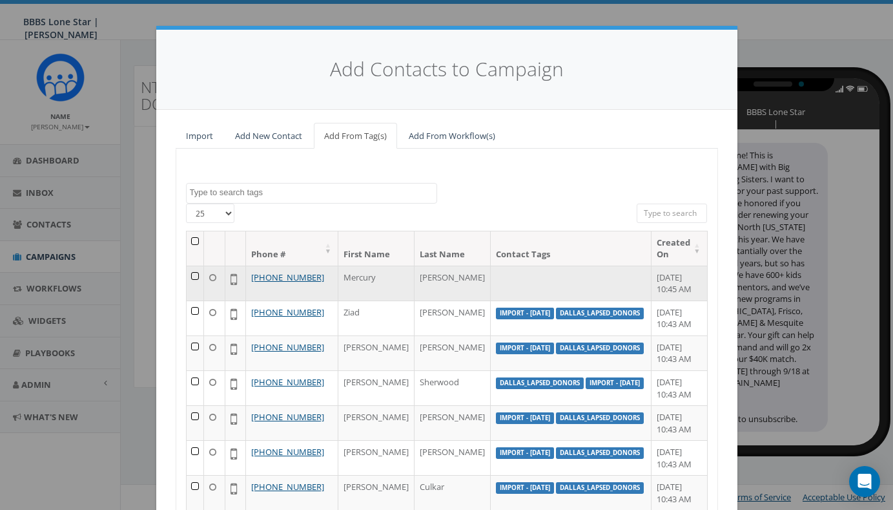
click at [193, 275] on td at bounding box center [196, 282] width 18 height 35
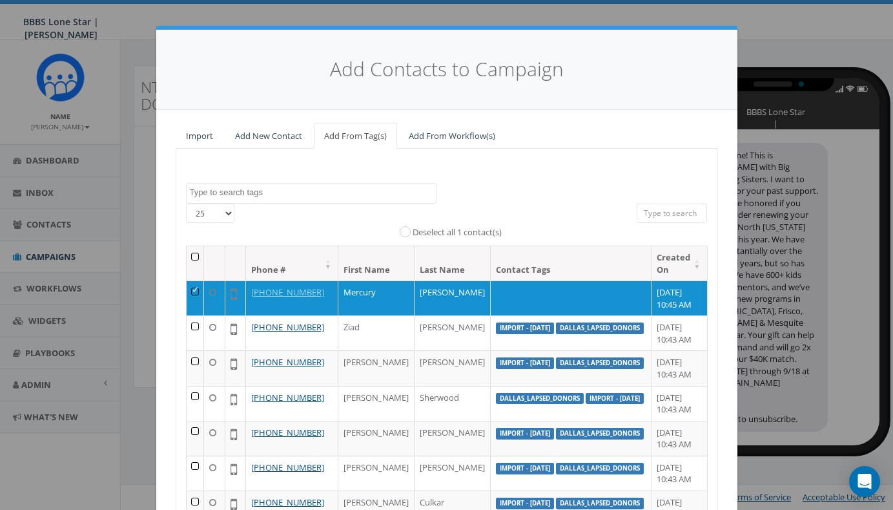
click at [306, 189] on textarea "Search" at bounding box center [313, 193] width 247 height 12
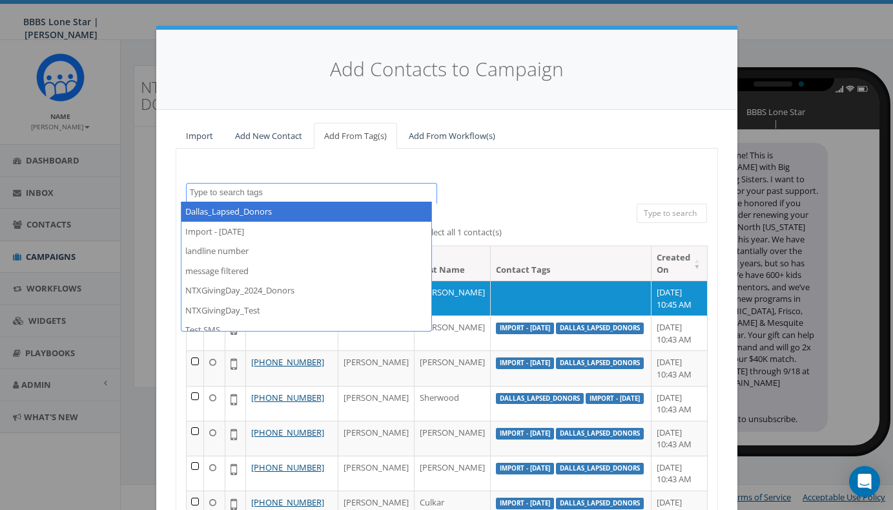
select select "Dallas_Lapsed_Donors"
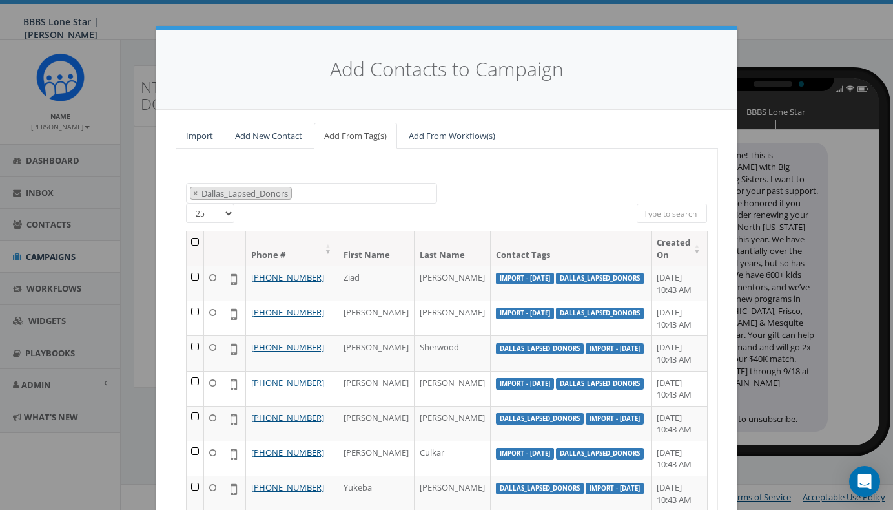
click at [193, 236] on th at bounding box center [196, 248] width 18 height 34
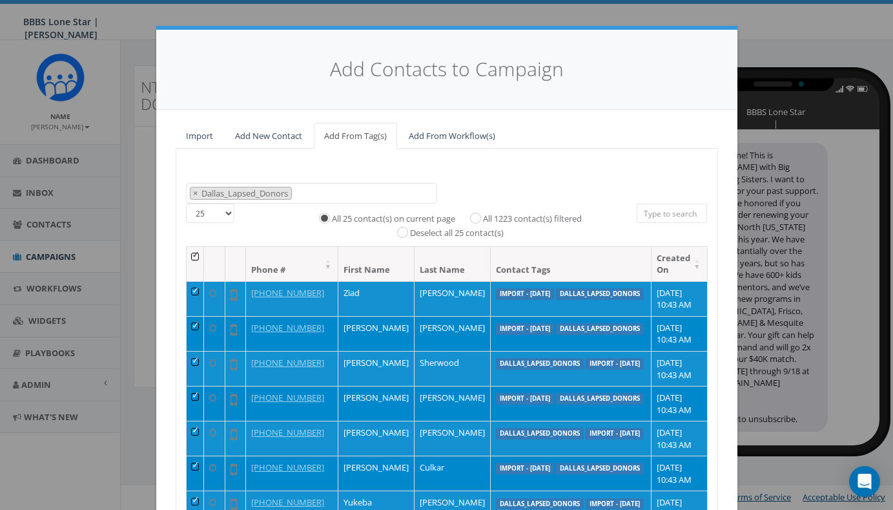
click at [475, 212] on input "All 1223 contact(s) filtered" at bounding box center [479, 216] width 8 height 8
radio input "true"
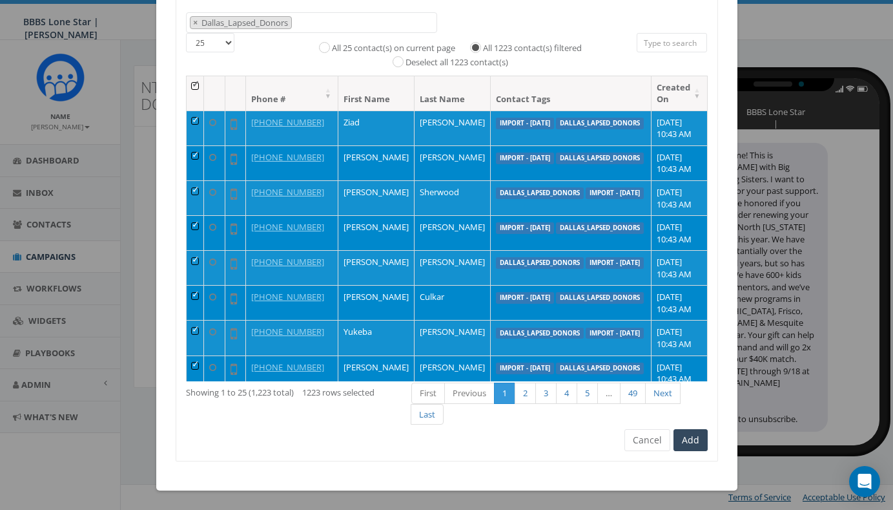
scroll to position [171, 0]
click at [685, 437] on button "Add" at bounding box center [691, 440] width 34 height 22
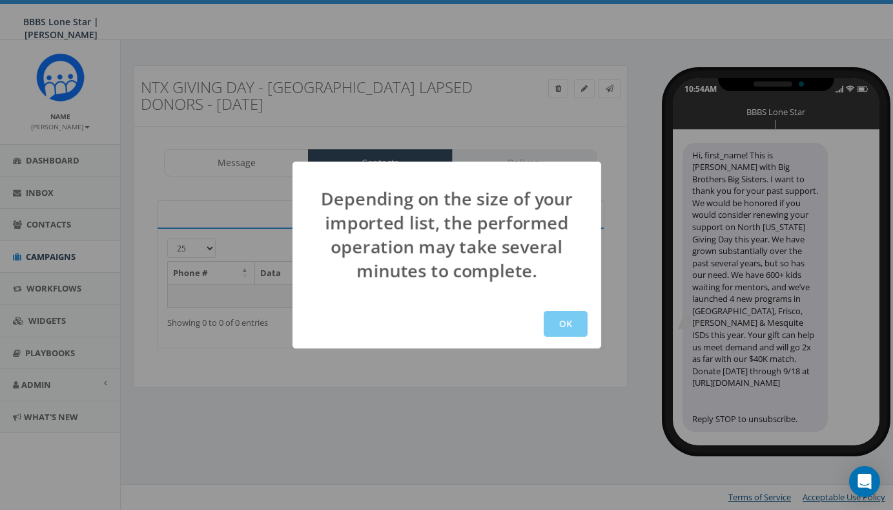
click at [565, 330] on button "OK" at bounding box center [566, 324] width 44 height 26
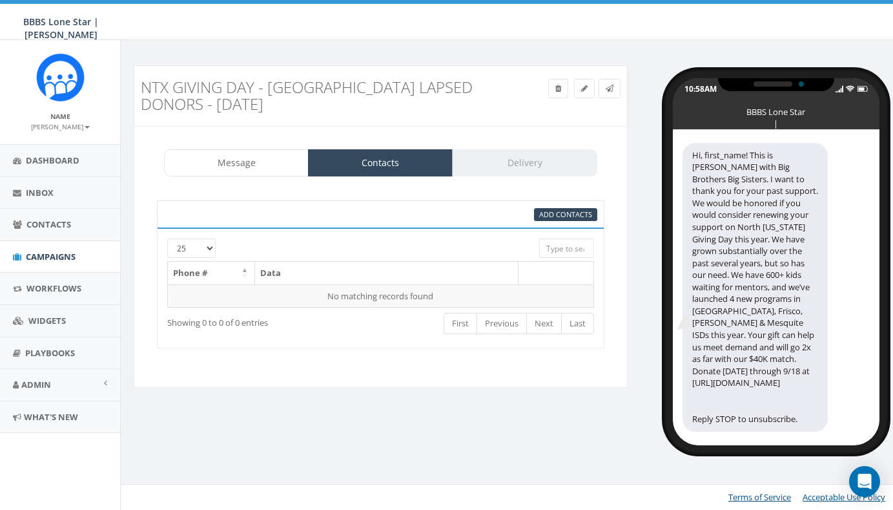
click at [504, 161] on div "Message Contacts Delivery" at bounding box center [380, 162] width 433 height 27
click at [612, 90] on icon at bounding box center [610, 89] width 8 height 8
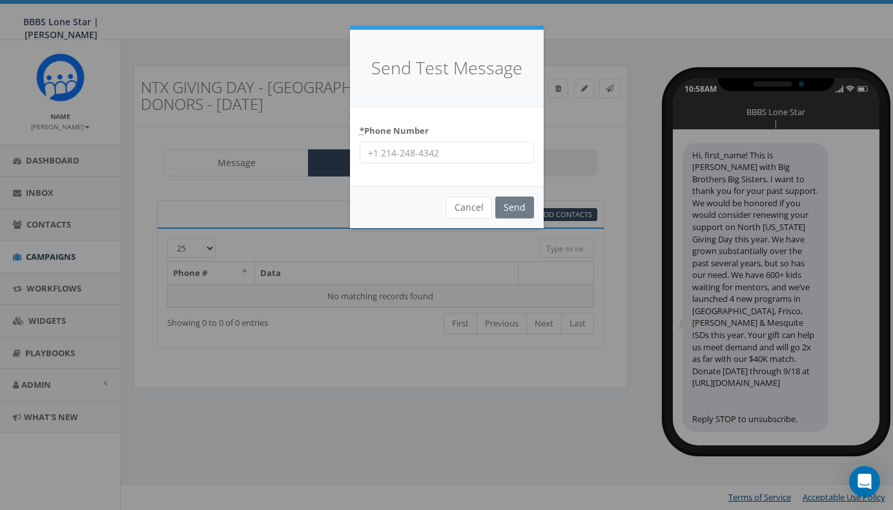
click at [458, 154] on input "* Phone Number" at bounding box center [447, 152] width 174 height 22
type input "9136345067"
click at [510, 207] on input "Send" at bounding box center [514, 207] width 39 height 22
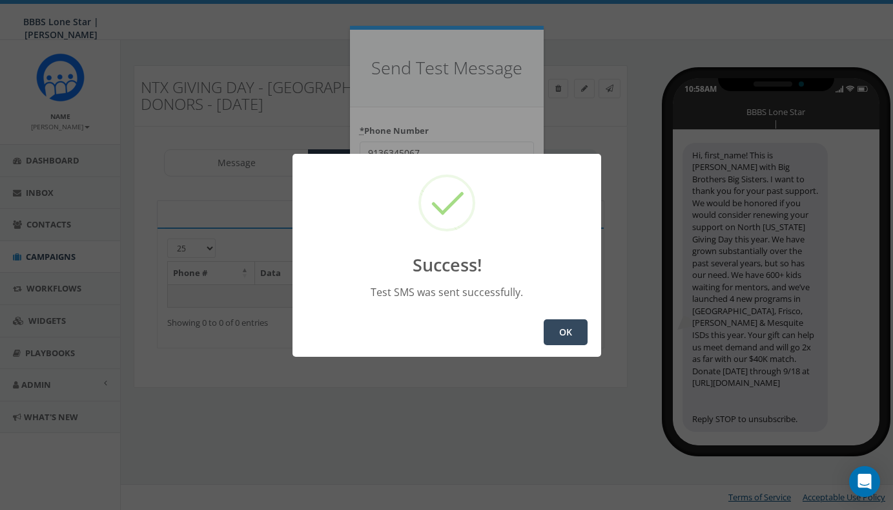
click at [569, 326] on button "OK" at bounding box center [566, 332] width 44 height 26
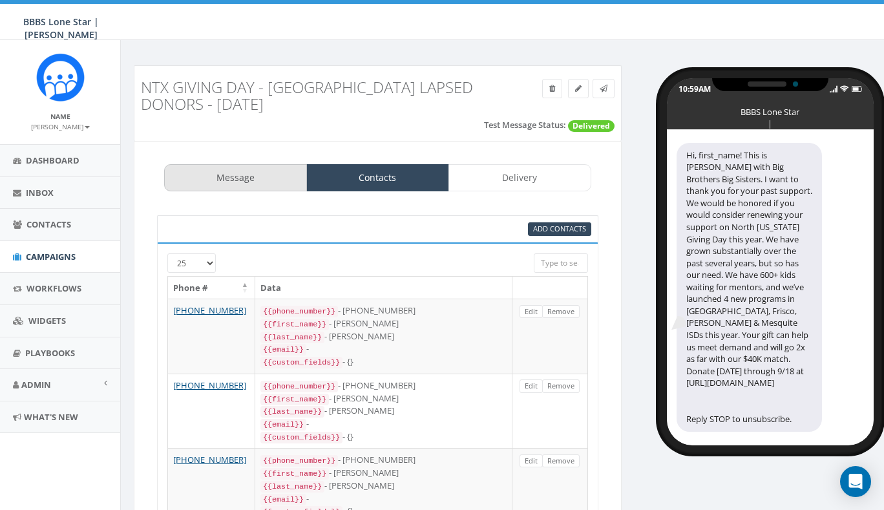
click at [253, 179] on link "Message" at bounding box center [235, 177] width 143 height 27
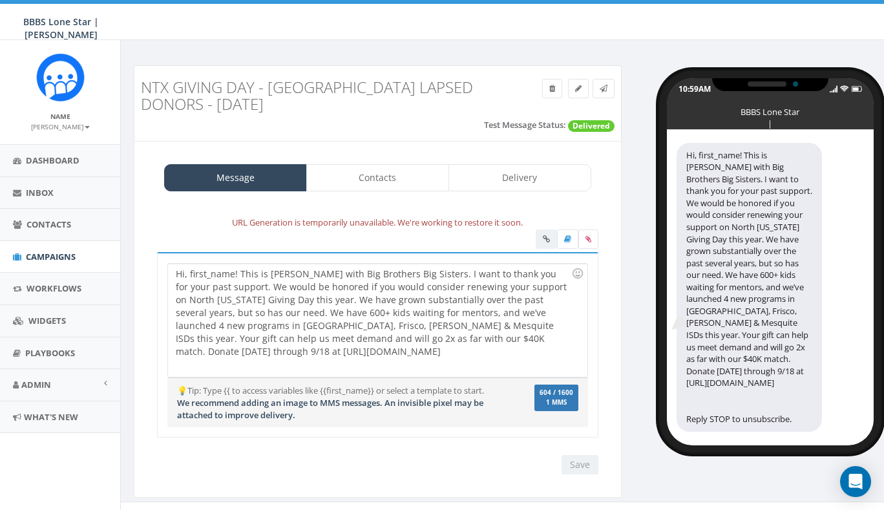
click at [190, 270] on div "Hi, first_name! This is [PERSON_NAME] with Big Brothers Big Sisters. I want to …" at bounding box center [377, 320] width 419 height 113
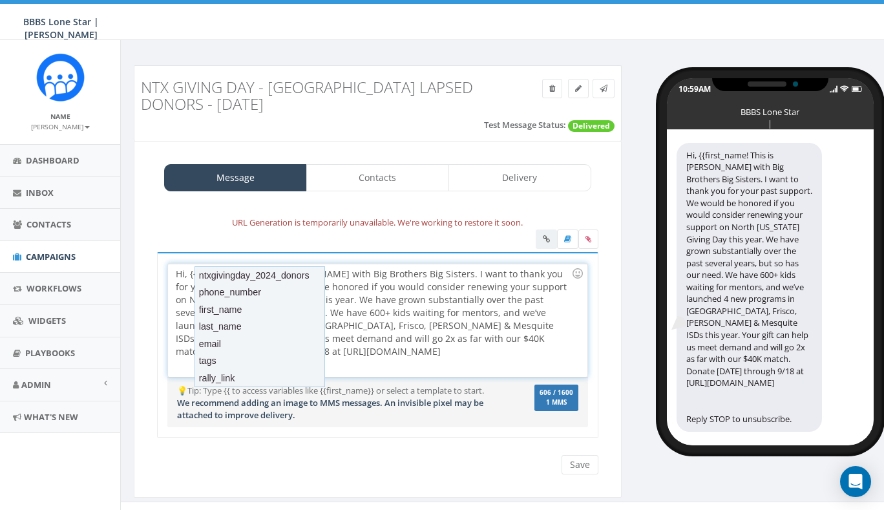
click at [420, 300] on div "Hi, {{first_name! This is [PERSON_NAME] with Big Brothers Big Sisters. I want t…" at bounding box center [377, 320] width 419 height 113
click at [260, 310] on div "first_name" at bounding box center [259, 309] width 130 height 18
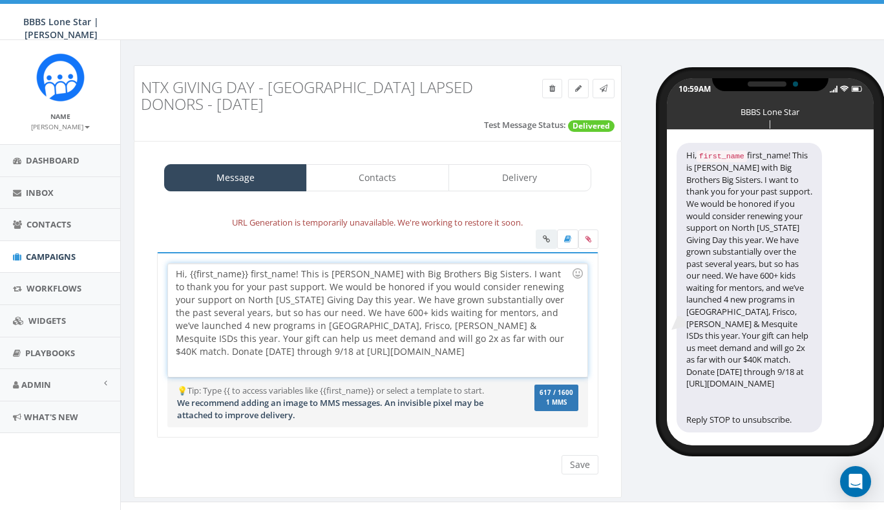
click at [294, 269] on div "Hi, {{first_name}} first_name! This is Andrew Young with Big Brothers Big Siste…" at bounding box center [377, 320] width 419 height 113
click at [368, 313] on div "Hi, {{first_name}}! This is [PERSON_NAME] with Big Brothers Big Sisters. I want…" at bounding box center [377, 320] width 419 height 113
click at [441, 343] on div "Hi, {{first_name}}! This is [PERSON_NAME] with Big Brothers Big Sisters. I want…" at bounding box center [377, 320] width 419 height 113
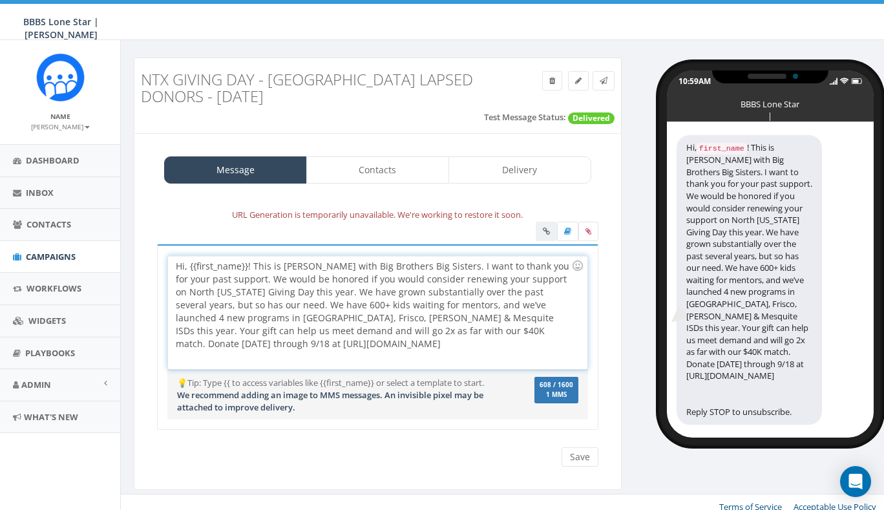
scroll to position [9, 0]
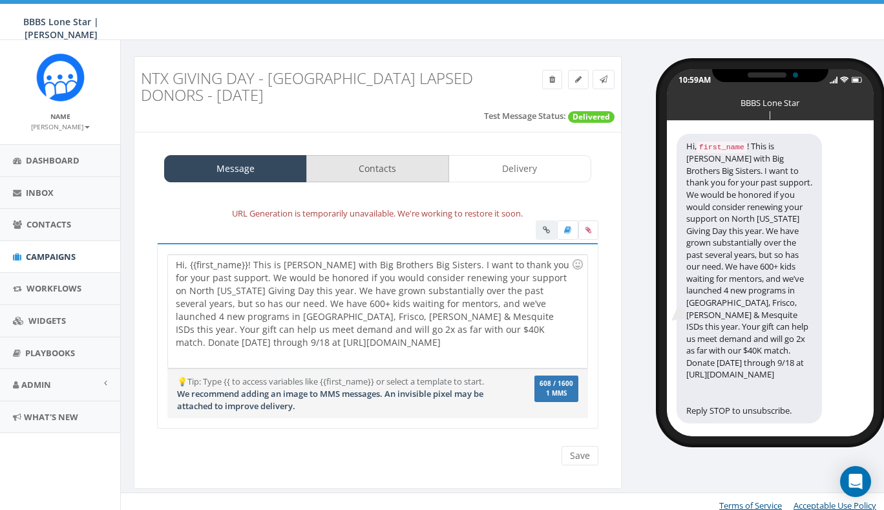
click at [384, 172] on link "Contacts" at bounding box center [377, 168] width 143 height 27
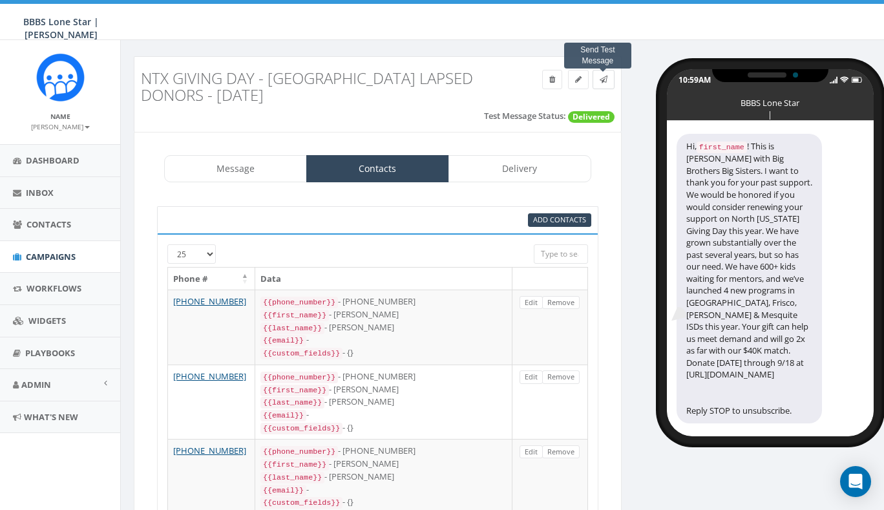
click at [603, 76] on icon at bounding box center [603, 80] width 8 height 8
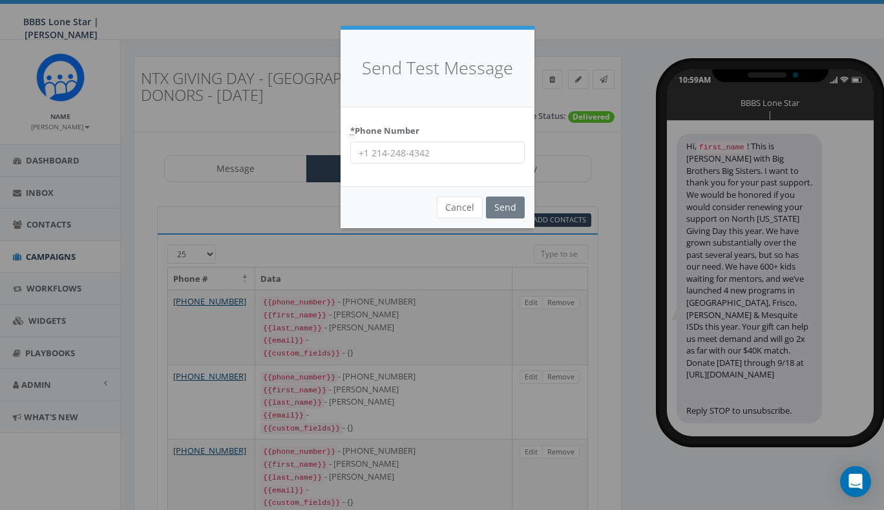
click at [424, 151] on input "* Phone Number" at bounding box center [437, 152] width 174 height 22
type input "(913) 634"
type input "9136345067"
click at [499, 200] on input "Send" at bounding box center [505, 207] width 39 height 22
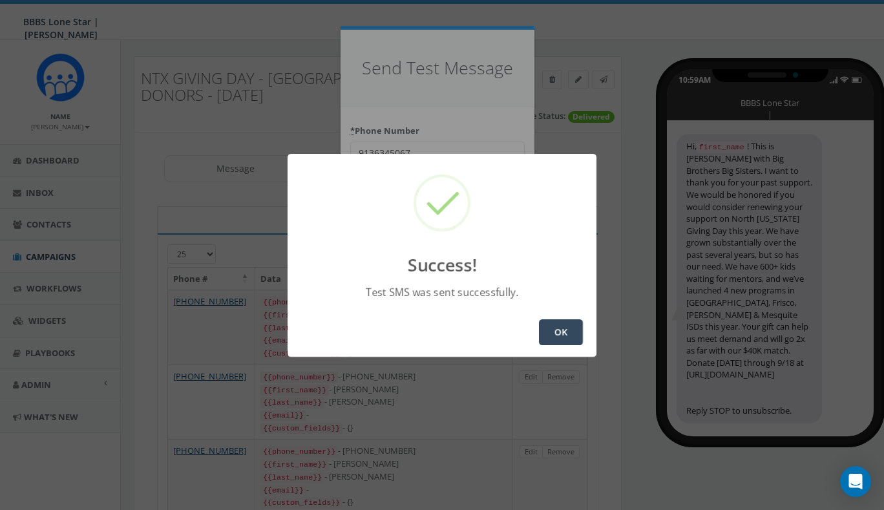
click at [562, 336] on button "OK" at bounding box center [561, 332] width 44 height 26
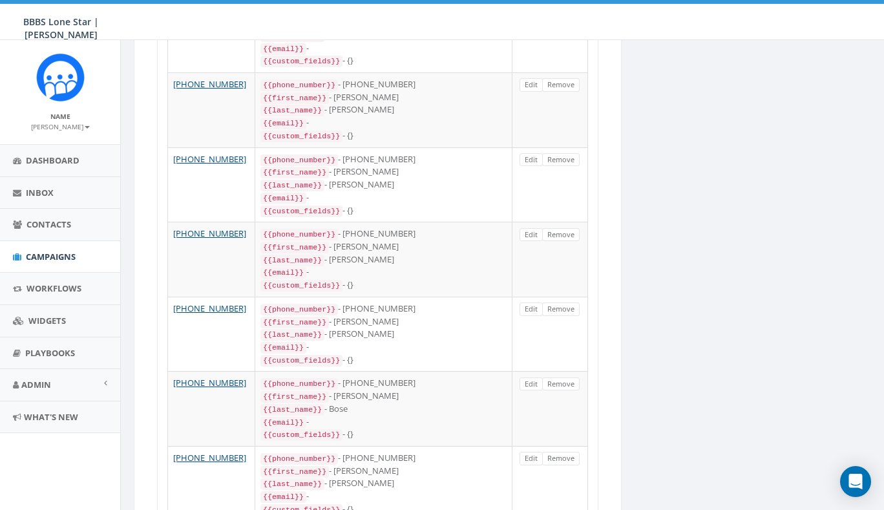
scroll to position [1674, 0]
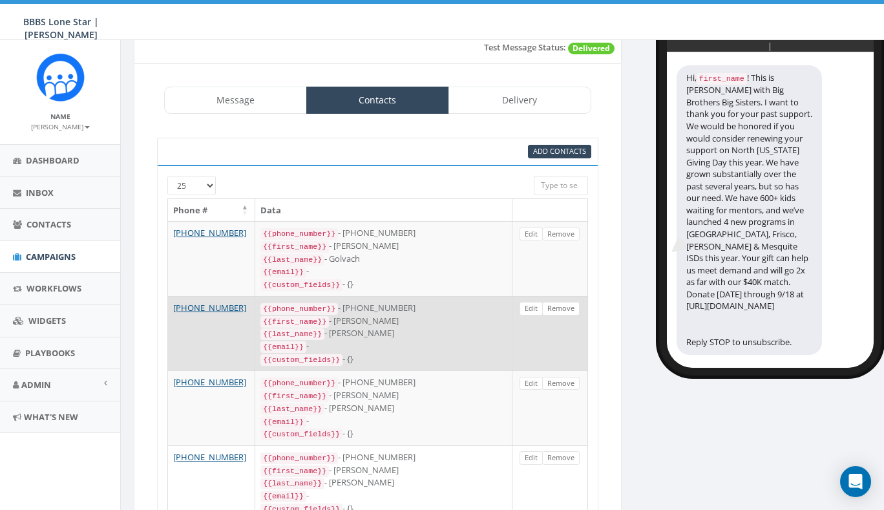
scroll to position [265, 0]
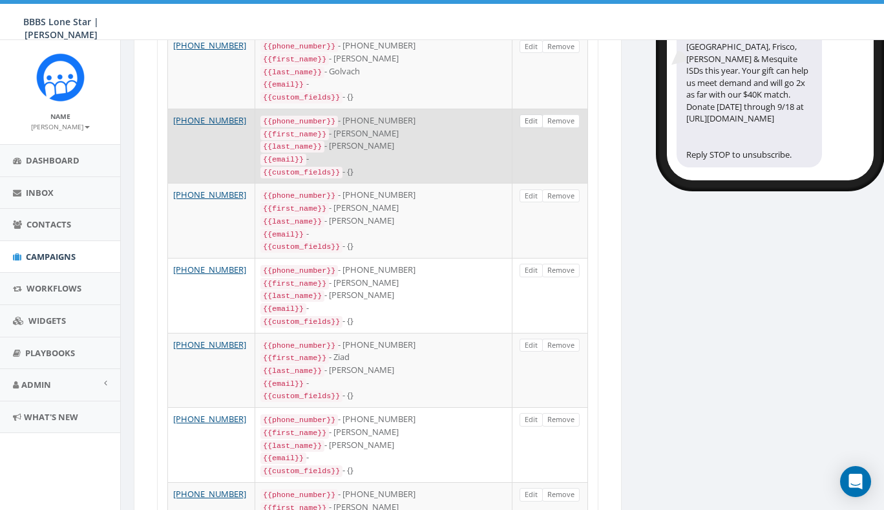
click at [528, 116] on link "Edit" at bounding box center [530, 121] width 23 height 14
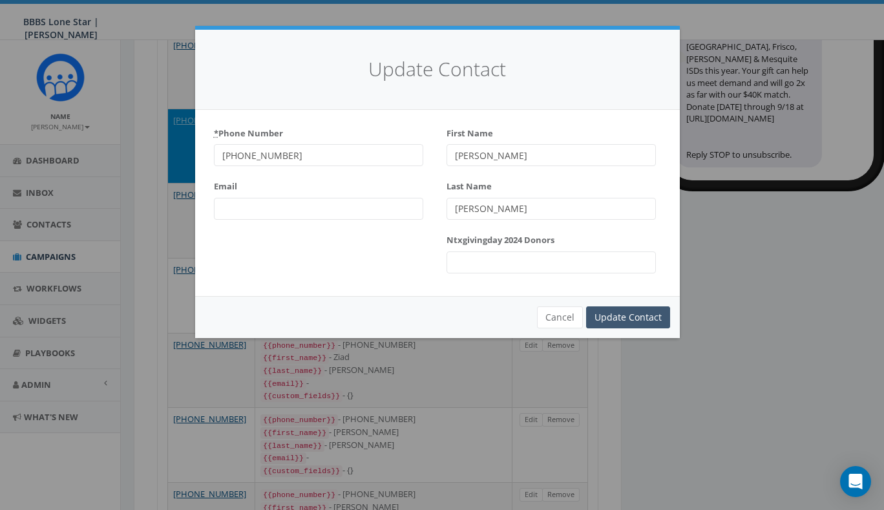
type input "[PERSON_NAME]"
click at [643, 317] on input "Update Contact" at bounding box center [628, 317] width 84 height 22
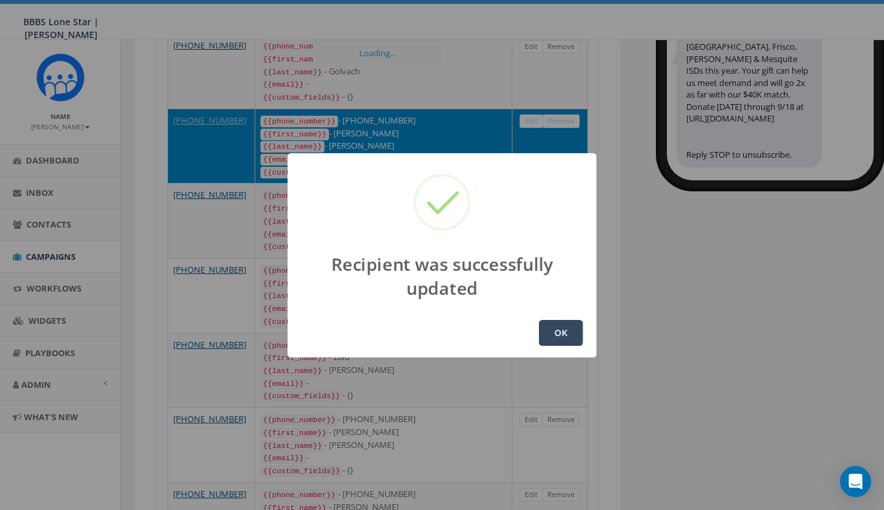
click at [558, 334] on button "OK" at bounding box center [561, 333] width 44 height 26
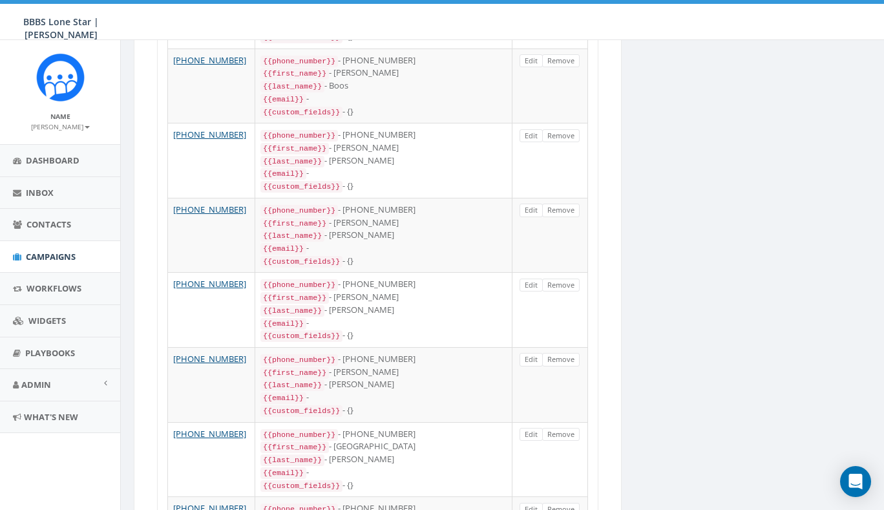
scroll to position [1639, 0]
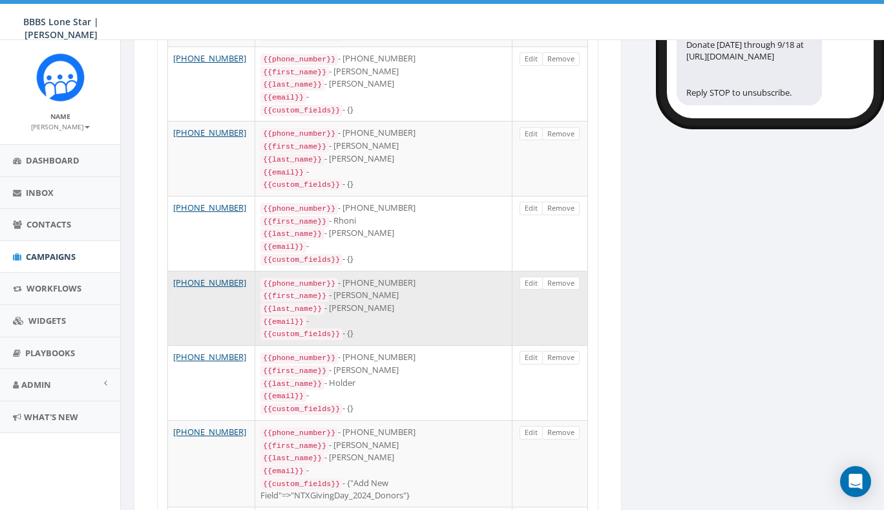
scroll to position [344, 0]
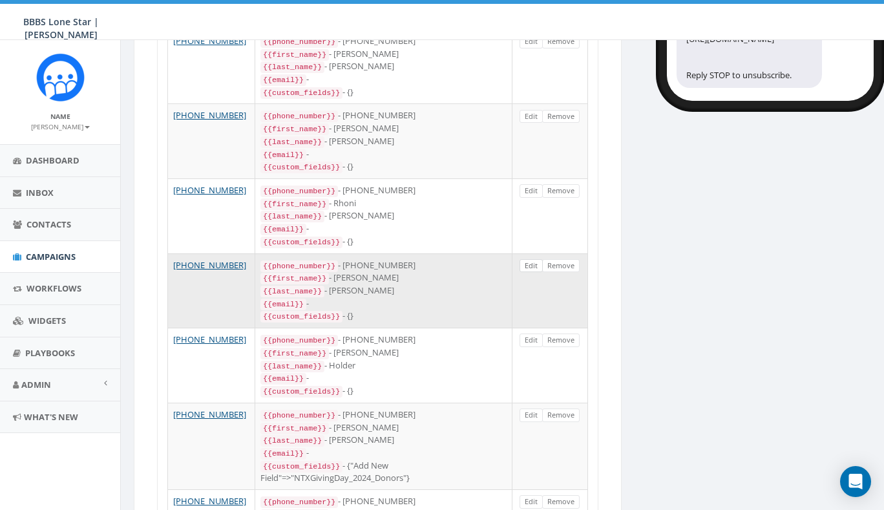
click at [528, 259] on link "Edit" at bounding box center [530, 266] width 23 height 14
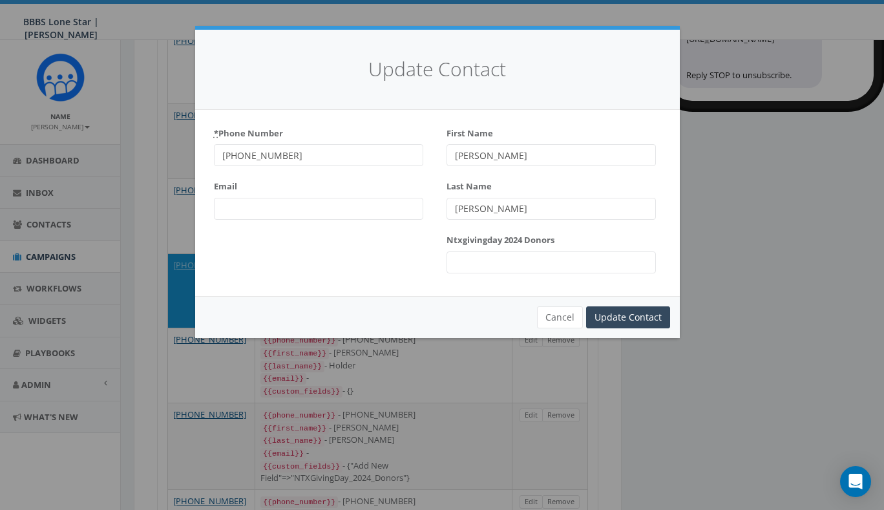
drag, startPoint x: 511, startPoint y: 150, endPoint x: 392, endPoint y: 146, distance: 118.9
type input "Dale"
click at [645, 319] on input "Update Contact" at bounding box center [628, 317] width 84 height 22
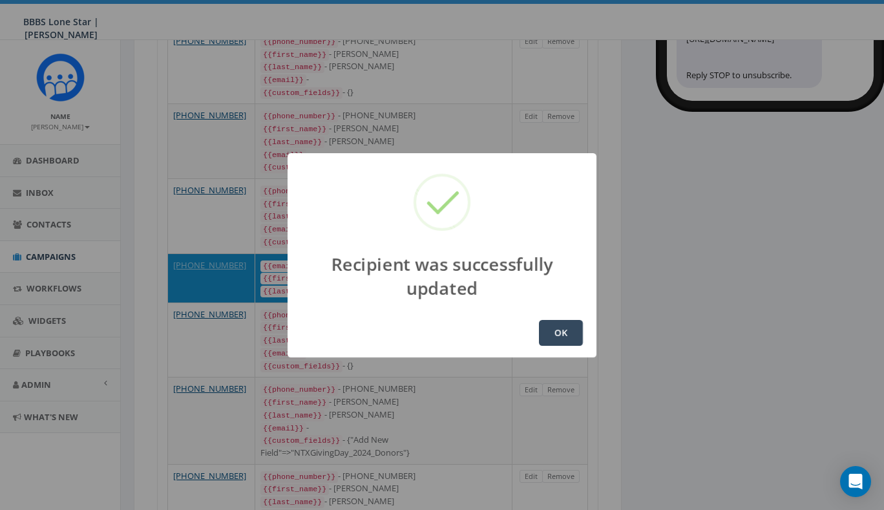
click at [563, 331] on button "OK" at bounding box center [561, 333] width 44 height 26
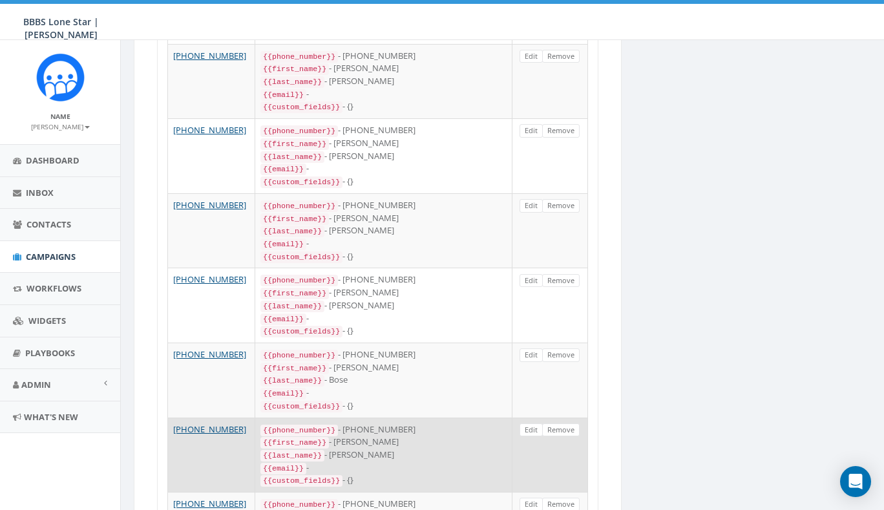
scroll to position [1622, 0]
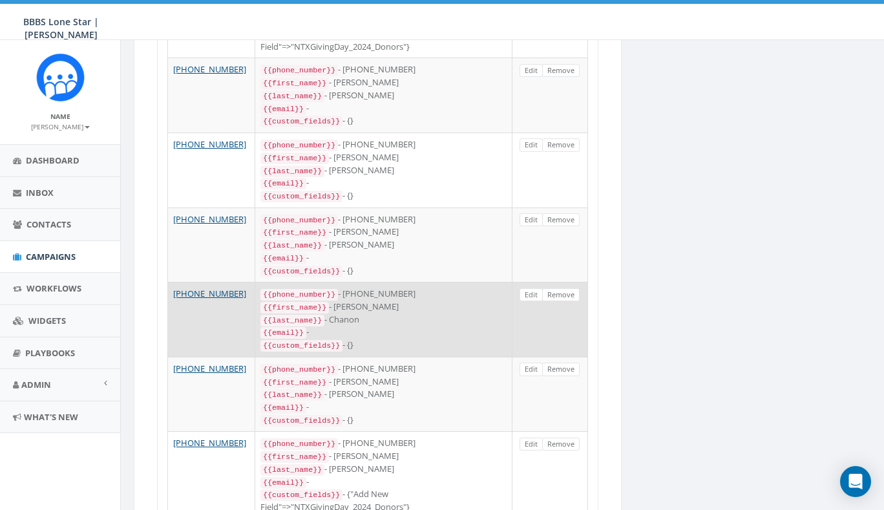
scroll to position [1674, 0]
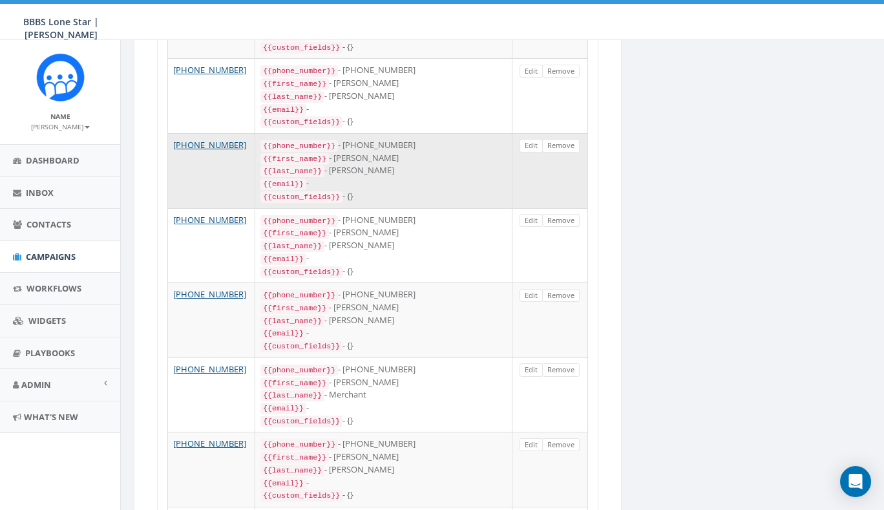
scroll to position [1647, 0]
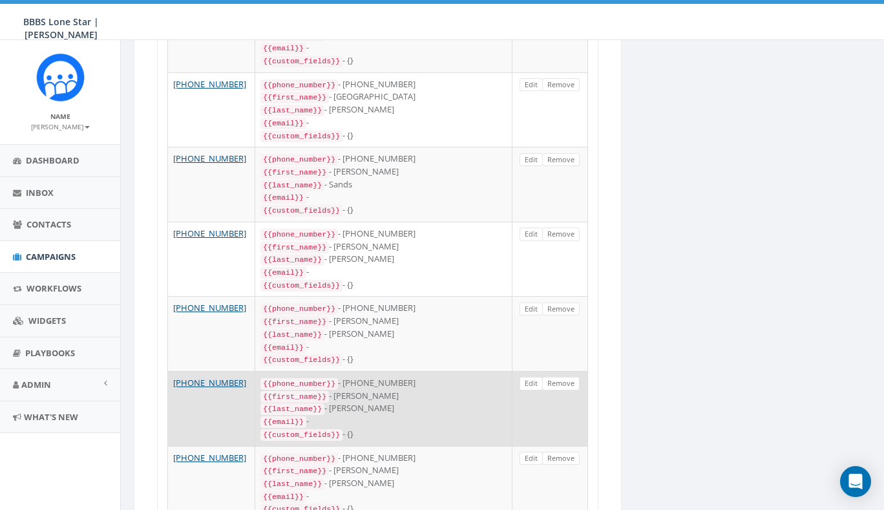
scroll to position [1639, 0]
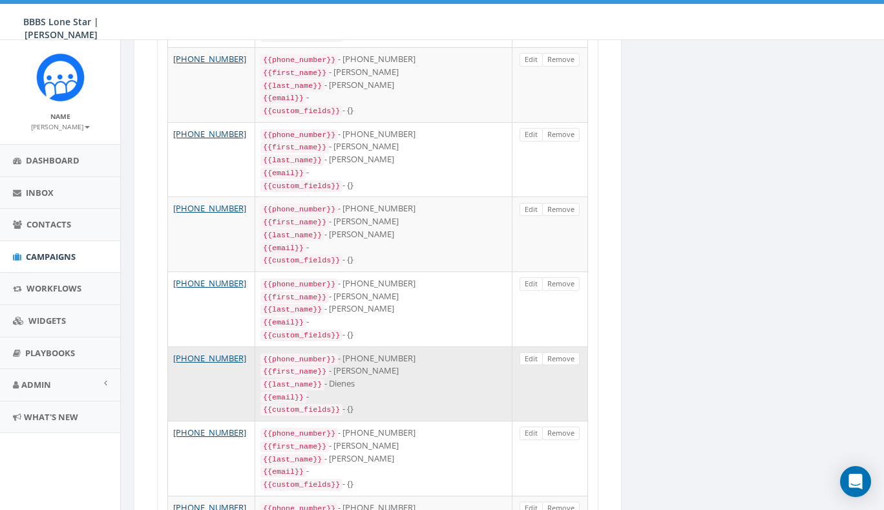
scroll to position [1697, 0]
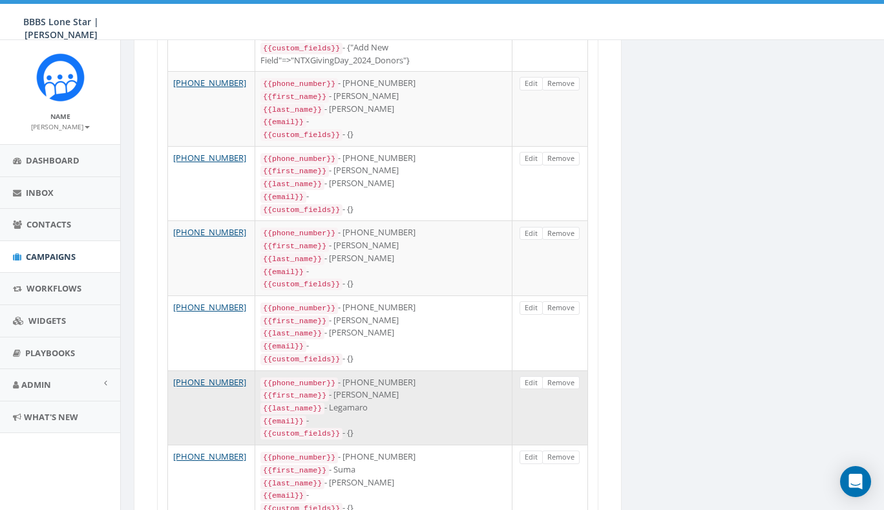
scroll to position [1684, 0]
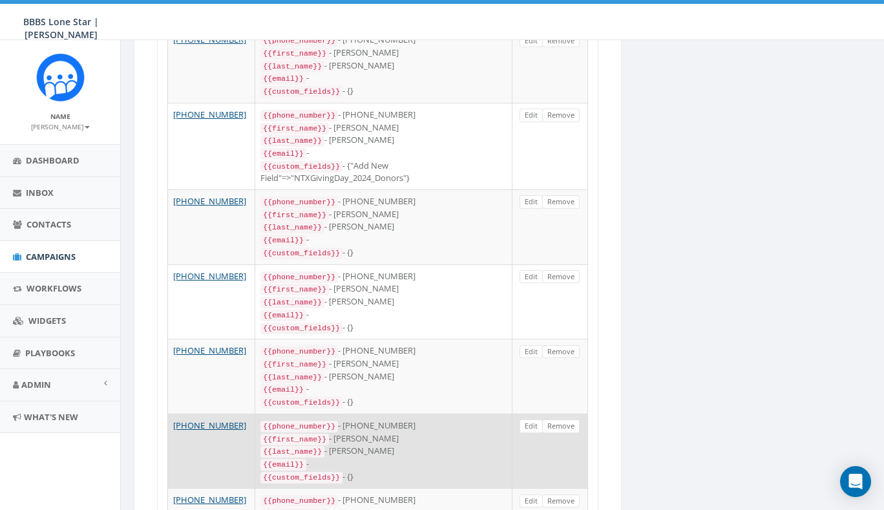
scroll to position [1732, 0]
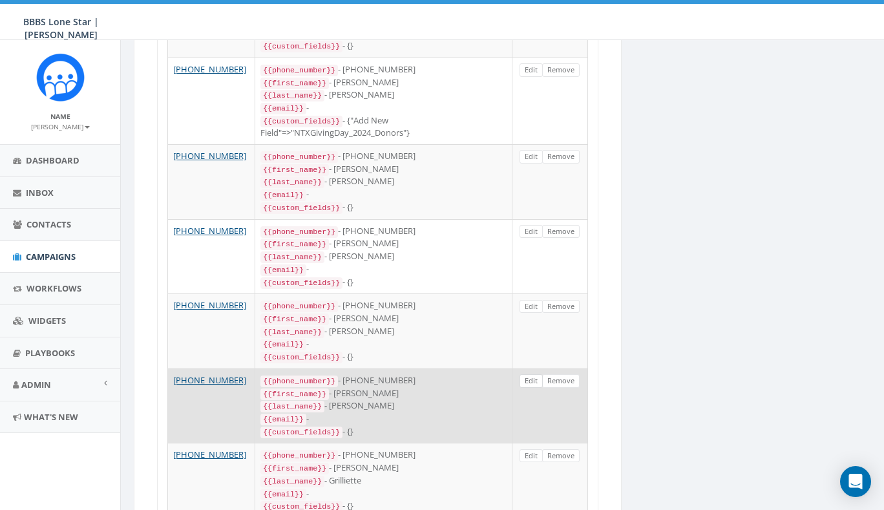
click at [531, 374] on link "Edit" at bounding box center [530, 381] width 23 height 14
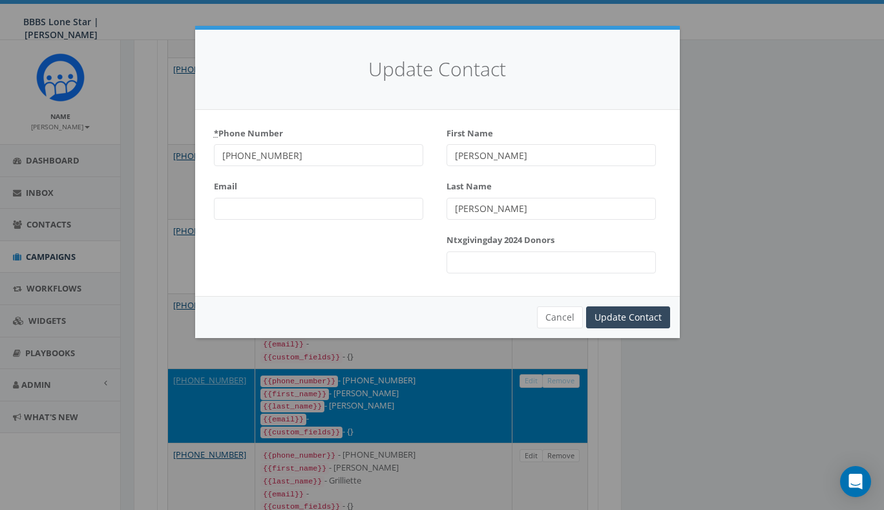
type input "Akira"
type input "Wilson"
click at [615, 316] on input "Update Contact" at bounding box center [628, 317] width 84 height 22
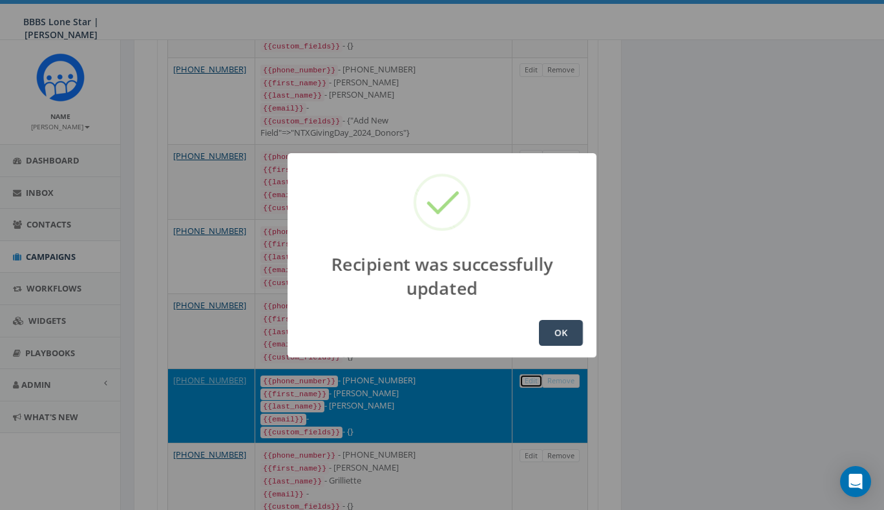
scroll to position [1708, 0]
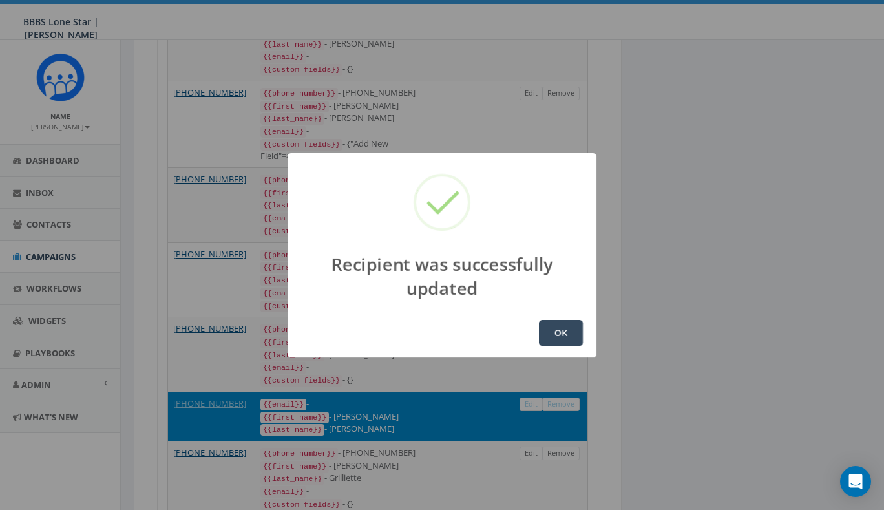
click at [552, 338] on button "OK" at bounding box center [561, 333] width 44 height 26
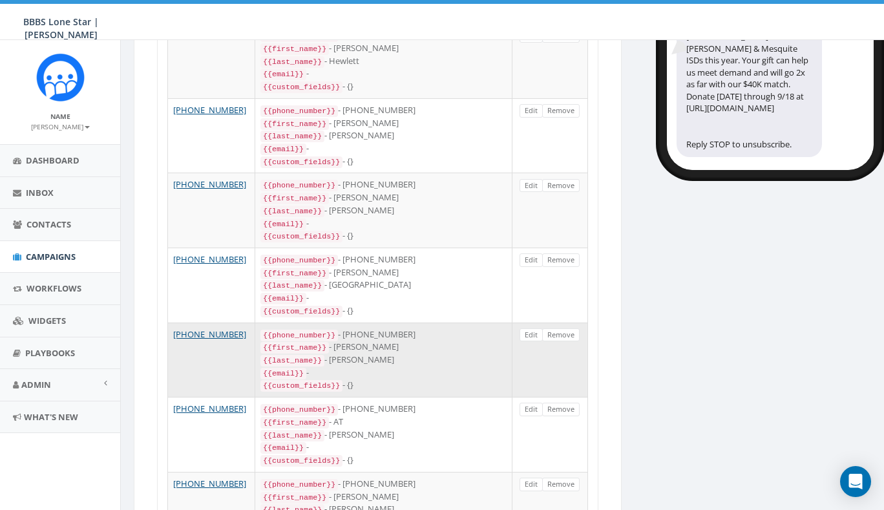
scroll to position [269, 0]
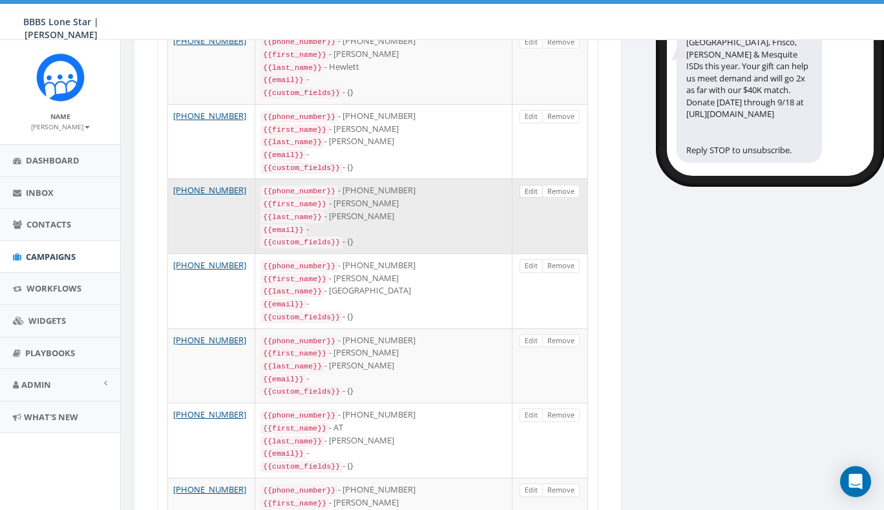
click at [538, 185] on link "Edit" at bounding box center [530, 192] width 23 height 14
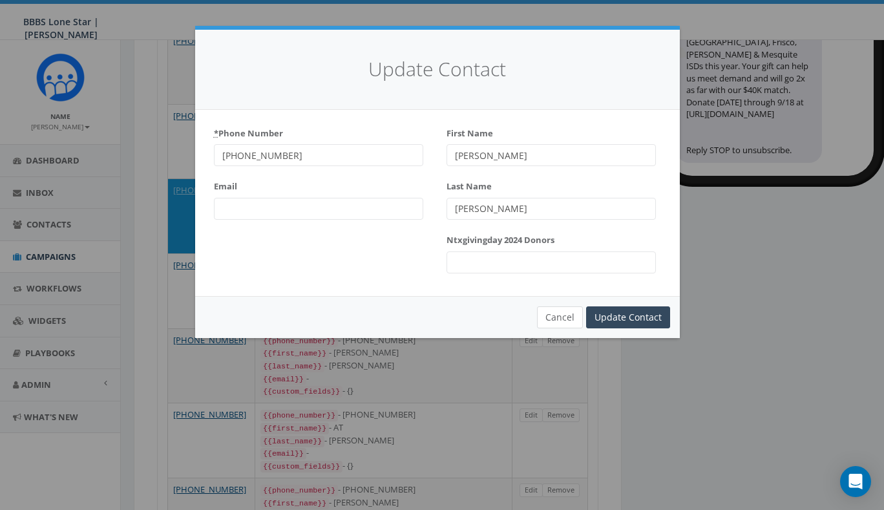
click at [555, 315] on button "Cancel" at bounding box center [560, 317] width 46 height 22
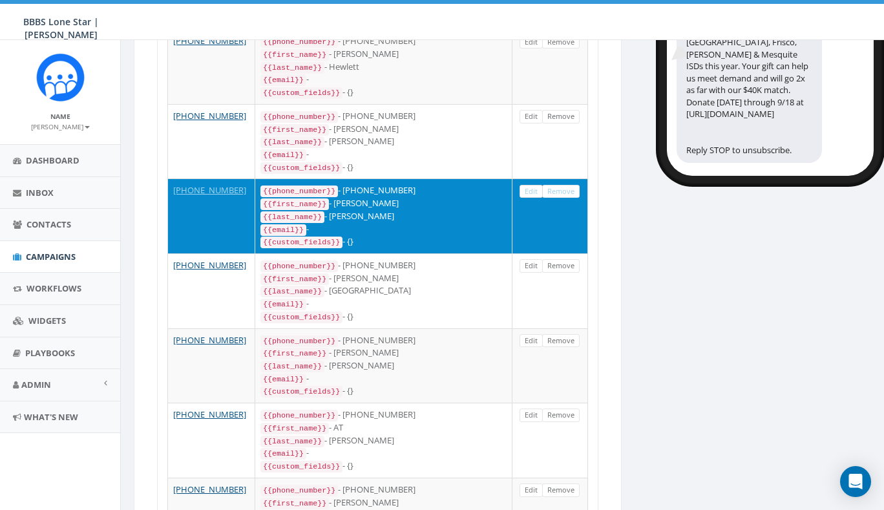
click at [533, 185] on link "Edit" at bounding box center [530, 192] width 23 height 14
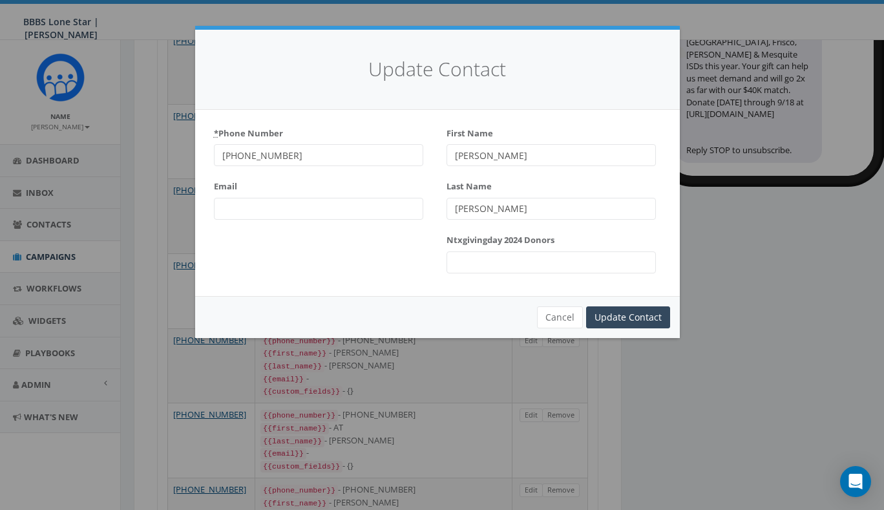
drag, startPoint x: 464, startPoint y: 152, endPoint x: 434, endPoint y: 150, distance: 29.8
type input "Cullen"
click at [634, 312] on input "Update Contact" at bounding box center [628, 317] width 84 height 22
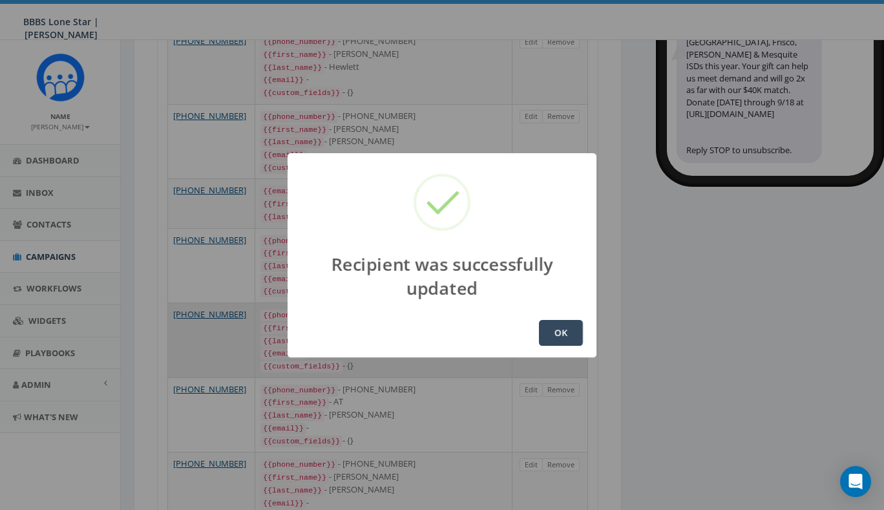
click at [553, 329] on button "OK" at bounding box center [561, 333] width 44 height 26
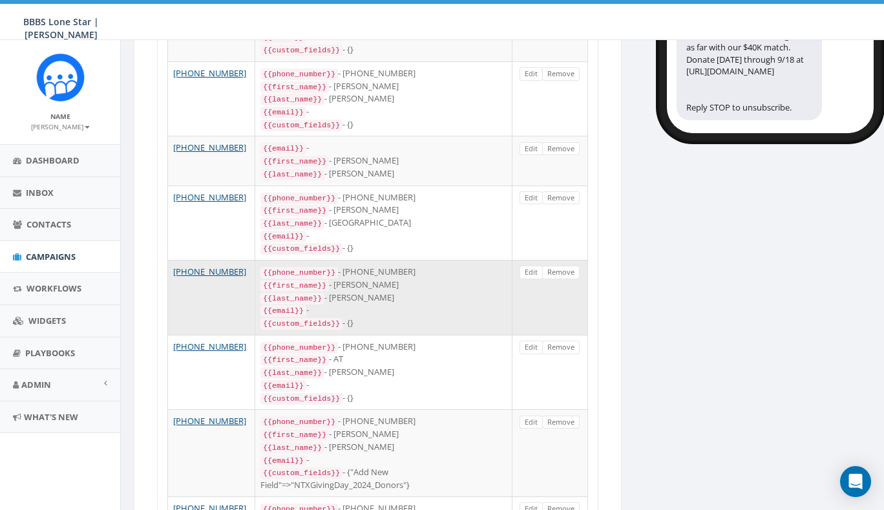
scroll to position [326, 0]
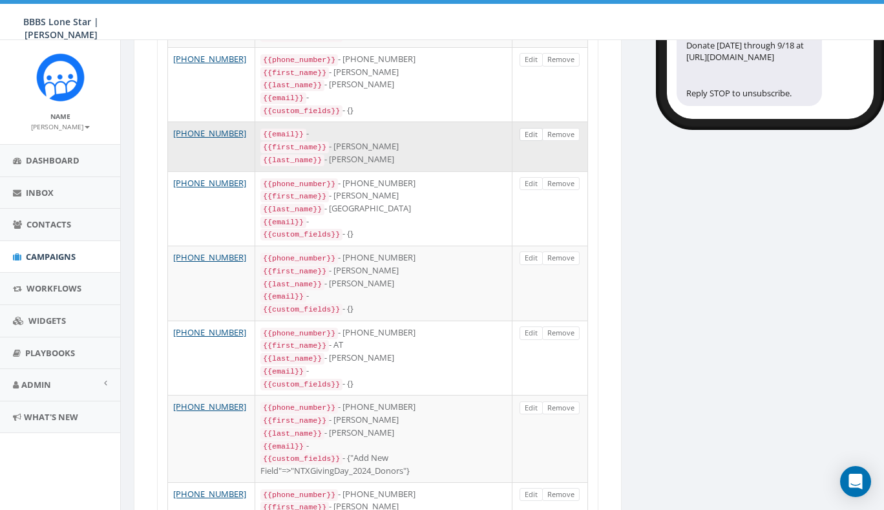
click at [532, 128] on link "Edit" at bounding box center [530, 135] width 23 height 14
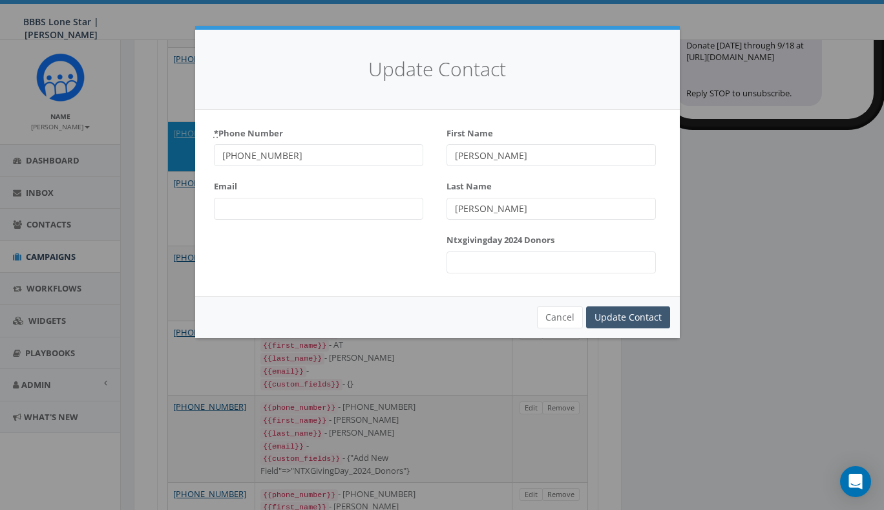
type input "D. Cullen"
click at [627, 313] on input "Update Contact" at bounding box center [628, 317] width 84 height 22
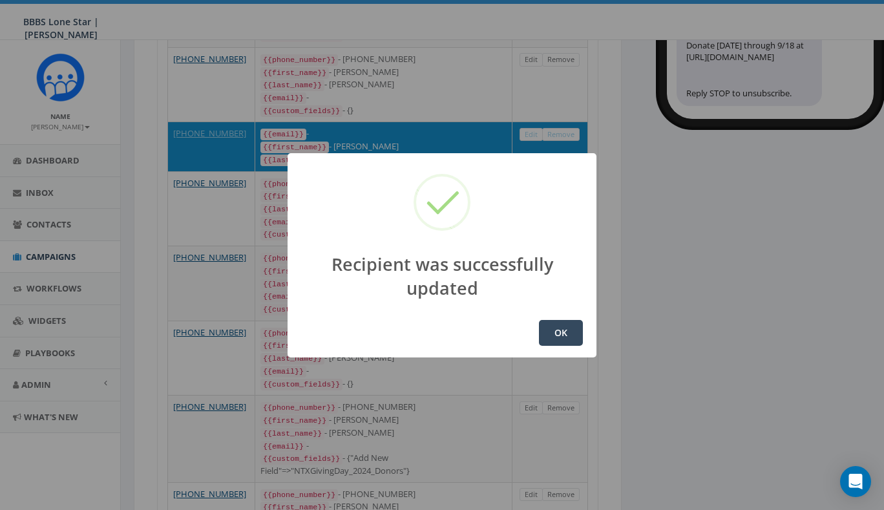
click at [563, 329] on button "OK" at bounding box center [561, 333] width 44 height 26
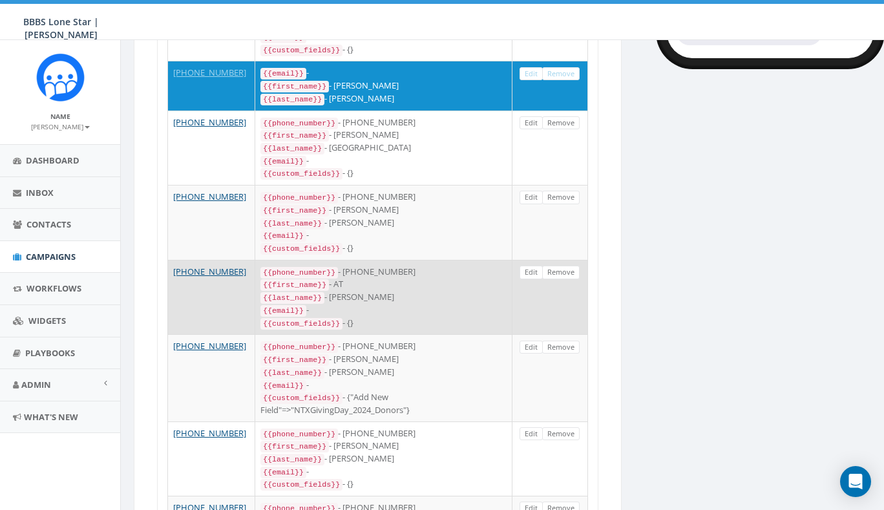
scroll to position [421, 0]
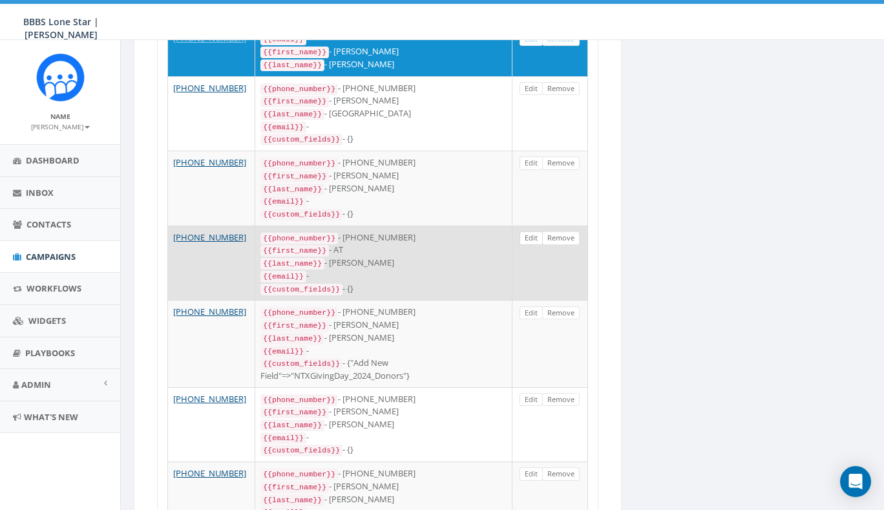
click at [531, 231] on link "Edit" at bounding box center [530, 238] width 23 height 14
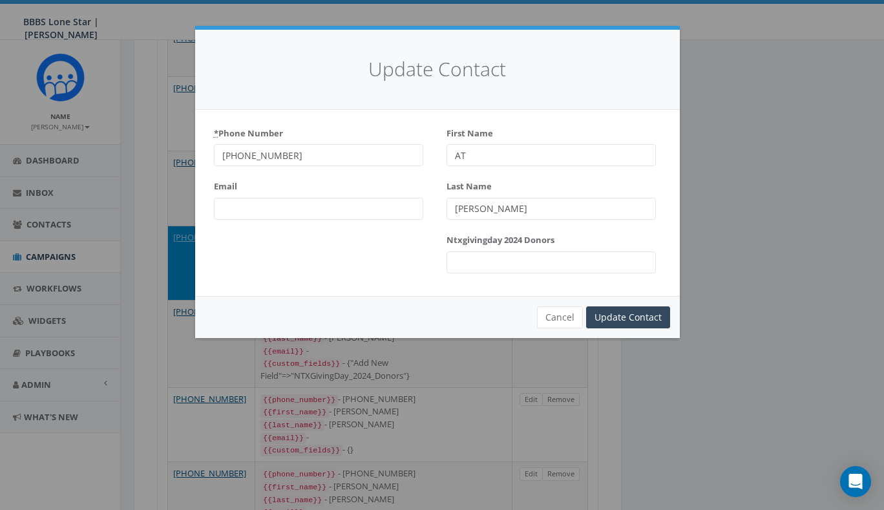
type input "A"
type input "Tracy"
click at [619, 316] on input "Update Contact" at bounding box center [628, 317] width 84 height 22
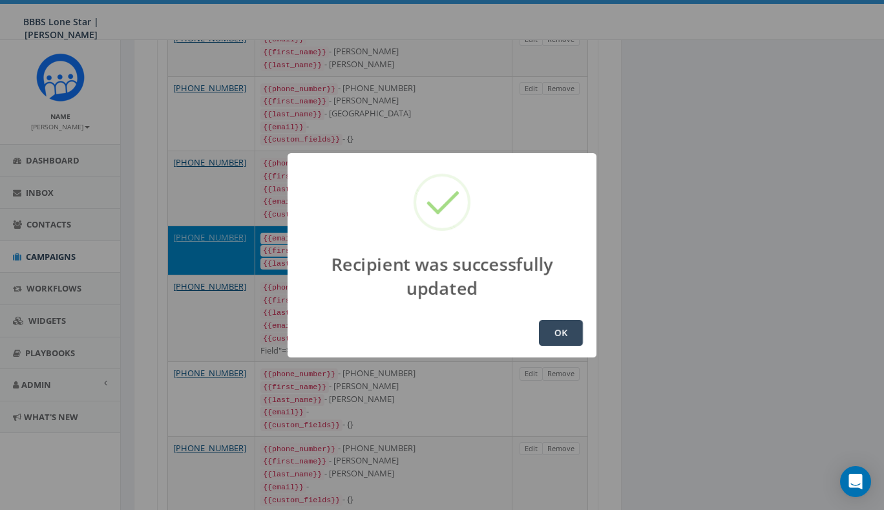
click at [568, 335] on button "OK" at bounding box center [561, 333] width 44 height 26
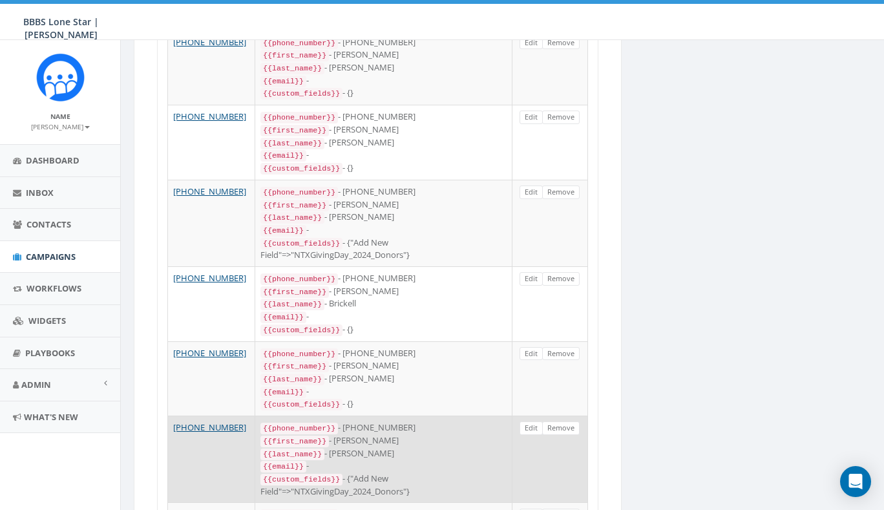
scroll to position [1614, 0]
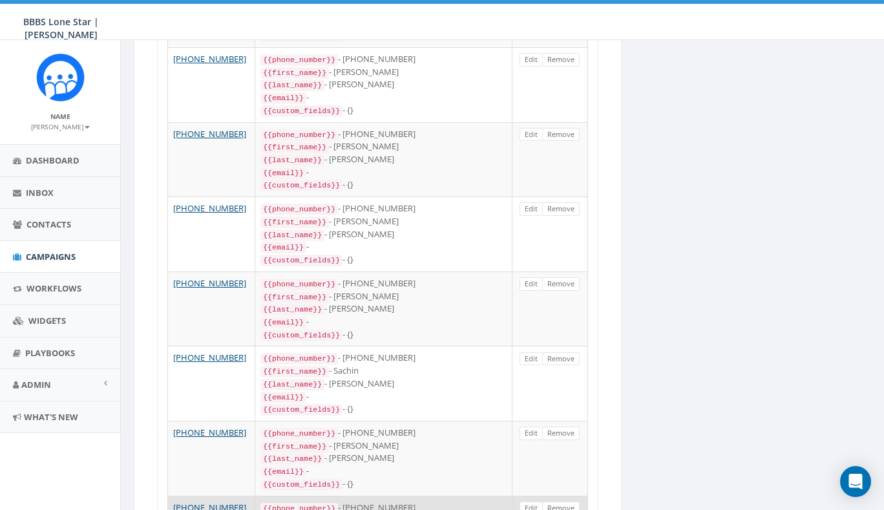
scroll to position [1685, 0]
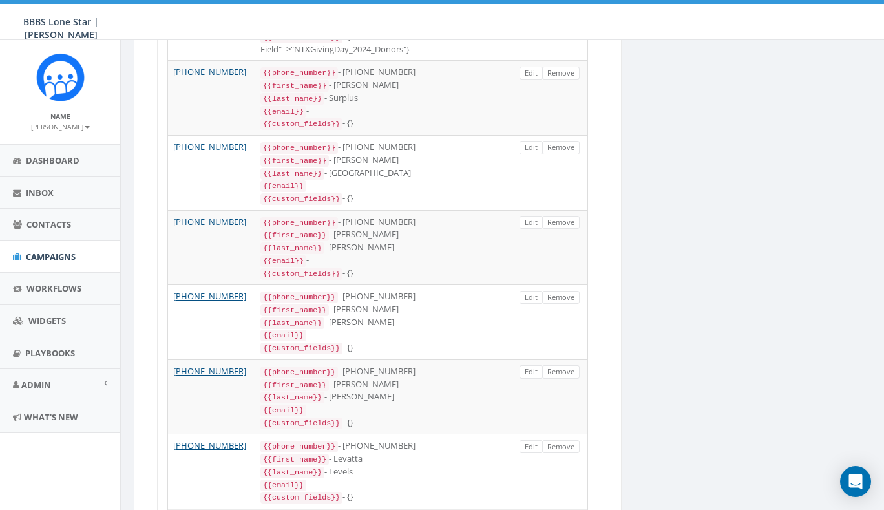
scroll to position [1595, 0]
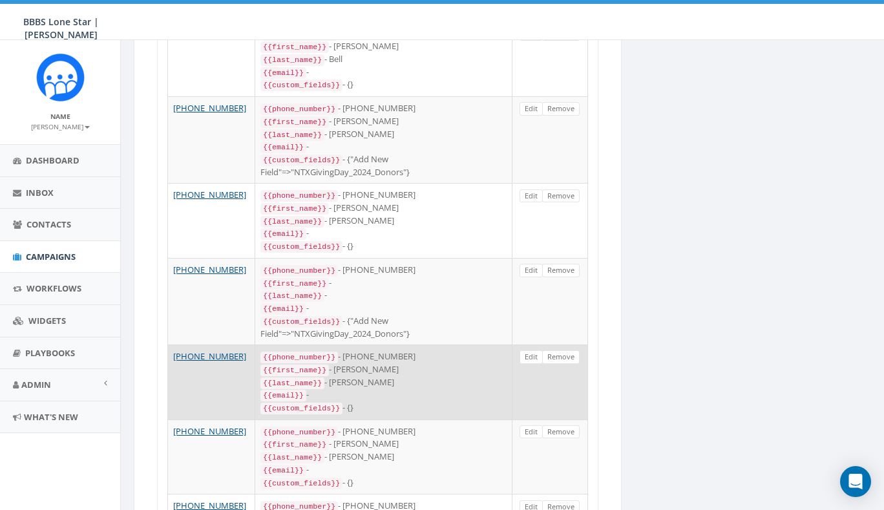
scroll to position [437, 0]
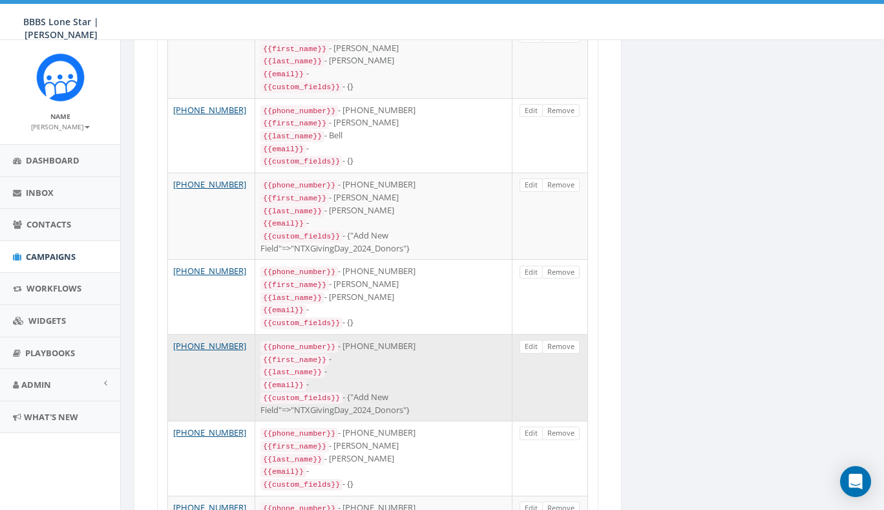
click at [473, 365] on div "{{last_name}} -" at bounding box center [383, 371] width 246 height 13
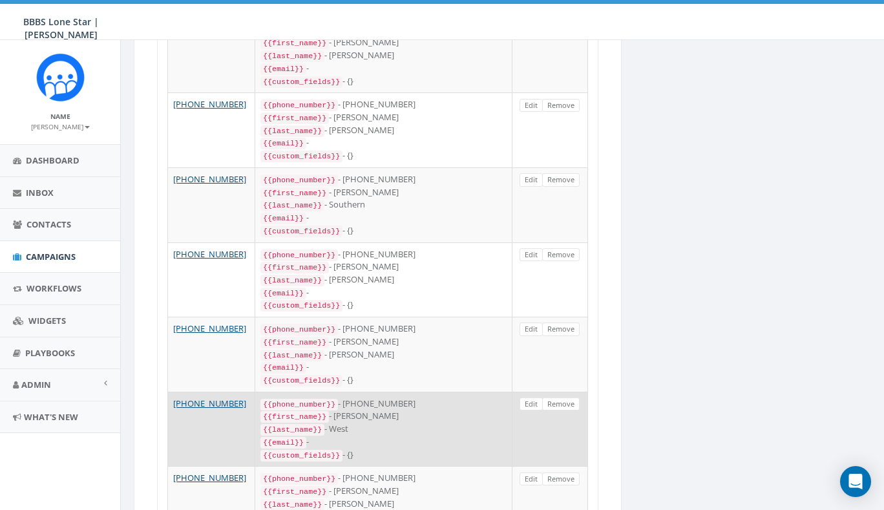
scroll to position [1708, 0]
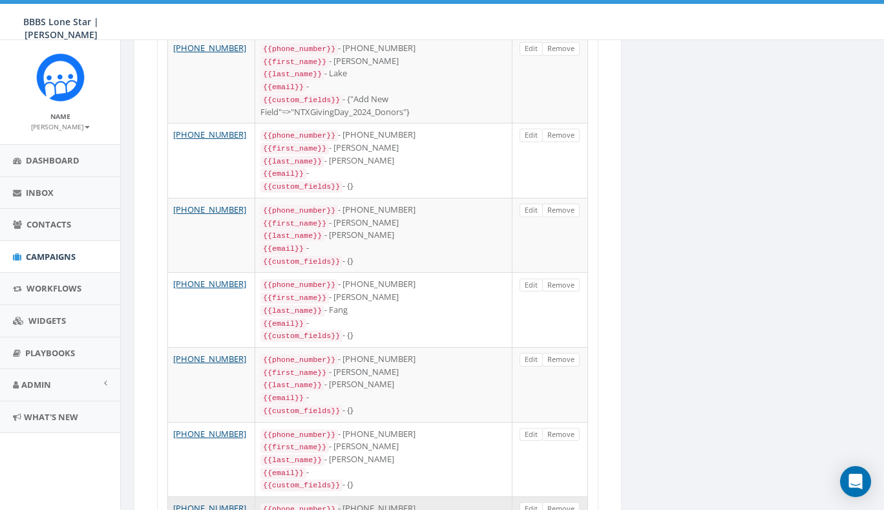
scroll to position [1661, 0]
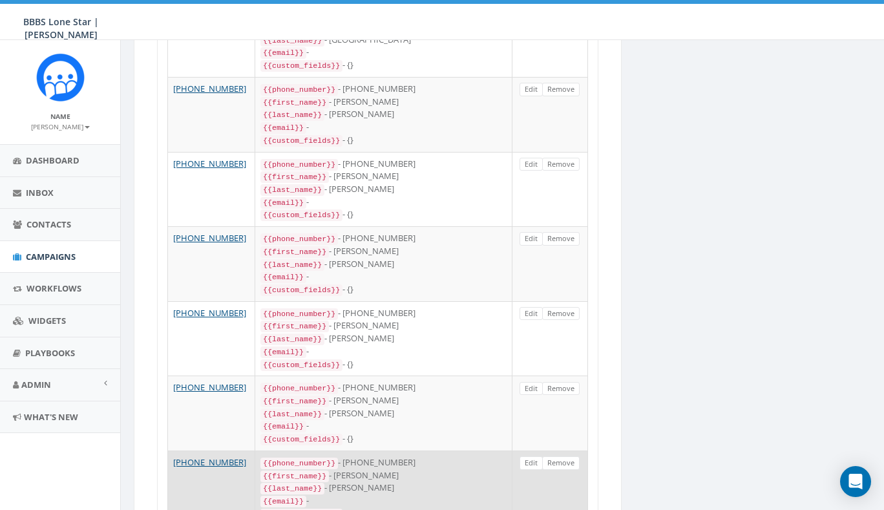
scroll to position [1662, 0]
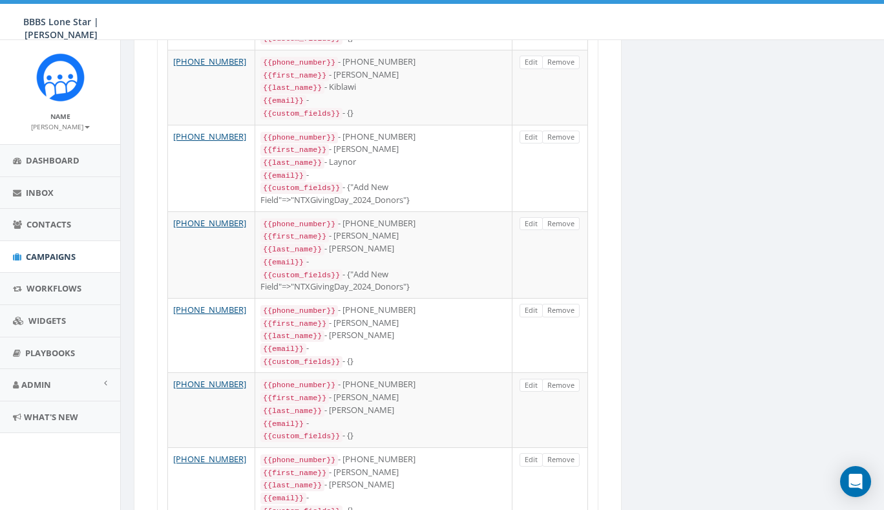
scroll to position [1674, 0]
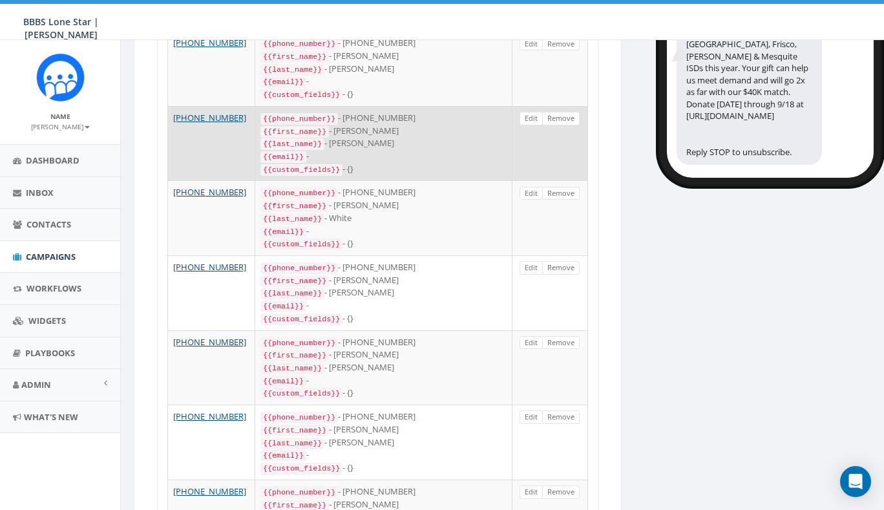
scroll to position [0, 0]
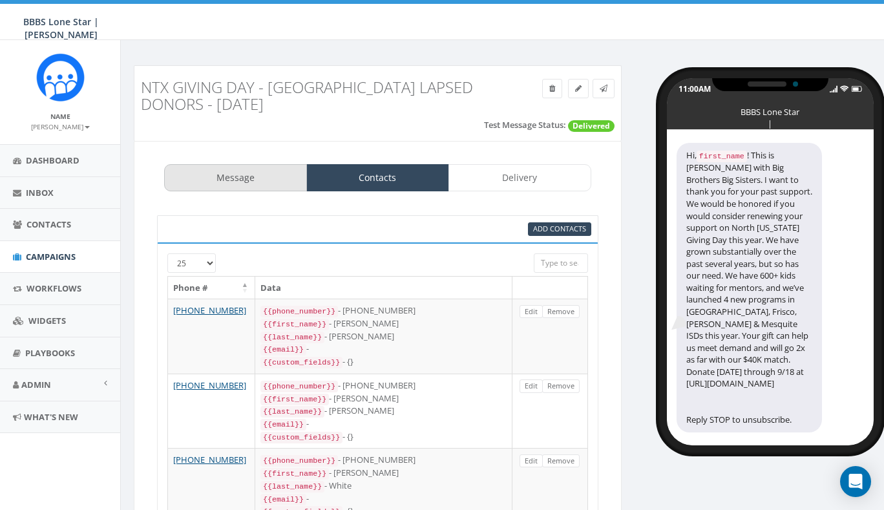
click at [207, 176] on link "Message" at bounding box center [235, 177] width 143 height 27
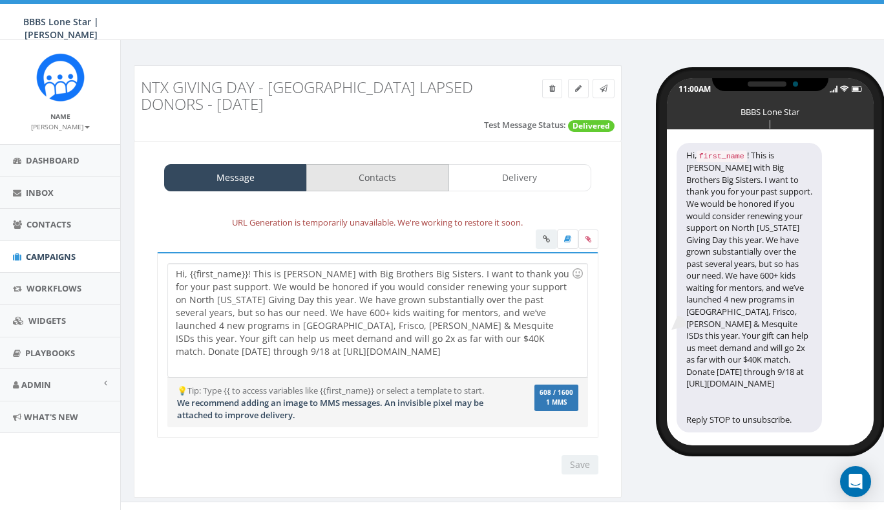
click at [379, 181] on link "Contacts" at bounding box center [377, 177] width 143 height 27
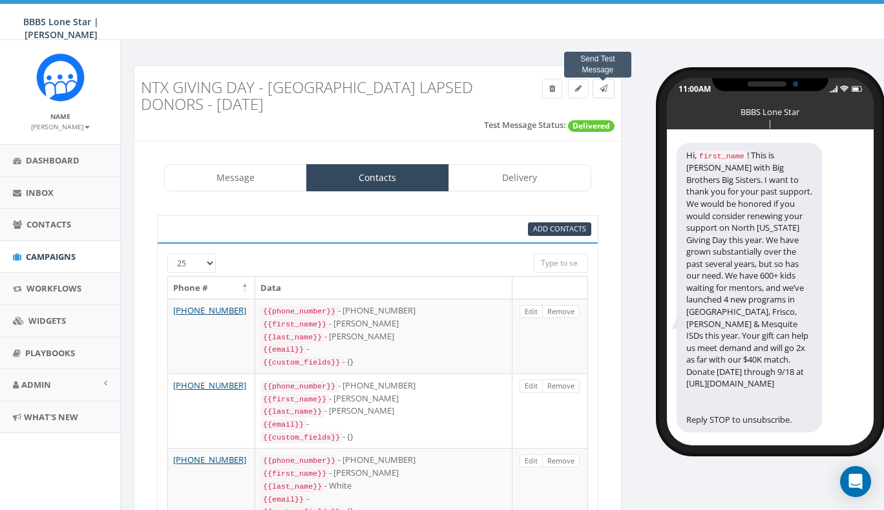
click at [606, 90] on icon at bounding box center [603, 89] width 8 height 8
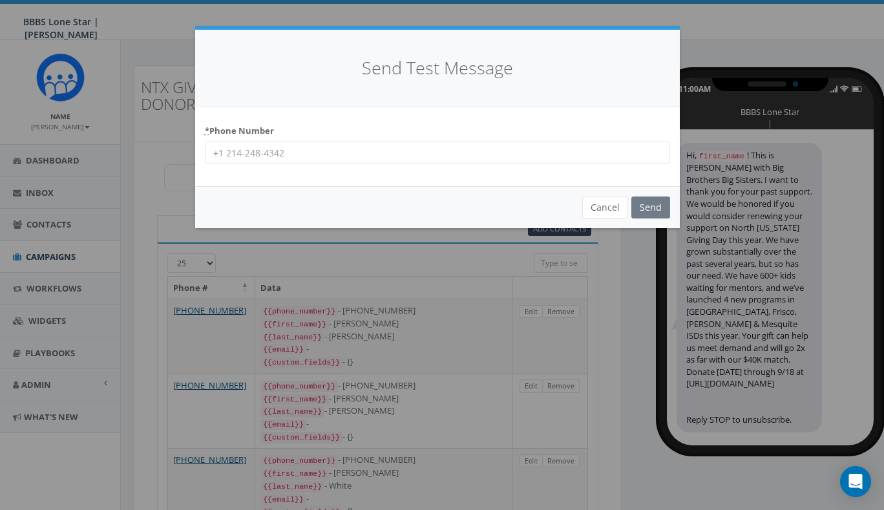
click at [351, 150] on input "* Phone Number" at bounding box center [437, 152] width 465 height 22
type input "(913) 634-5067"
click at [652, 205] on input "Send" at bounding box center [650, 207] width 39 height 22
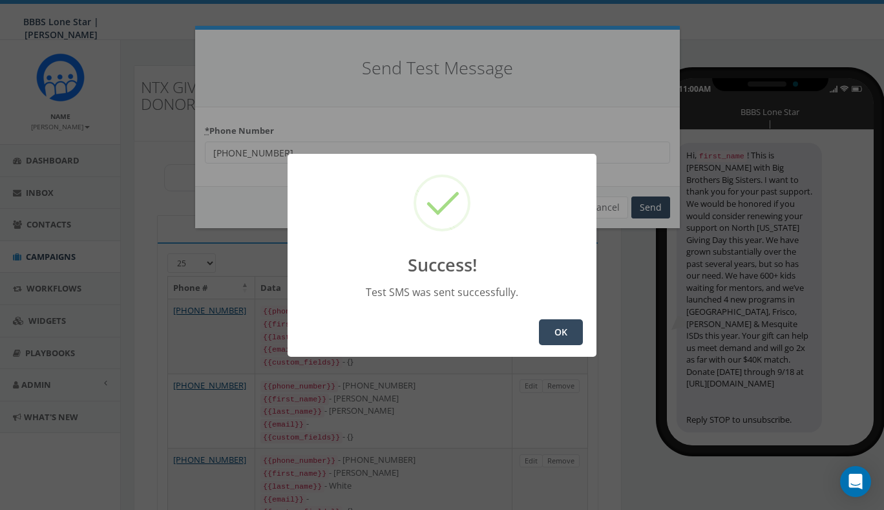
click at [560, 331] on button "OK" at bounding box center [561, 332] width 44 height 26
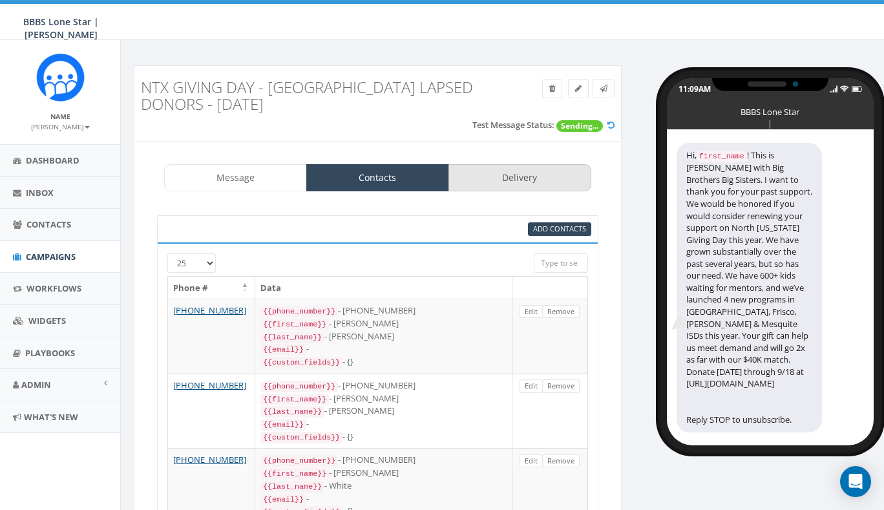
click at [532, 180] on link "Delivery" at bounding box center [519, 177] width 143 height 27
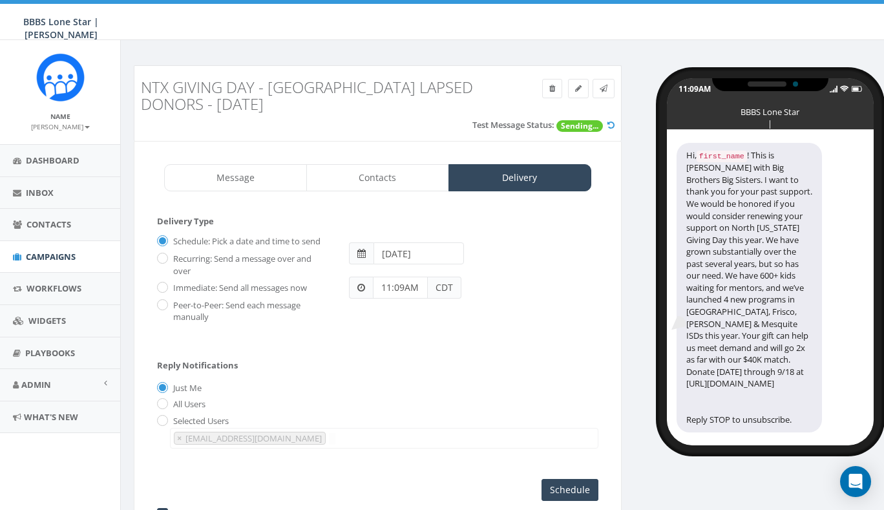
click at [408, 254] on input "2025-09-12" at bounding box center [418, 253] width 90 height 22
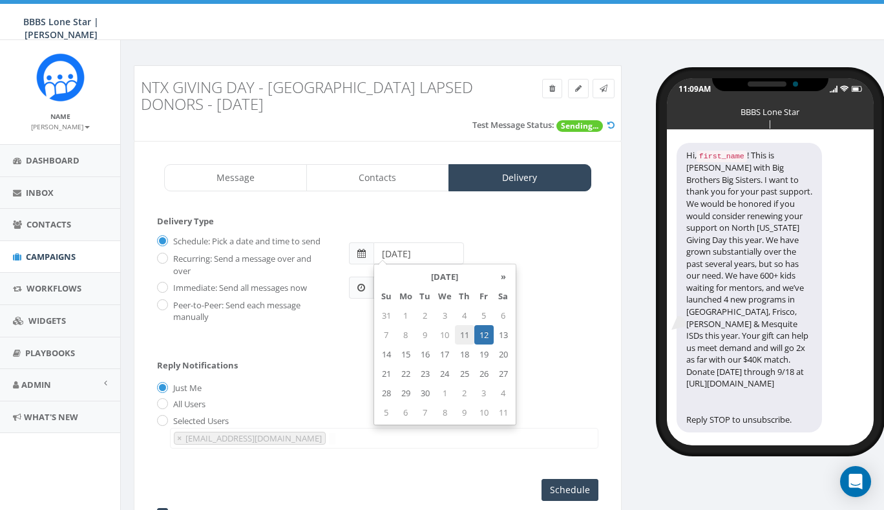
click at [466, 334] on td "11" at bounding box center [464, 334] width 19 height 19
type input "2025-09-11"
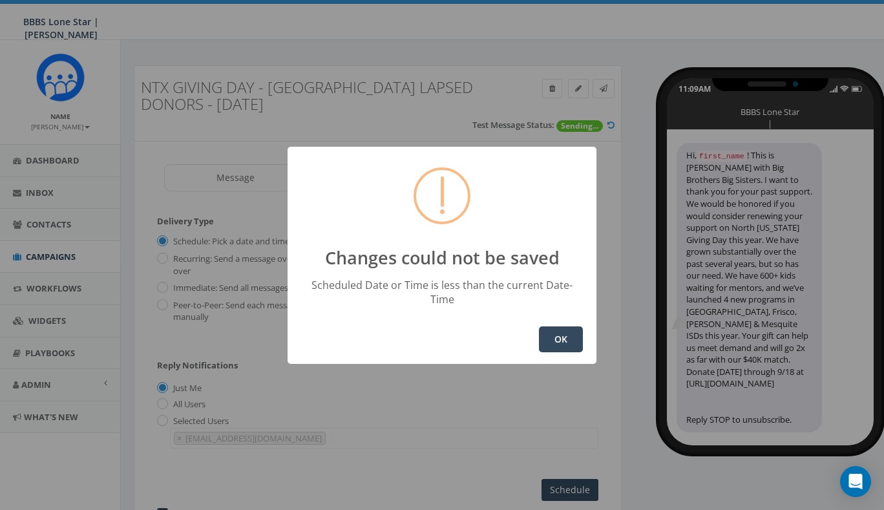
click at [563, 334] on button "OK" at bounding box center [561, 339] width 44 height 26
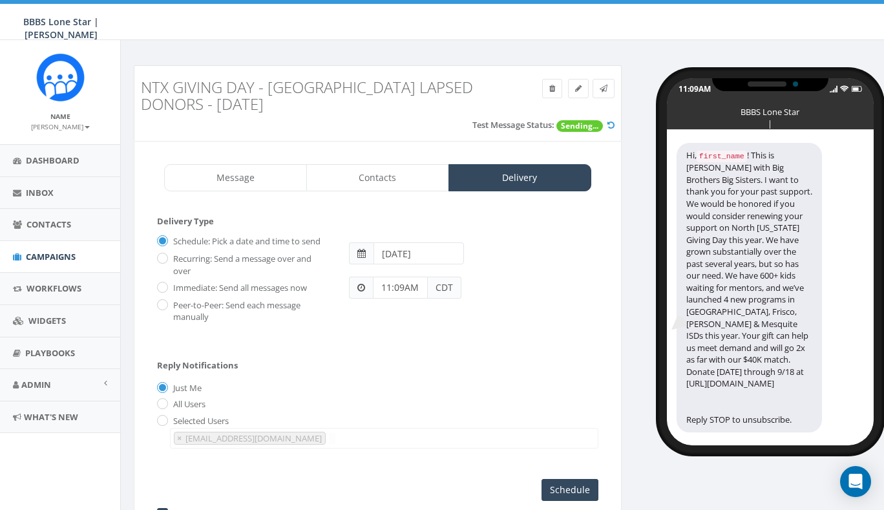
click at [170, 282] on label "Immediate: Send all messages now" at bounding box center [238, 288] width 137 height 13
click at [165, 284] on input "Immediate: Send all messages now" at bounding box center [161, 288] width 8 height 8
radio input "true"
click at [573, 483] on input "Send Now" at bounding box center [567, 490] width 61 height 22
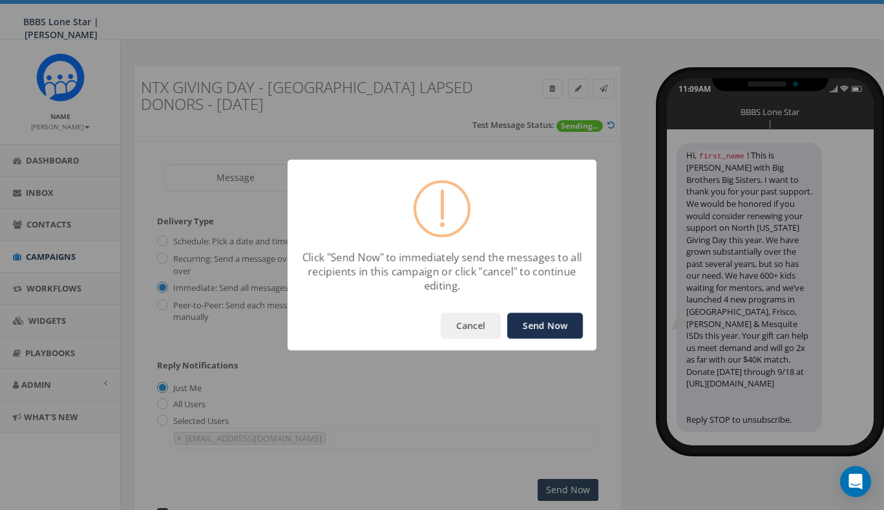
click at [548, 322] on button "Send Now" at bounding box center [545, 326] width 76 height 26
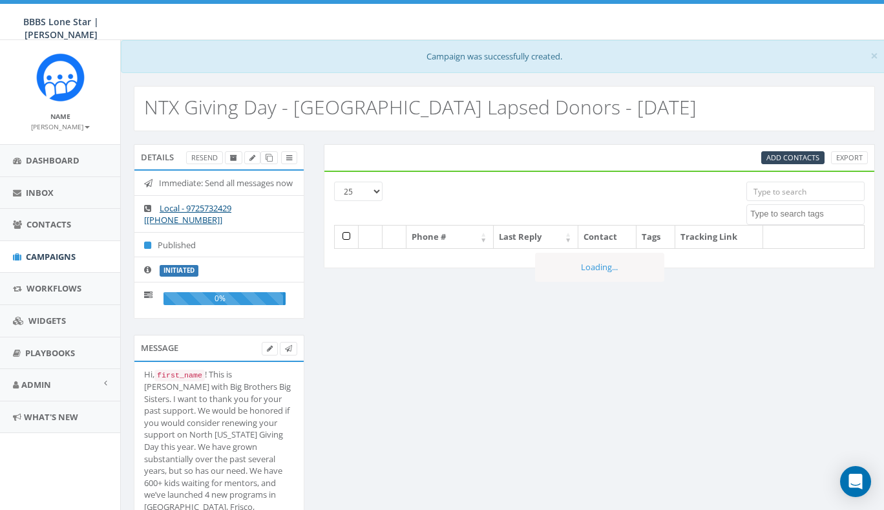
select select
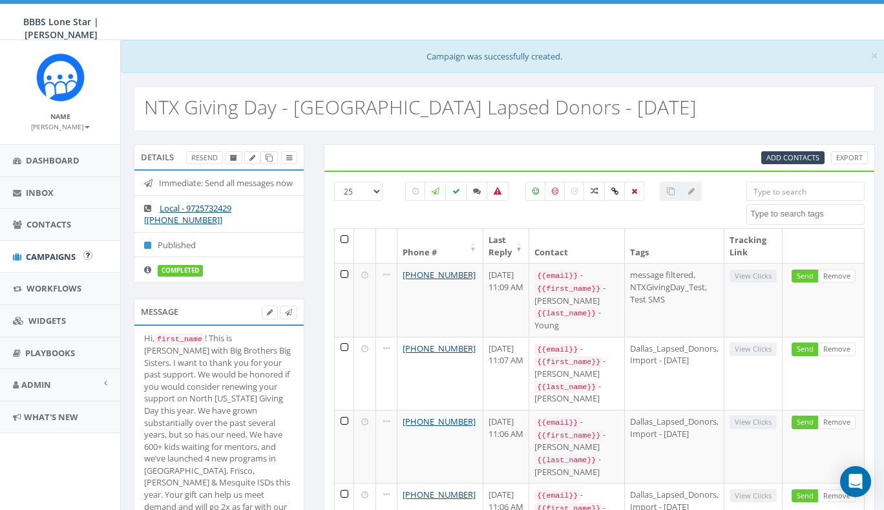
click at [41, 252] on span "Campaigns" at bounding box center [51, 257] width 50 height 12
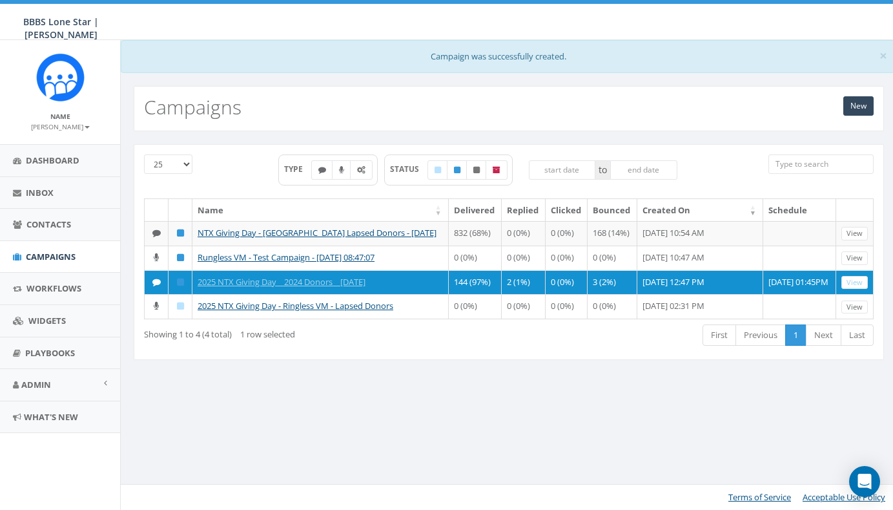
click at [427, 377] on div "25 50 100 TYPE STATUS to Name Delivered Replied Clicked Bounced Created On Sche…" at bounding box center [509, 260] width 770 height 233
click at [493, 389] on div "25 50 100 TYPE STATUS to Name Delivered Replied Clicked Bounced Created On Sche…" at bounding box center [509, 260] width 776 height 258
click at [50, 223] on span "Contacts" at bounding box center [48, 224] width 45 height 12
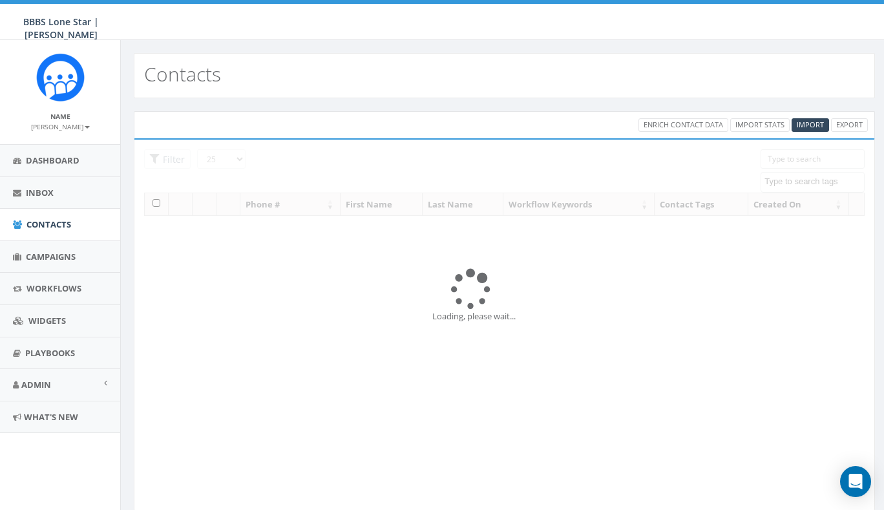
select select
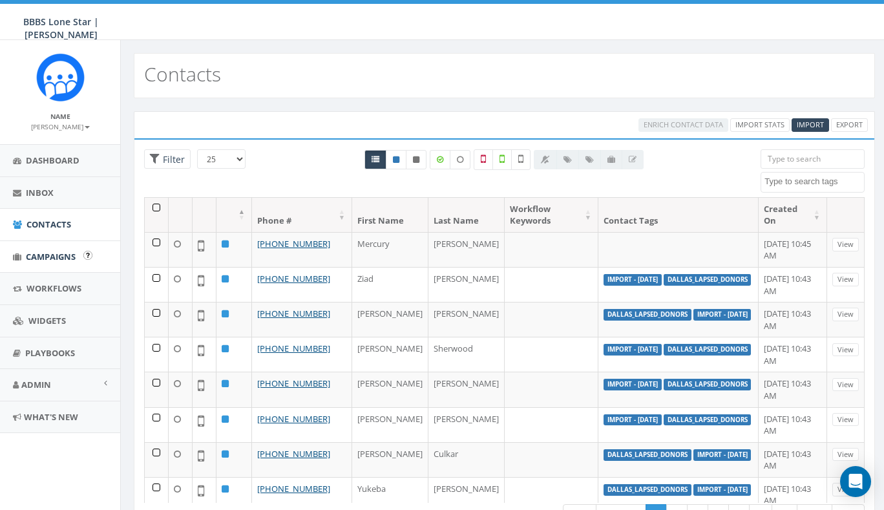
click at [57, 253] on span "Campaigns" at bounding box center [51, 257] width 50 height 12
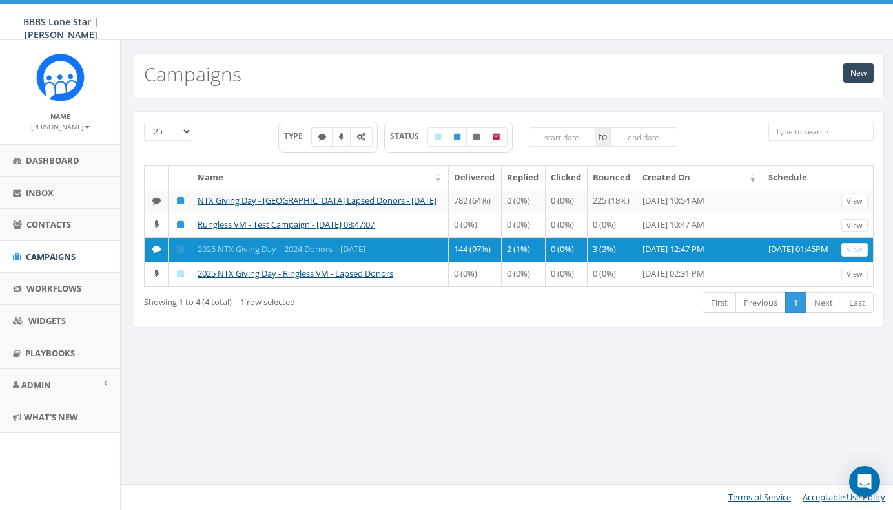
click at [385, 410] on div "New Campaigns 25 50 100 TYPE STATUS to Name Delivered Replied Clicked Bounced C…" at bounding box center [508, 275] width 777 height 470
